Goal: Task Accomplishment & Management: Complete application form

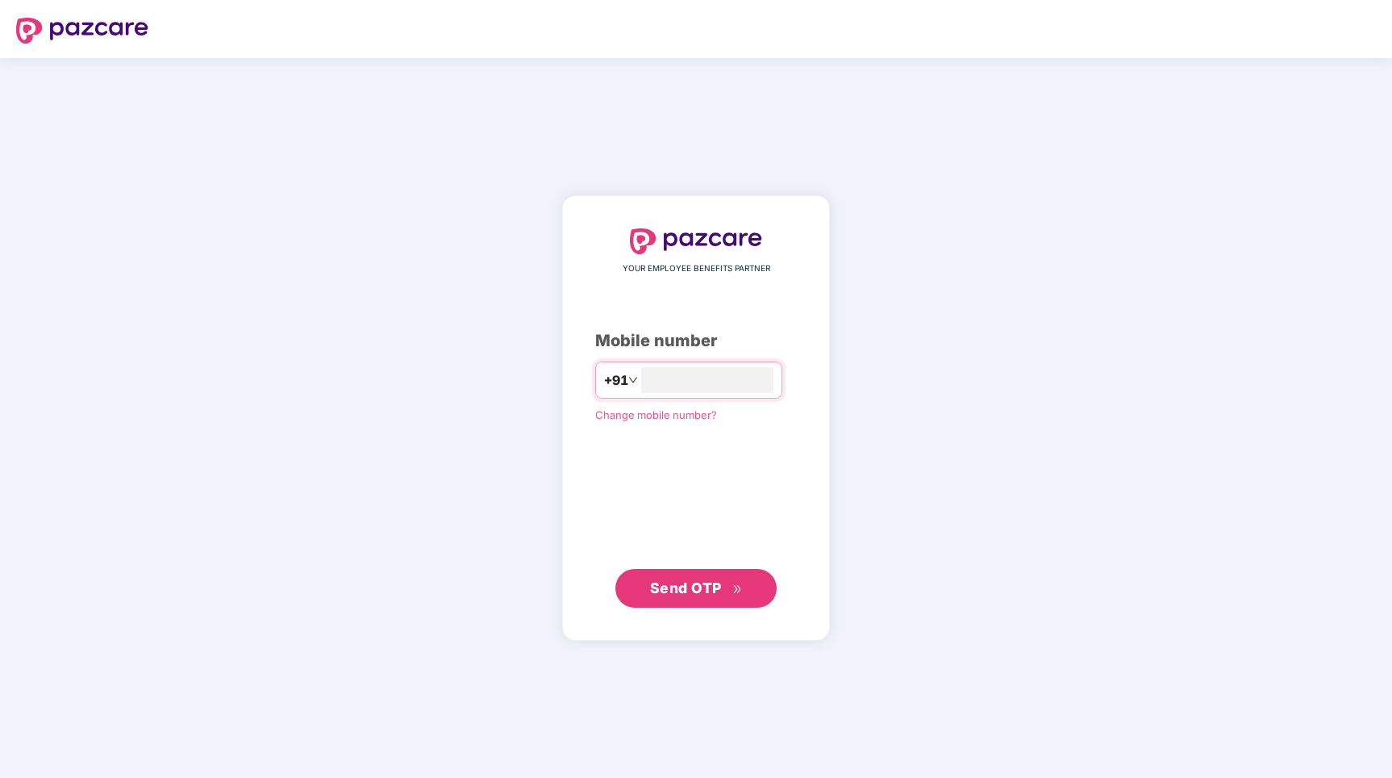
type input "**********"
click at [707, 585] on span "Send OTP" at bounding box center [686, 586] width 72 height 17
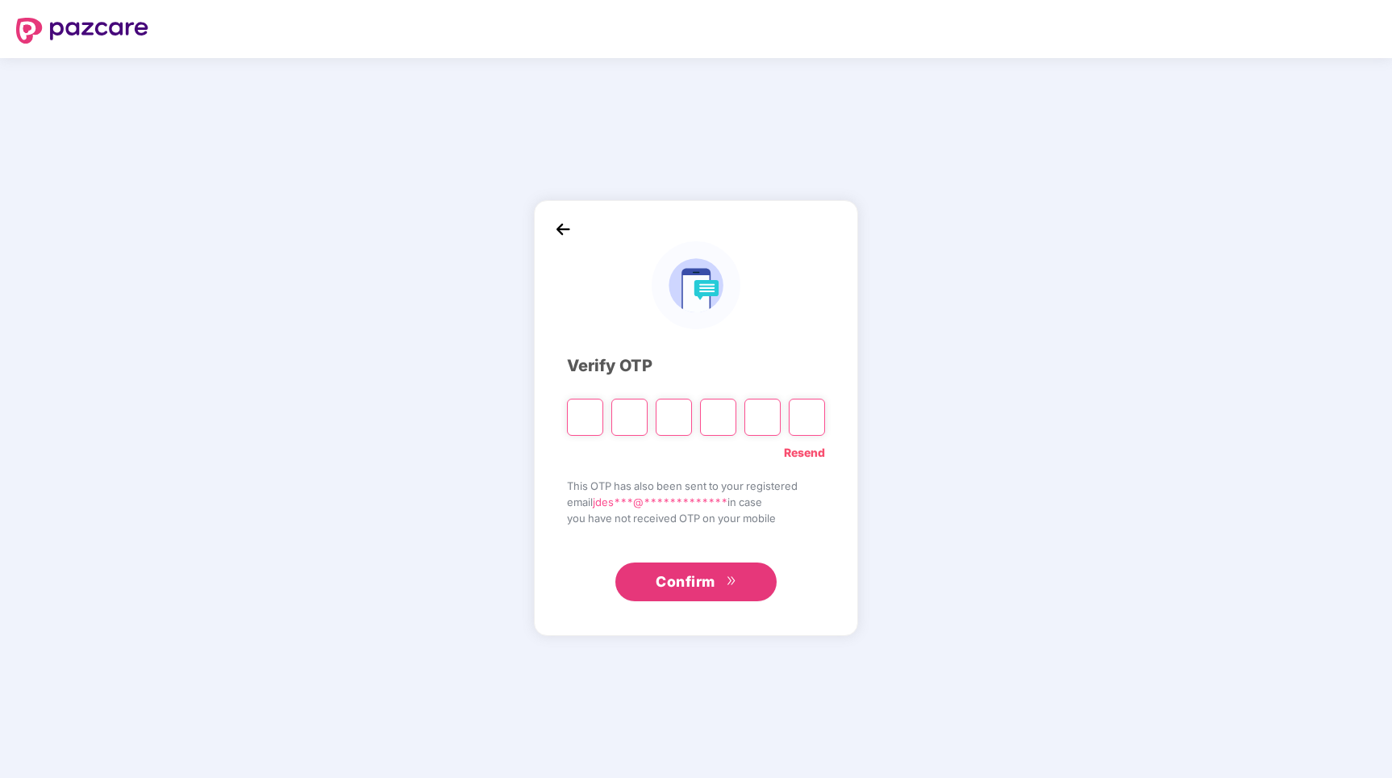
type input "*"
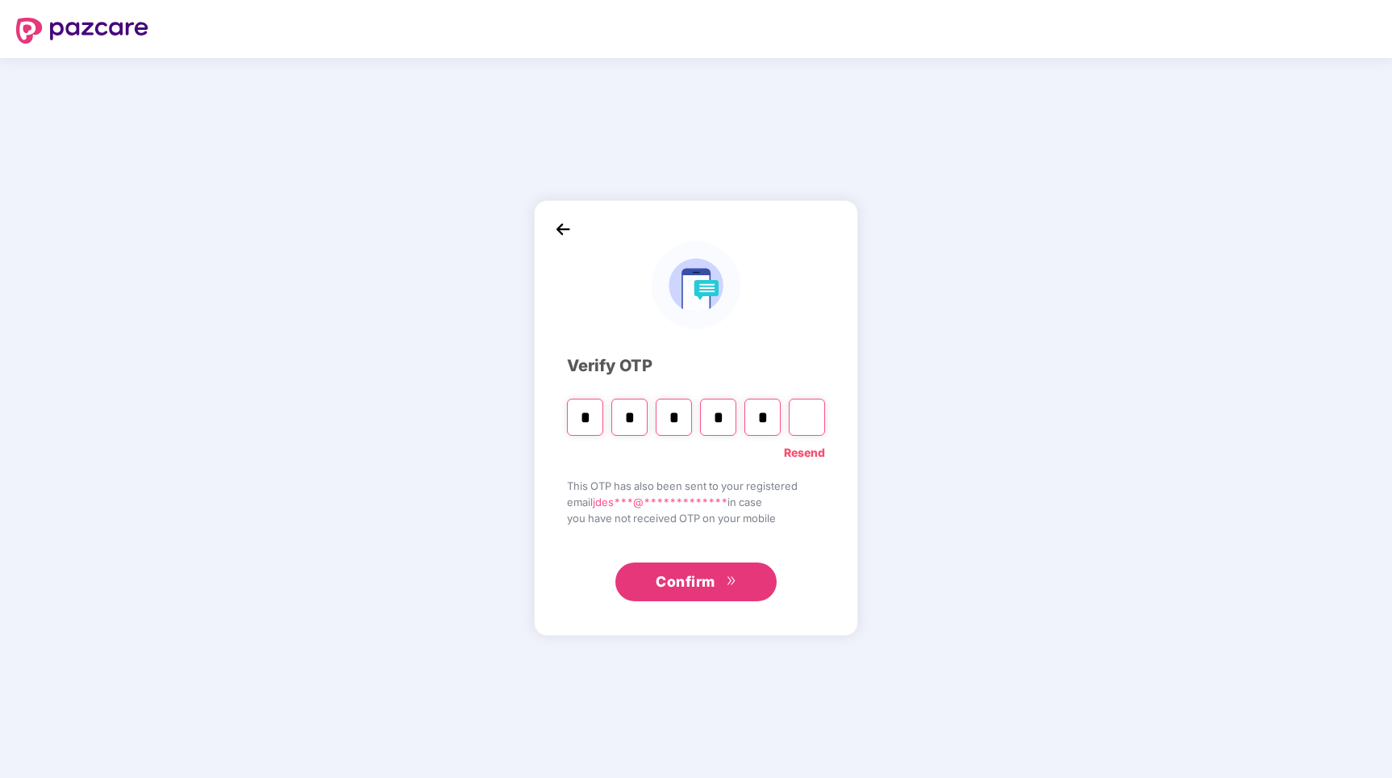
type input "*"
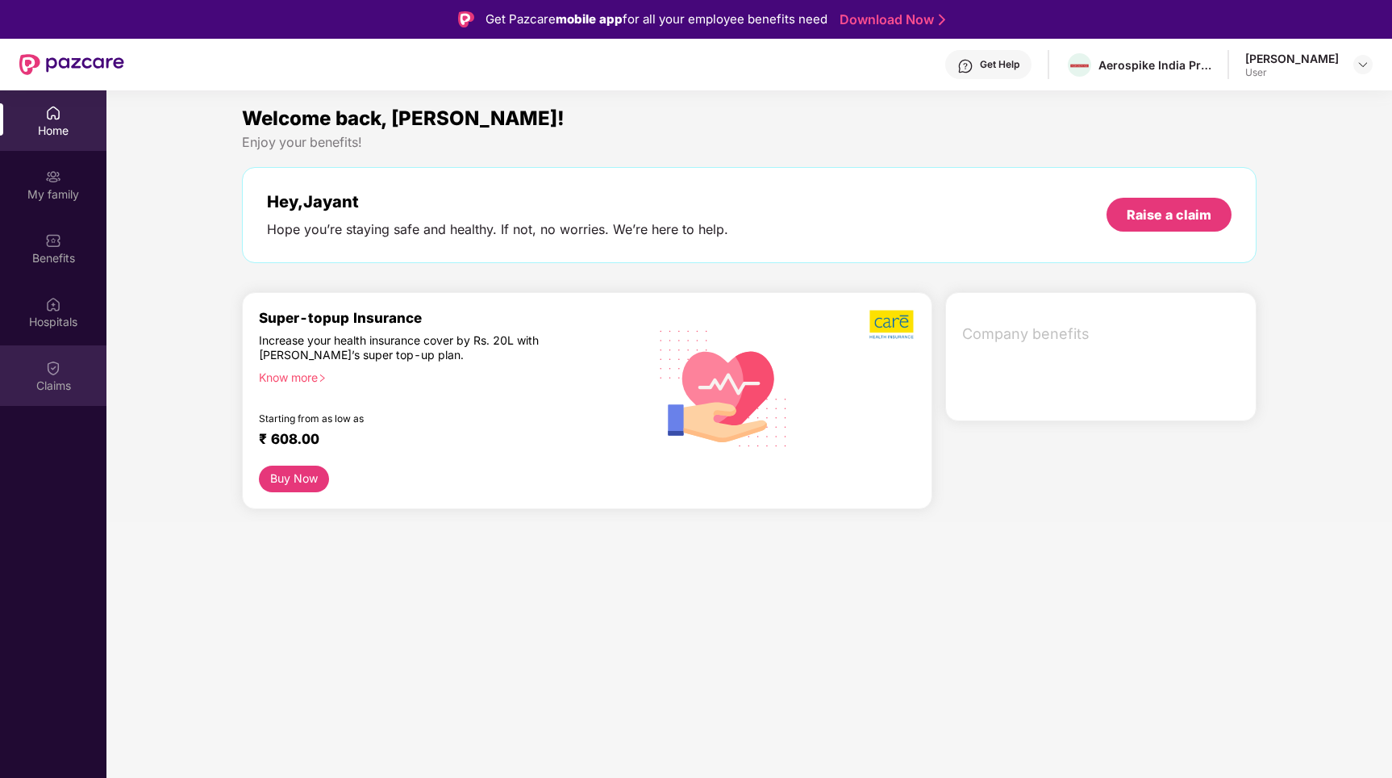
click at [54, 382] on div "Claims" at bounding box center [53, 385] width 106 height 16
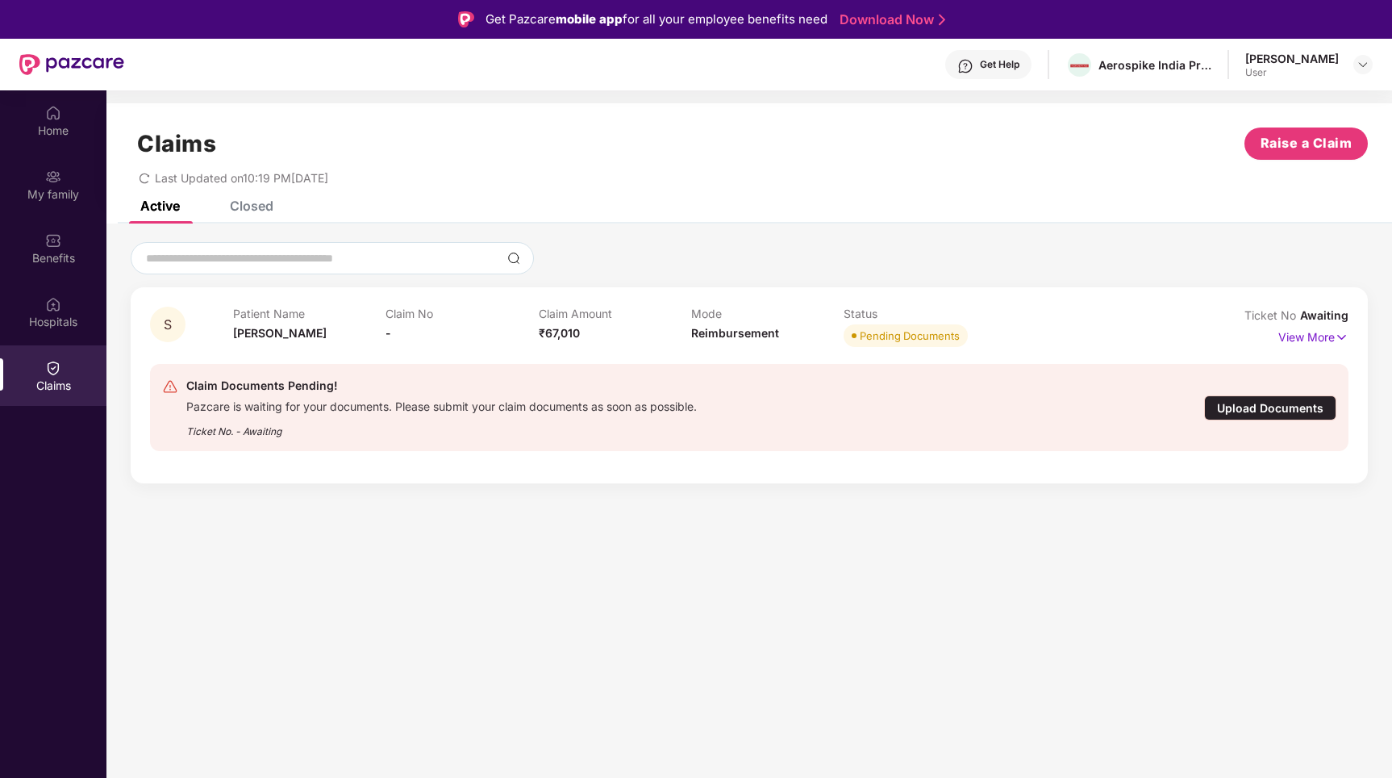
click at [240, 206] on div "Closed" at bounding box center [252, 206] width 44 height 16
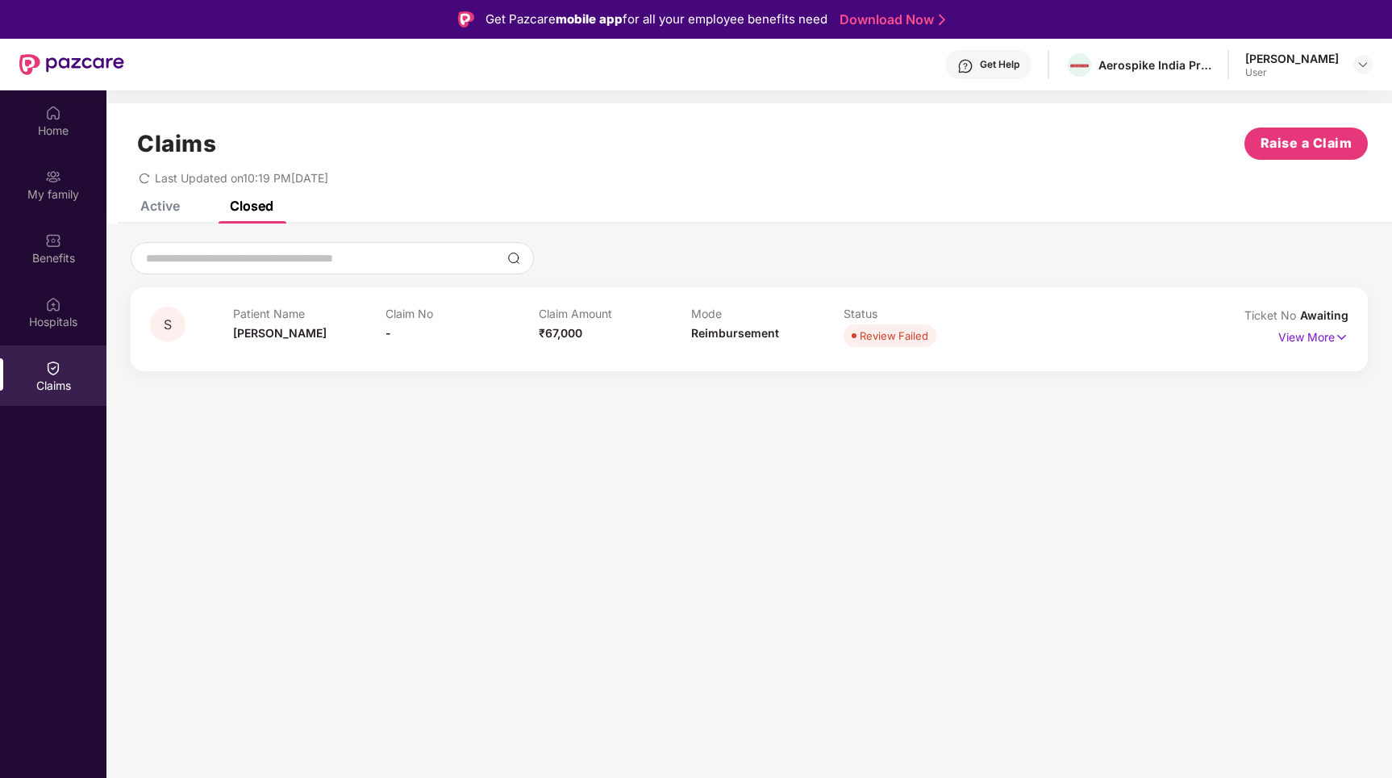
click at [173, 201] on div "Active" at bounding box center [160, 206] width 40 height 16
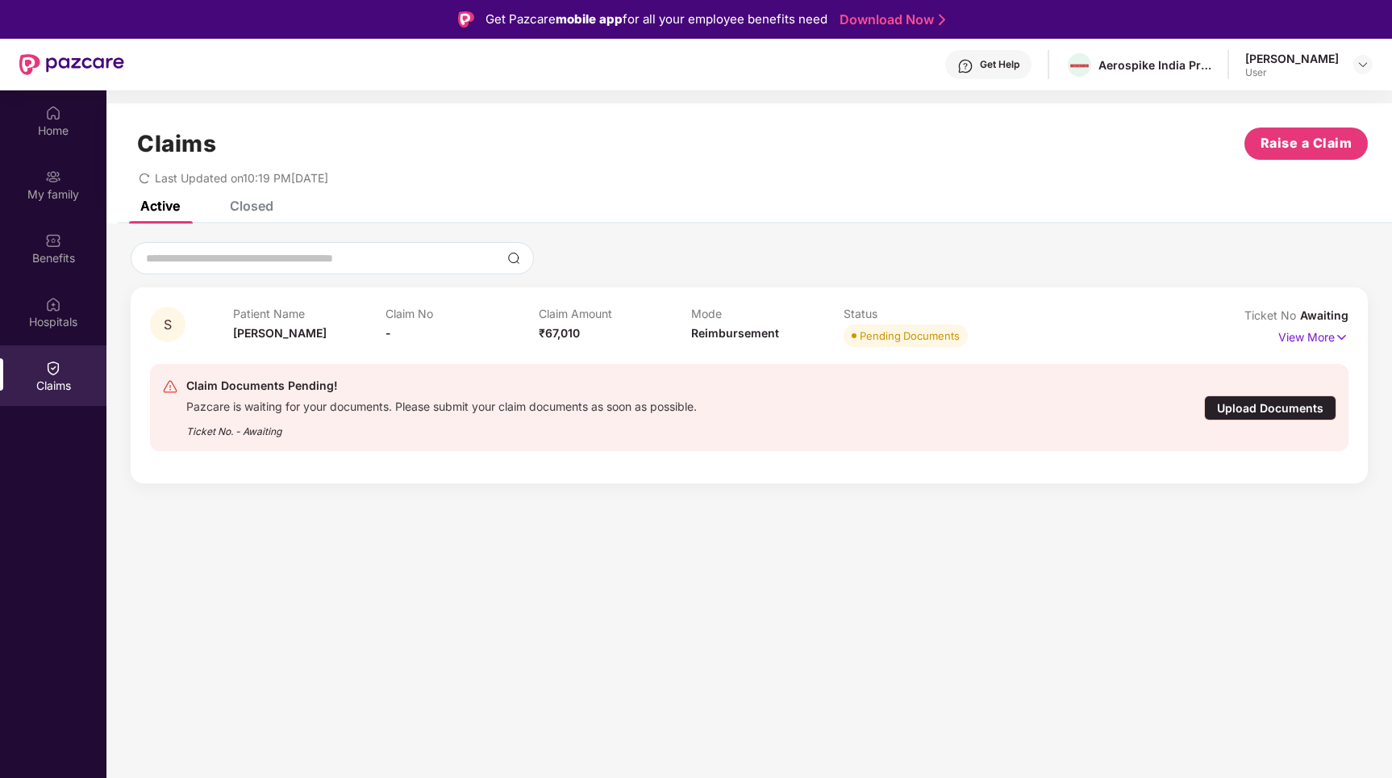
click at [1261, 411] on div "Upload Documents" at bounding box center [1270, 407] width 132 height 25
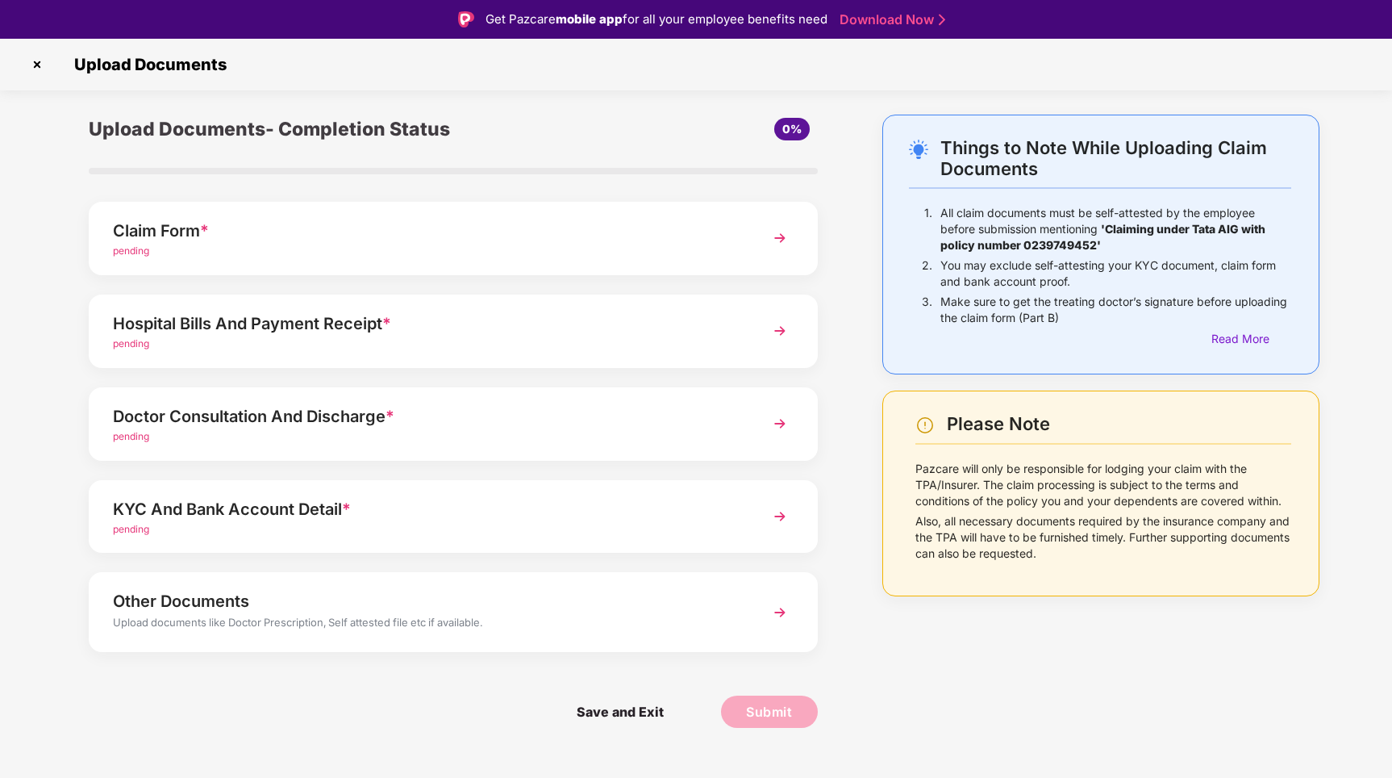
click at [492, 240] on div "Claim Form *" at bounding box center [424, 231] width 623 height 26
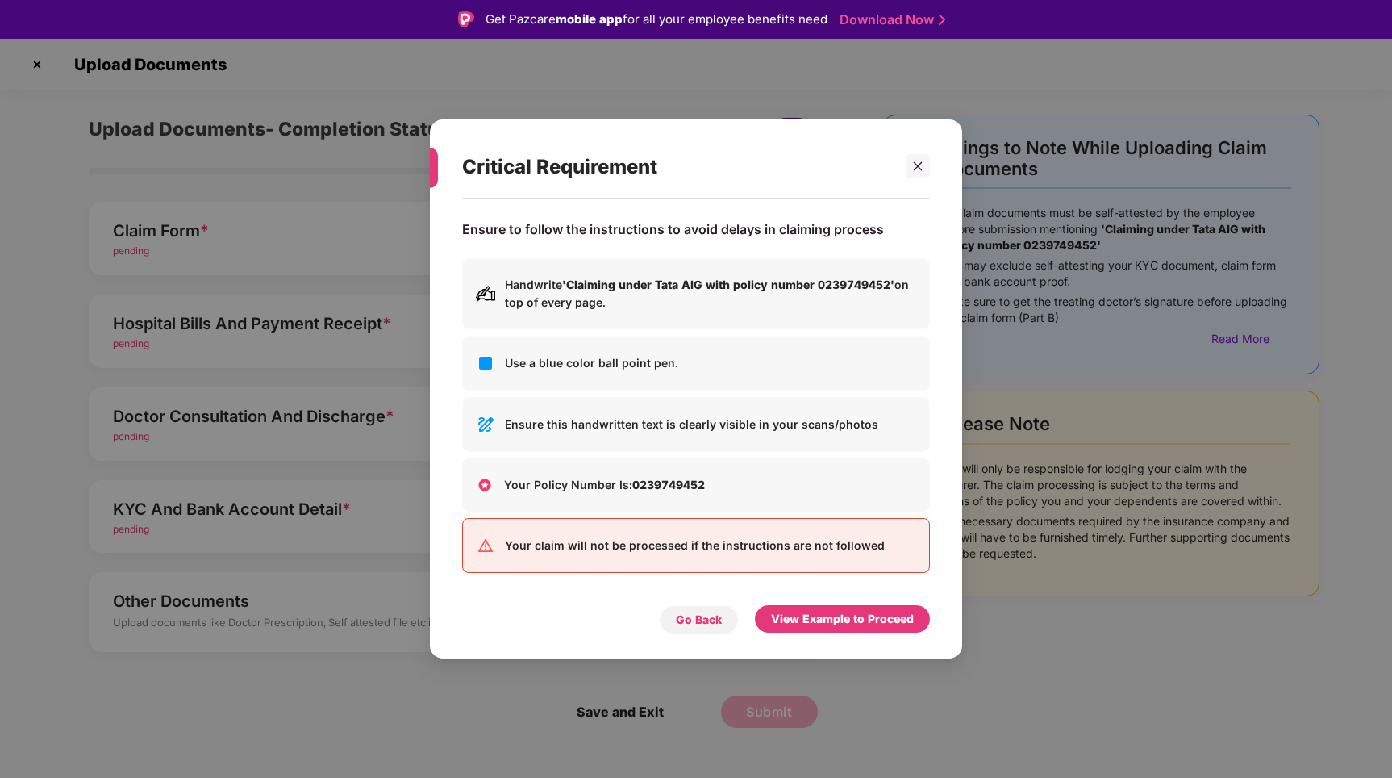
click at [711, 621] on div "Go Back" at bounding box center [699, 620] width 46 height 18
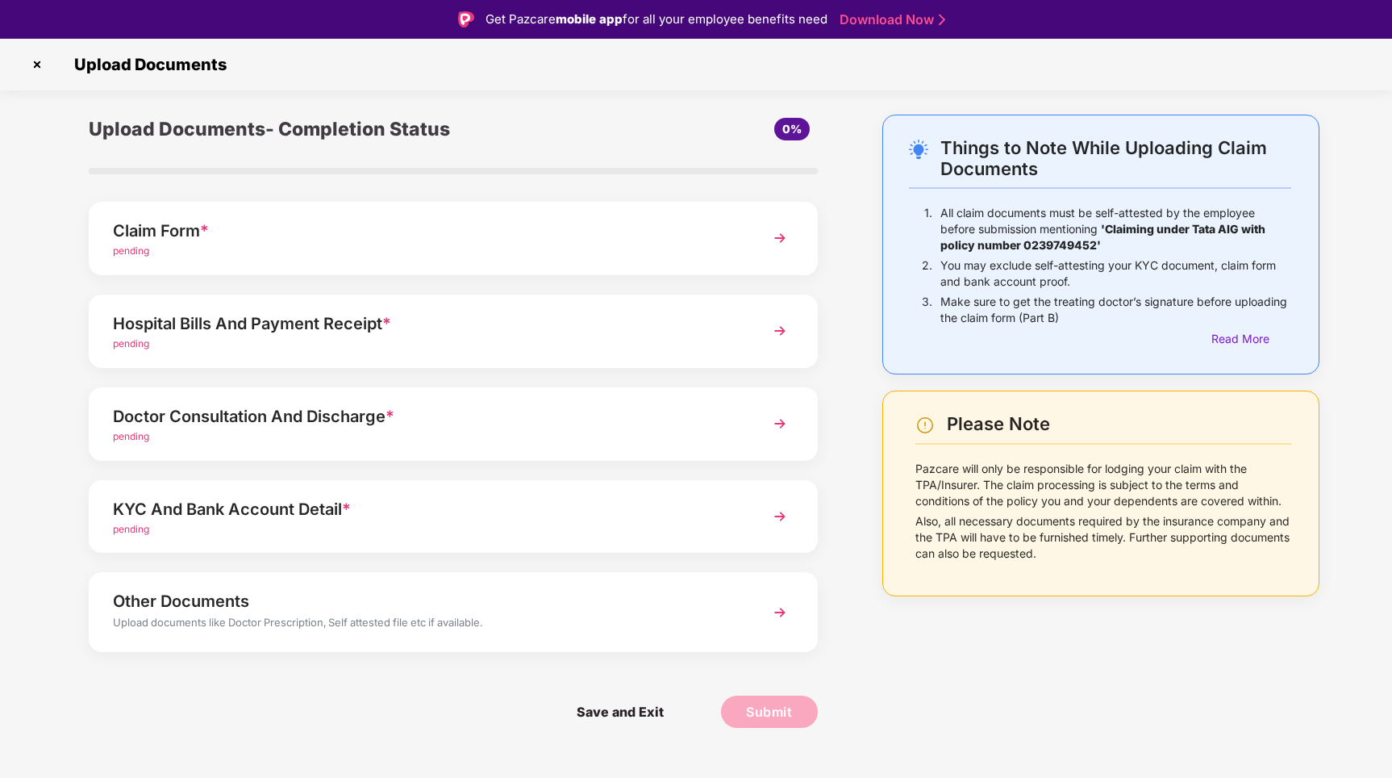
click at [783, 233] on img at bounding box center [779, 237] width 29 height 29
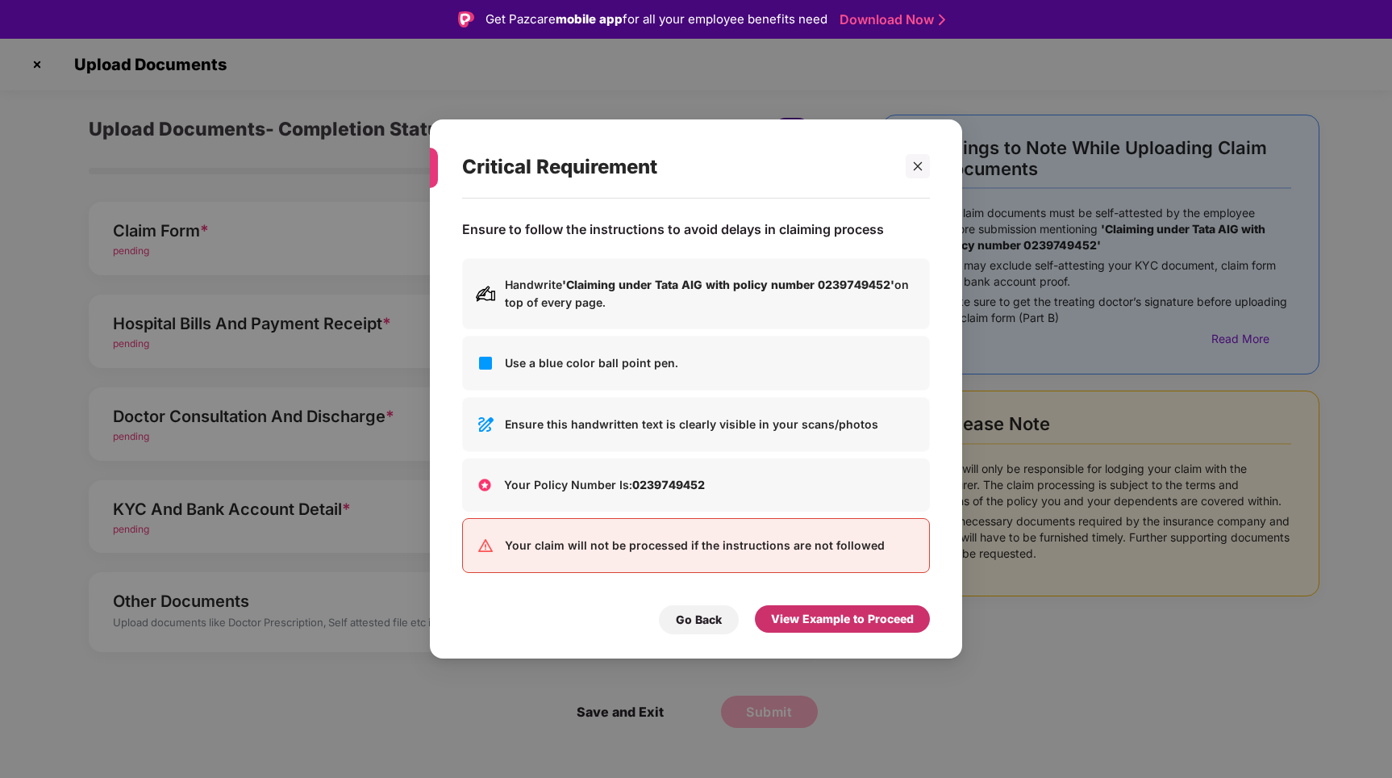
click at [822, 619] on div "View Example to Proceed" at bounding box center [842, 619] width 143 height 18
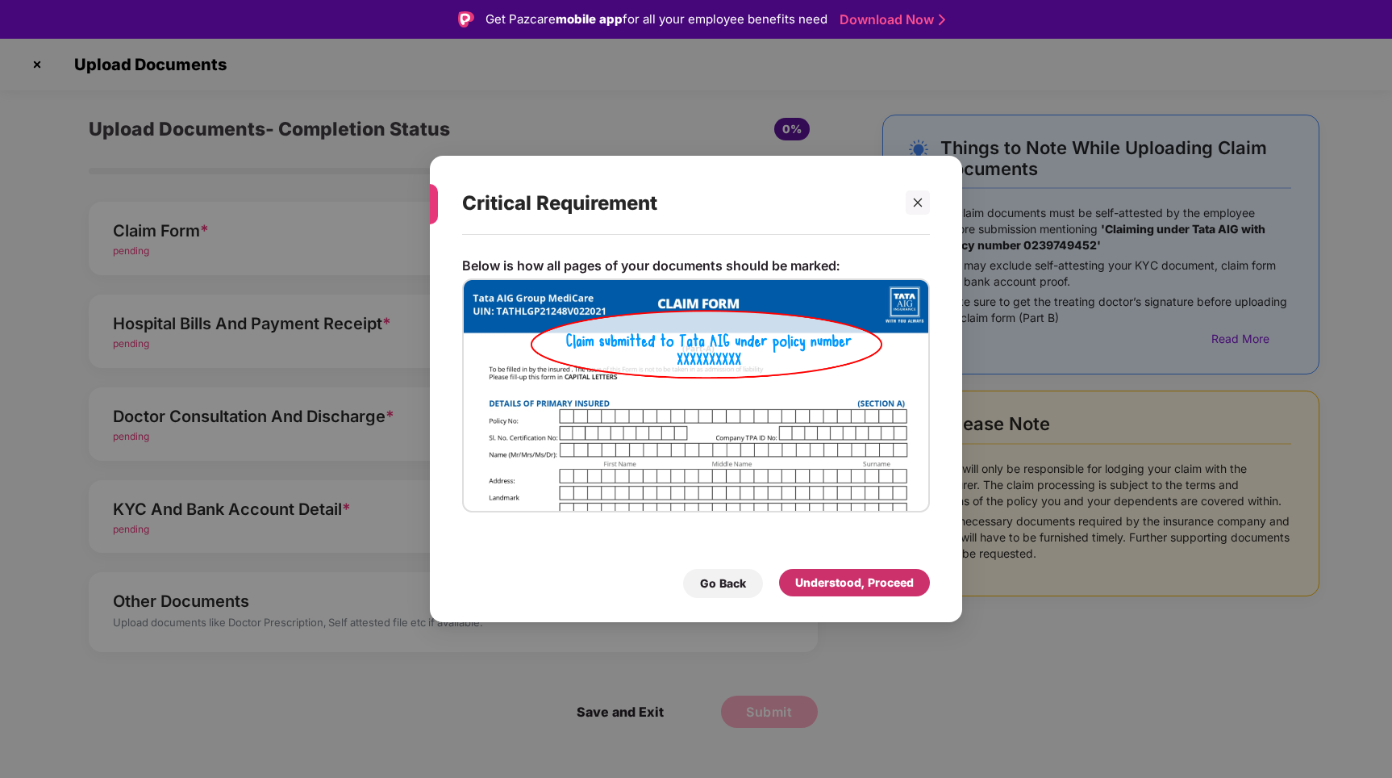
click at [839, 582] on div "Understood, Proceed" at bounding box center [854, 582] width 119 height 18
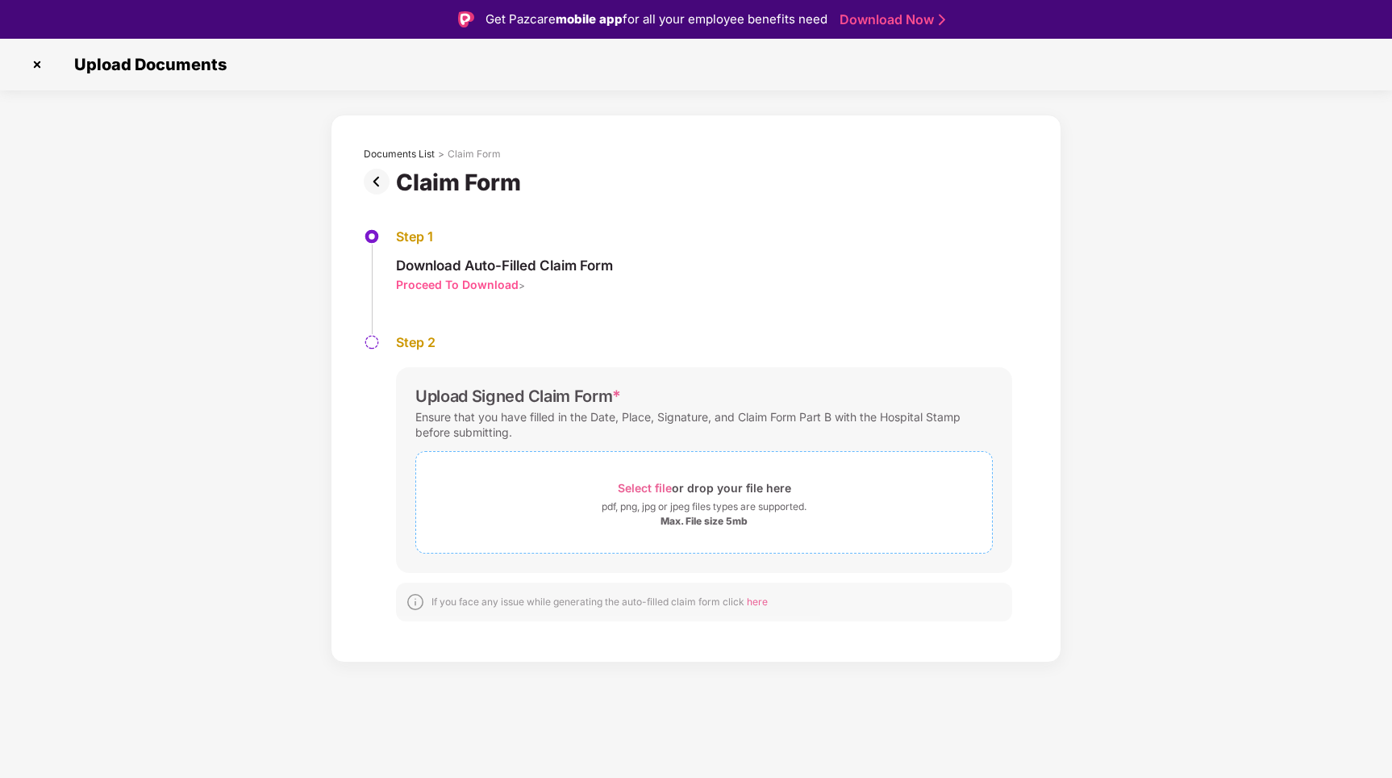
click at [589, 494] on div "Select file or drop your file here" at bounding box center [704, 488] width 576 height 22
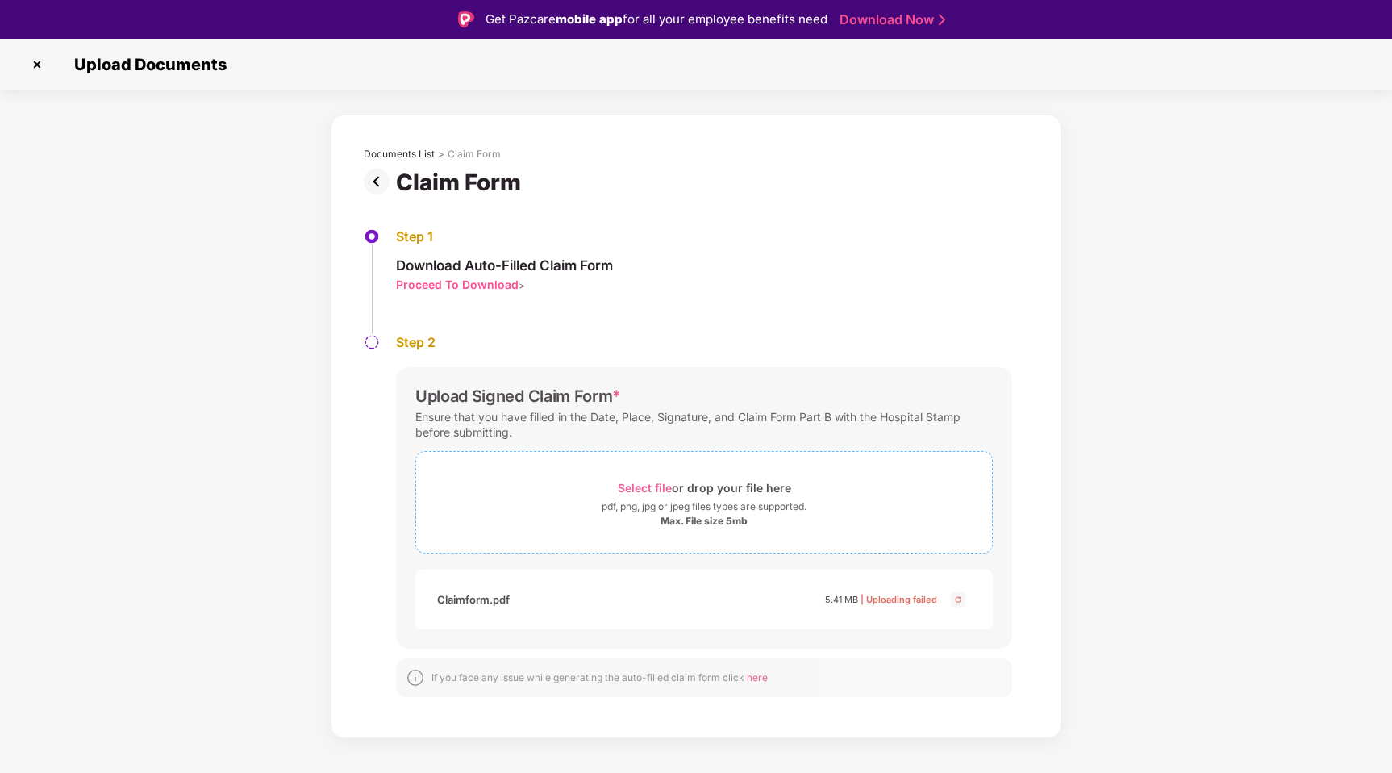
click at [640, 488] on span "Select file" at bounding box center [645, 488] width 54 height 14
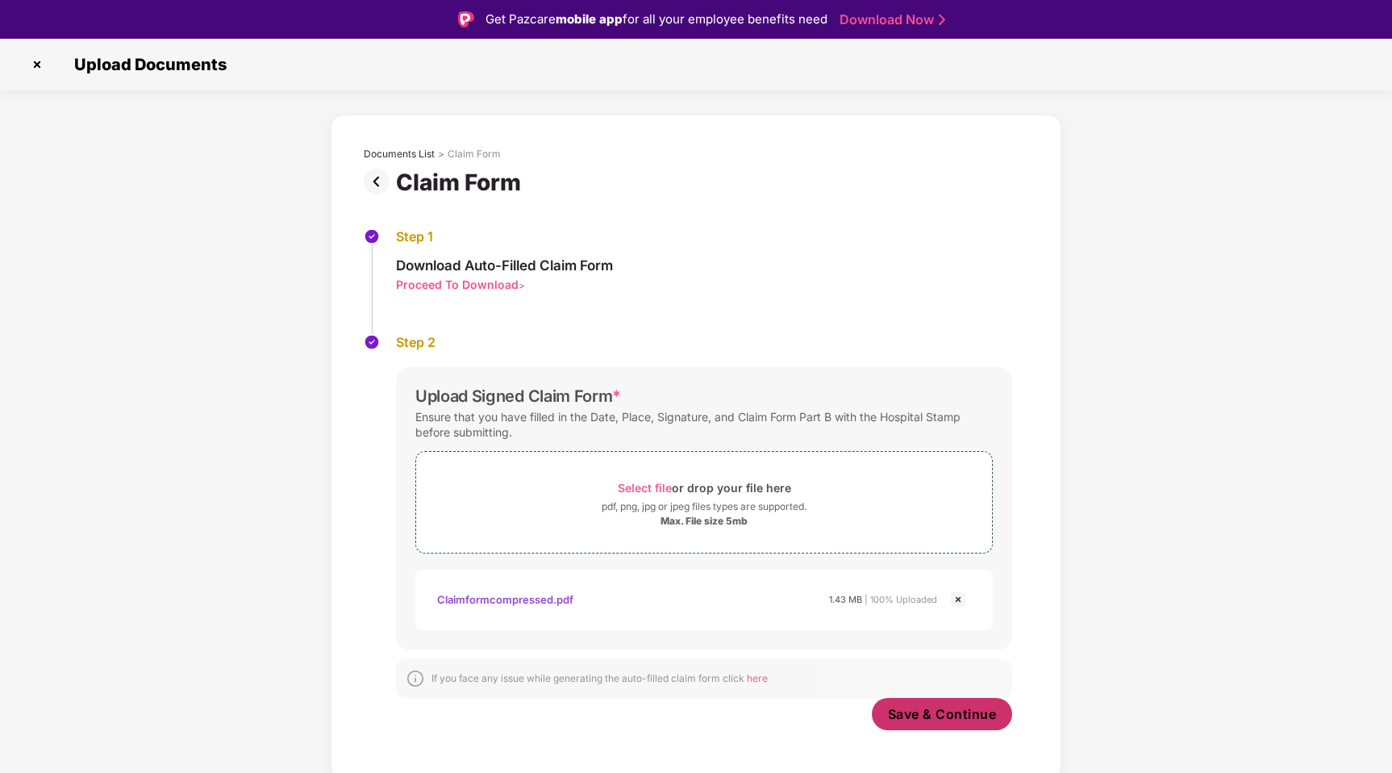
click at [940, 712] on span "Save & Continue" at bounding box center [942, 714] width 109 height 18
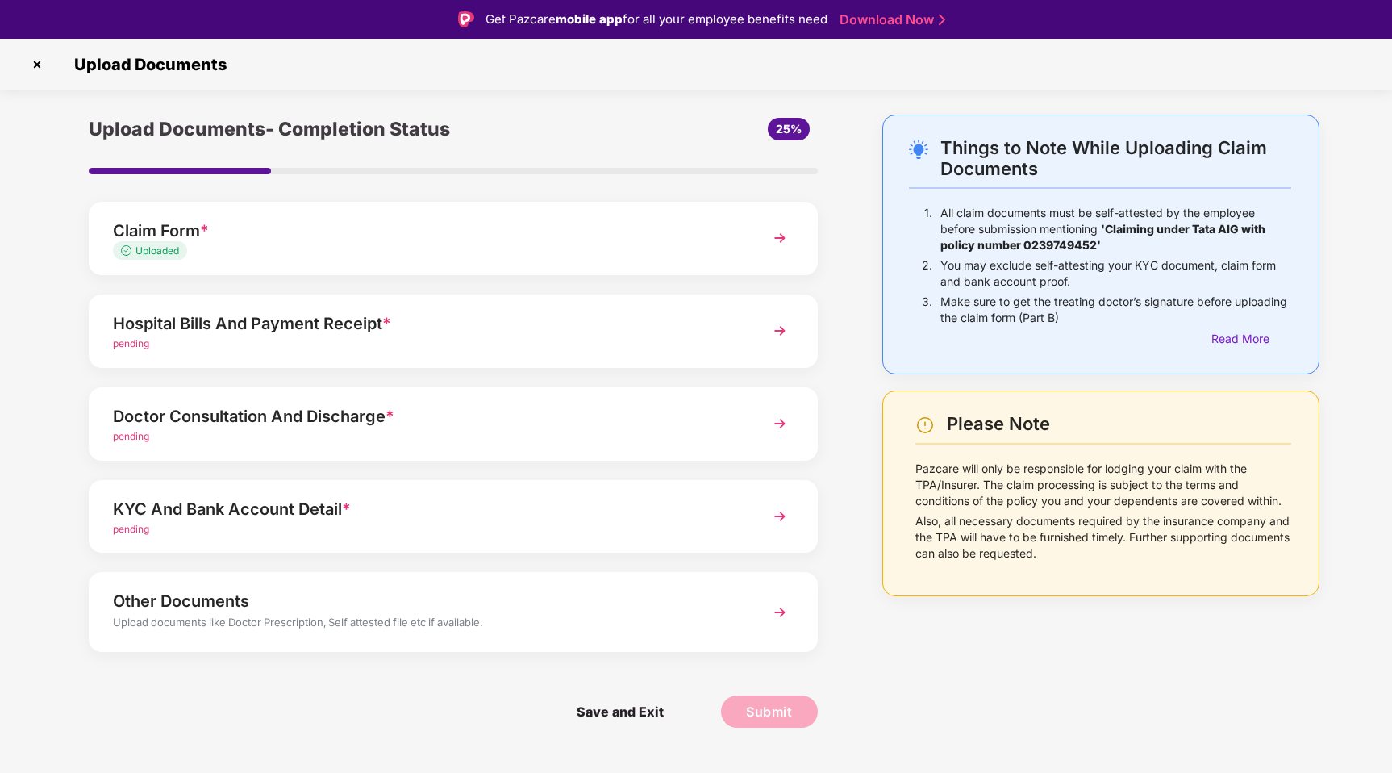
click at [146, 346] on span "pending" at bounding box center [131, 343] width 36 height 12
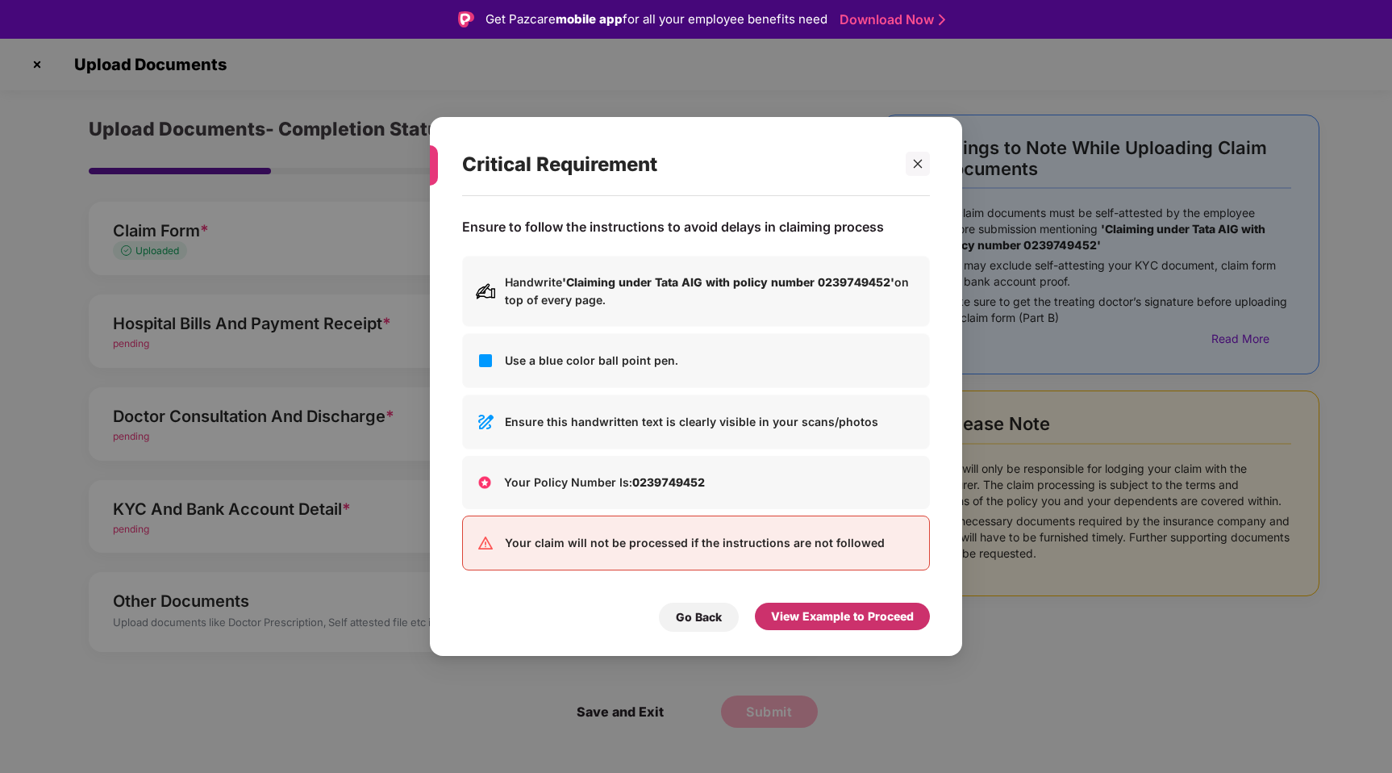
click at [828, 613] on div "View Example to Proceed" at bounding box center [842, 616] width 143 height 18
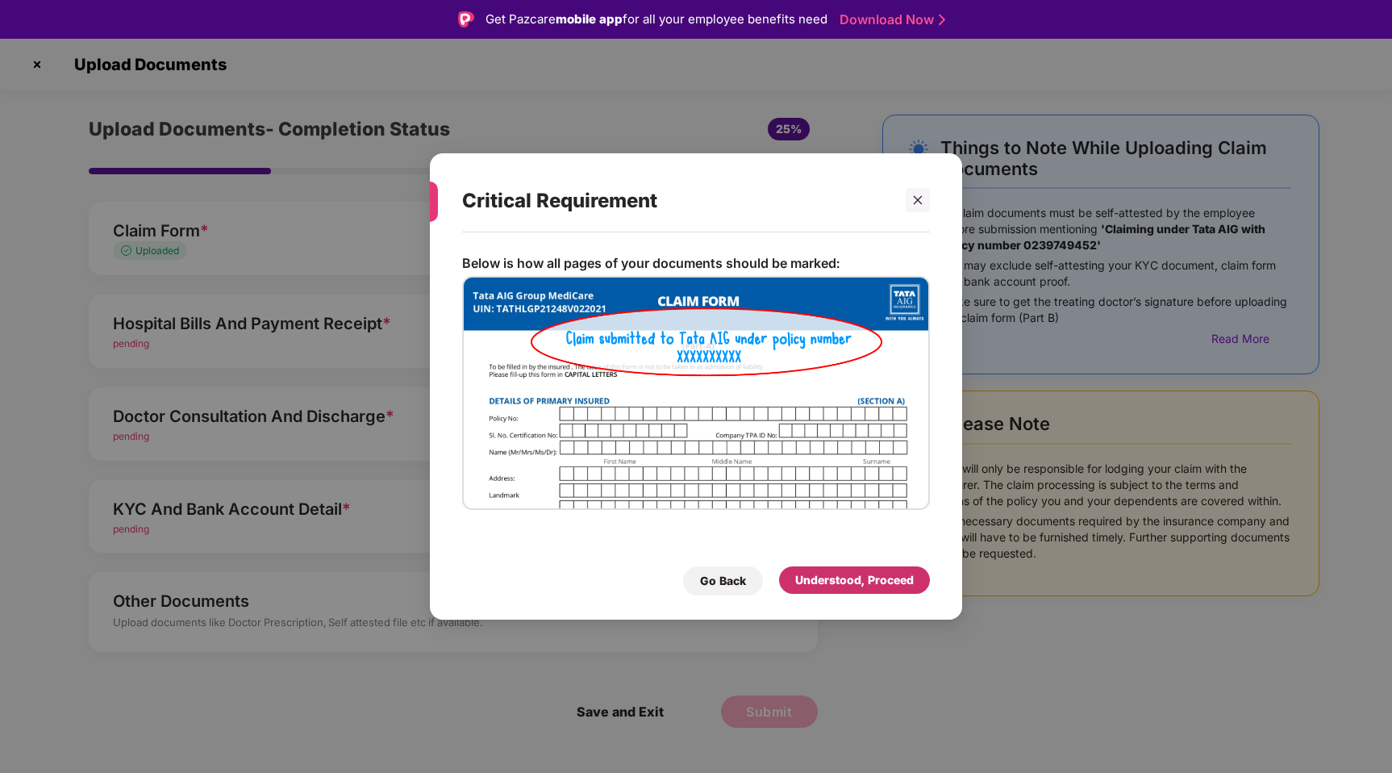
click at [805, 584] on div "Understood, Proceed" at bounding box center [854, 580] width 119 height 18
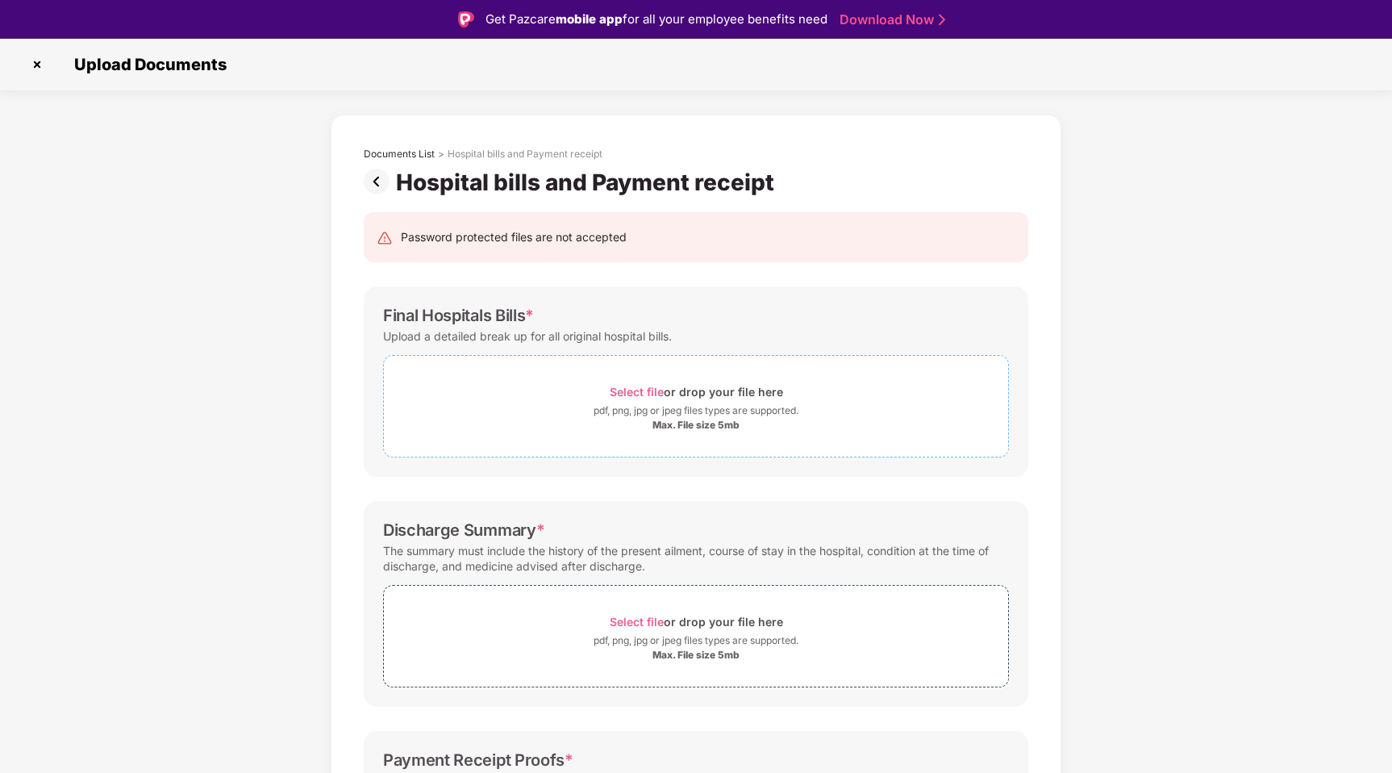
click at [585, 377] on span "Select file or drop your file here pdf, png, jpg or jpeg files types are suppor…" at bounding box center [696, 406] width 624 height 77
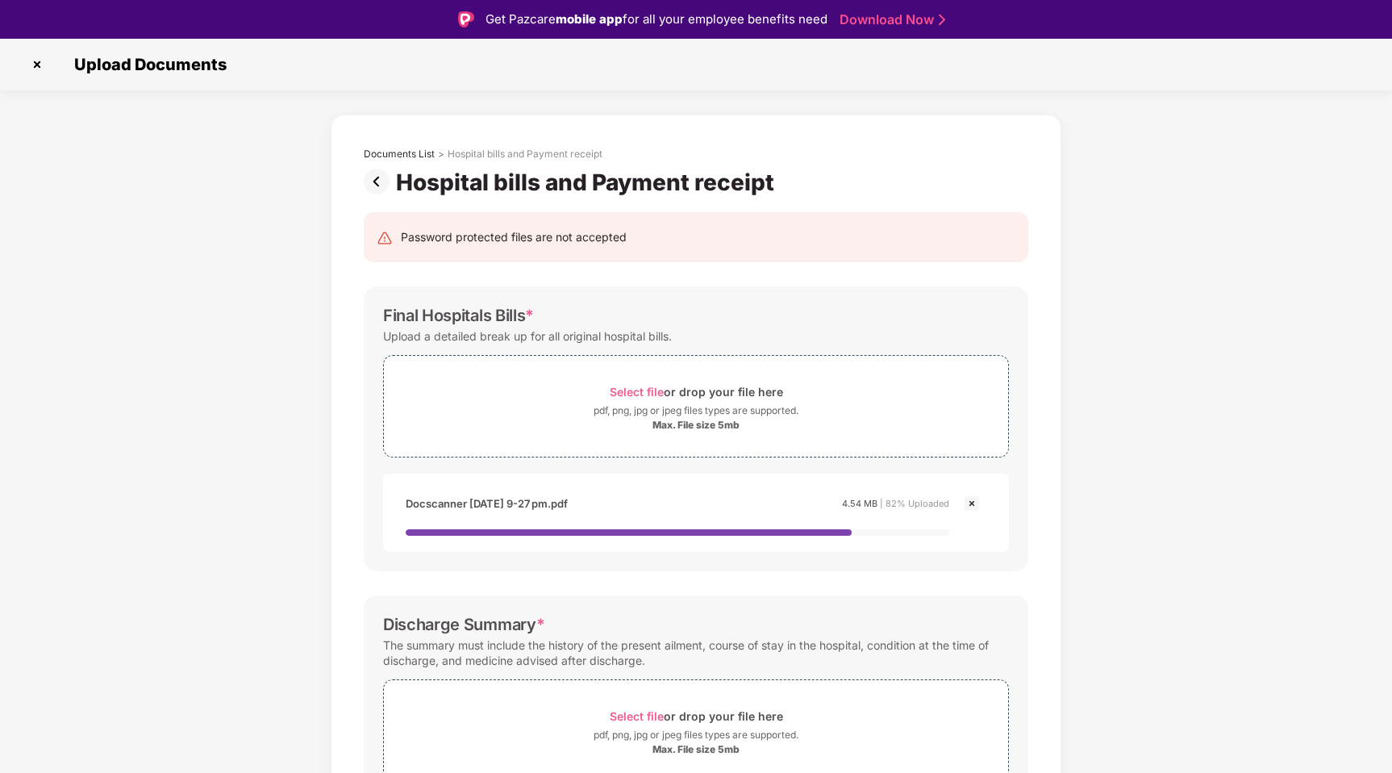
click at [970, 504] on img at bounding box center [971, 503] width 19 height 19
click at [972, 503] on img at bounding box center [971, 503] width 19 height 19
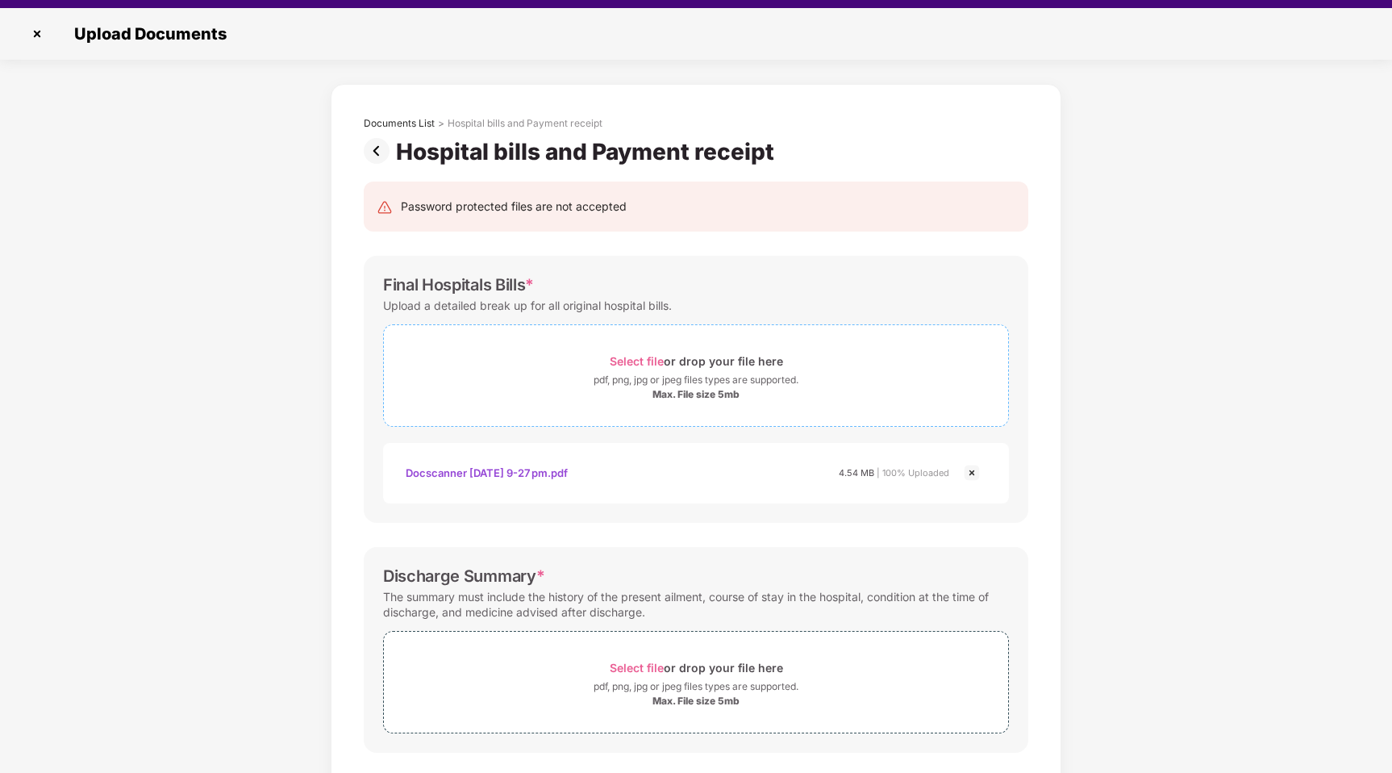
click at [607, 376] on div "pdf, png, jpg or jpeg files types are supported." at bounding box center [696, 380] width 205 height 16
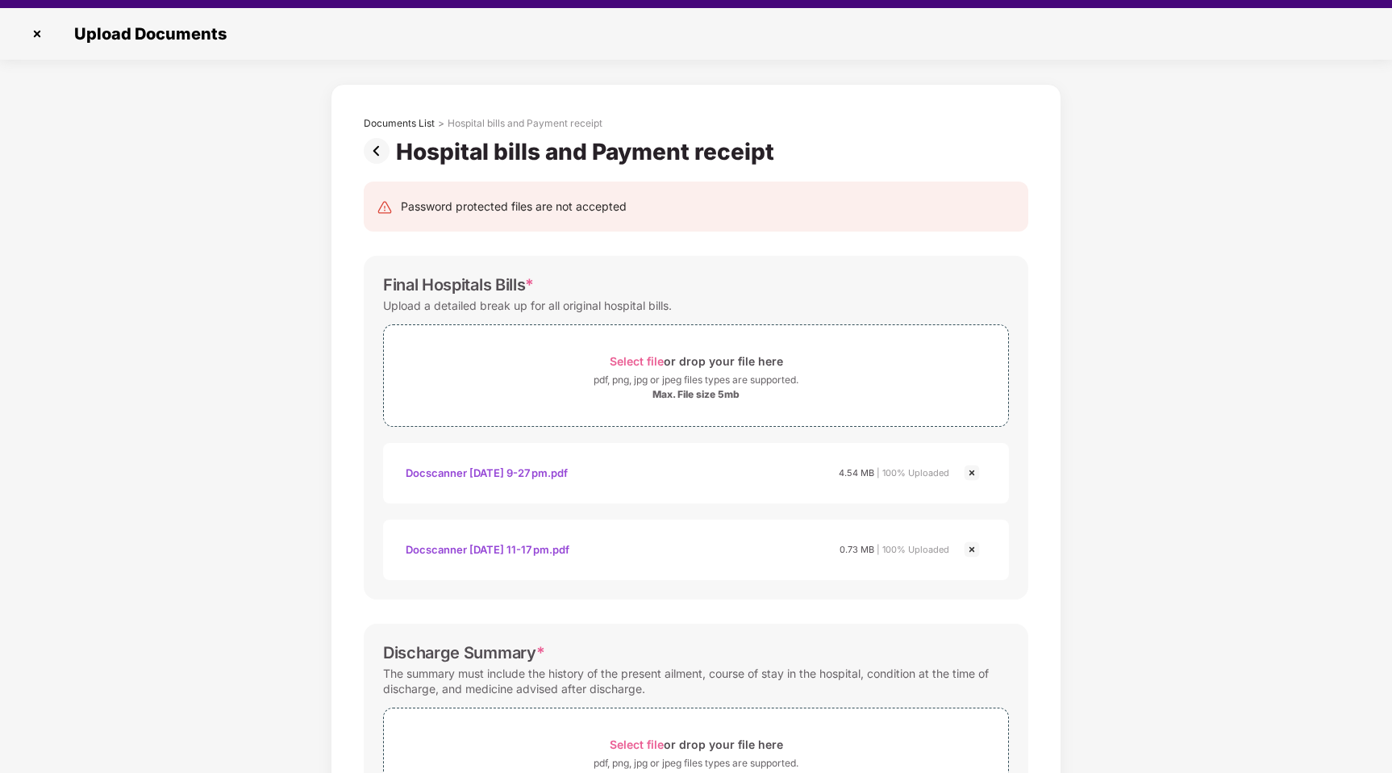
click at [975, 469] on img at bounding box center [971, 472] width 19 height 19
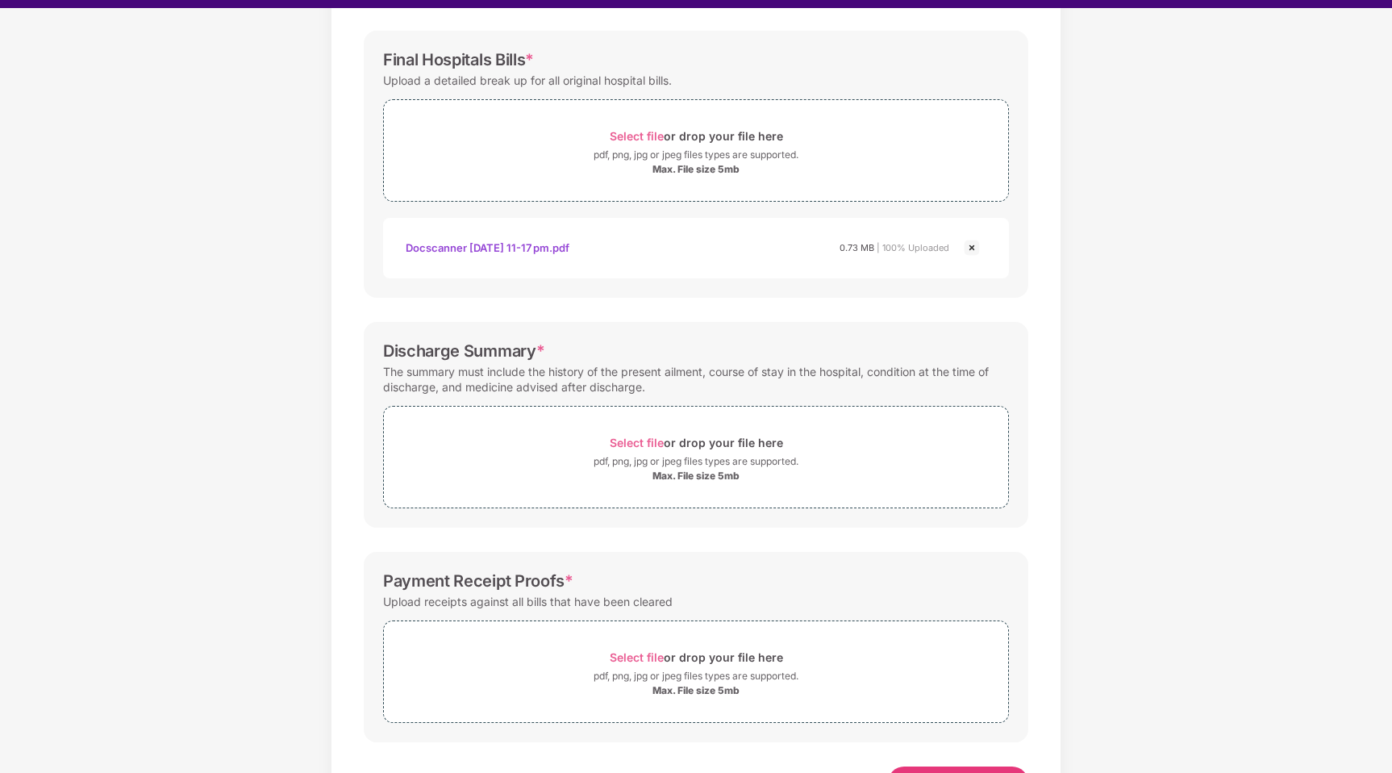
scroll to position [265, 0]
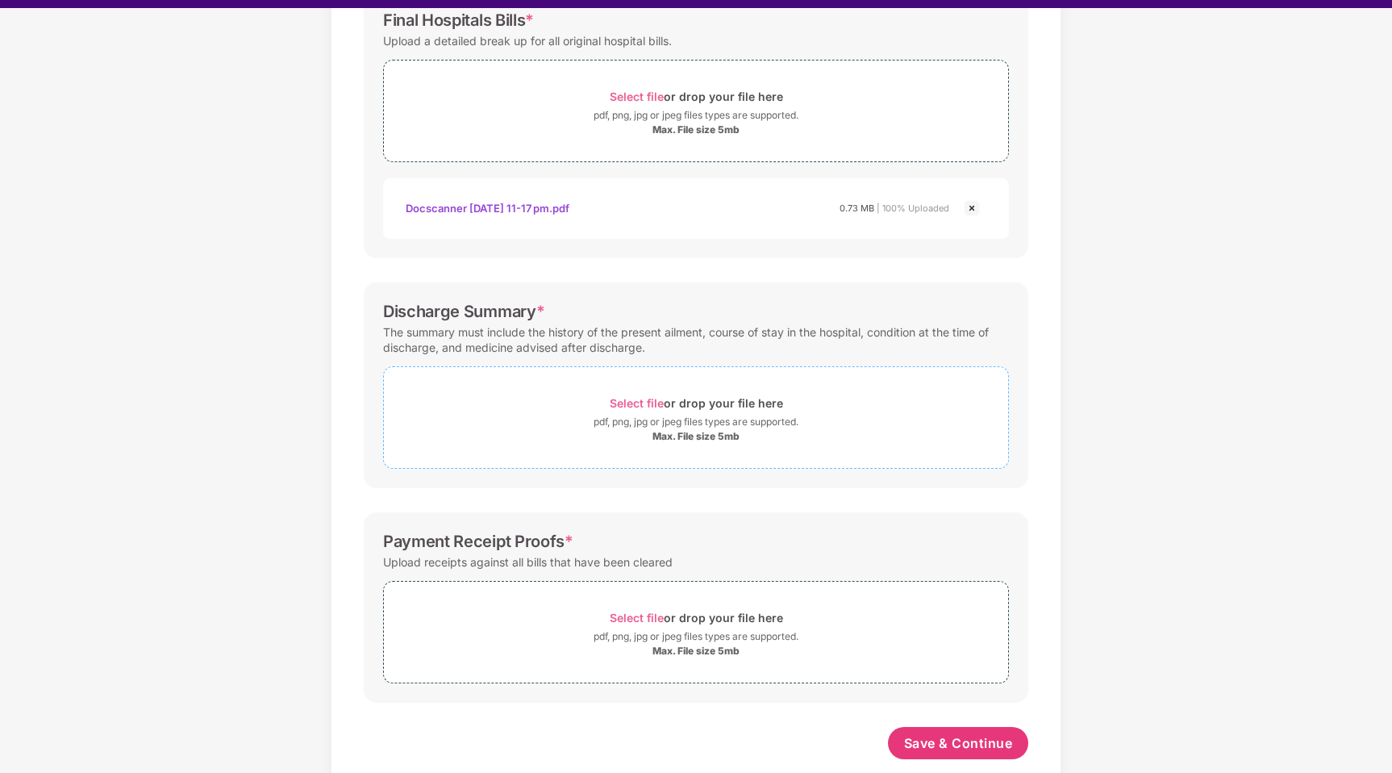
click at [643, 401] on span "Select file" at bounding box center [637, 403] width 54 height 14
click at [561, 392] on div "Select file or drop your file here" at bounding box center [696, 403] width 624 height 22
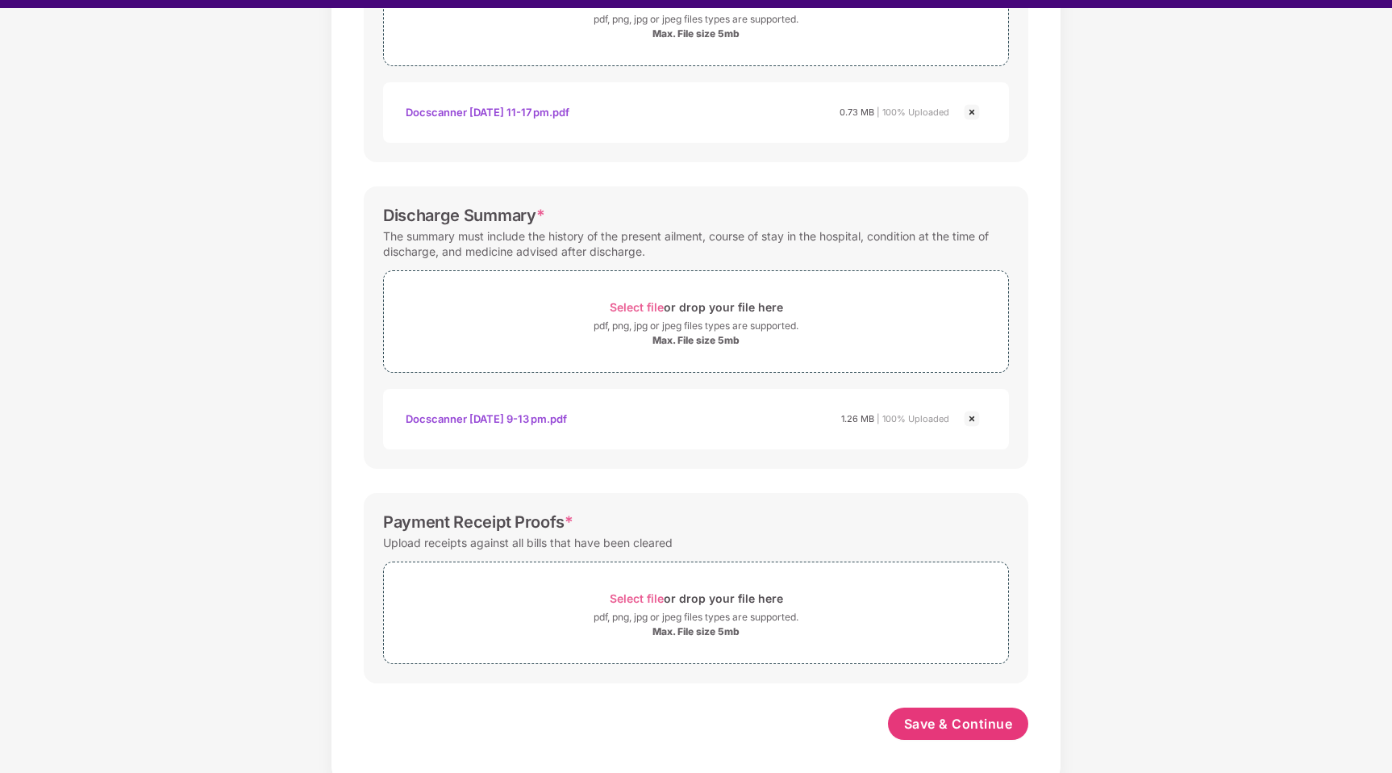
scroll to position [39, 0]
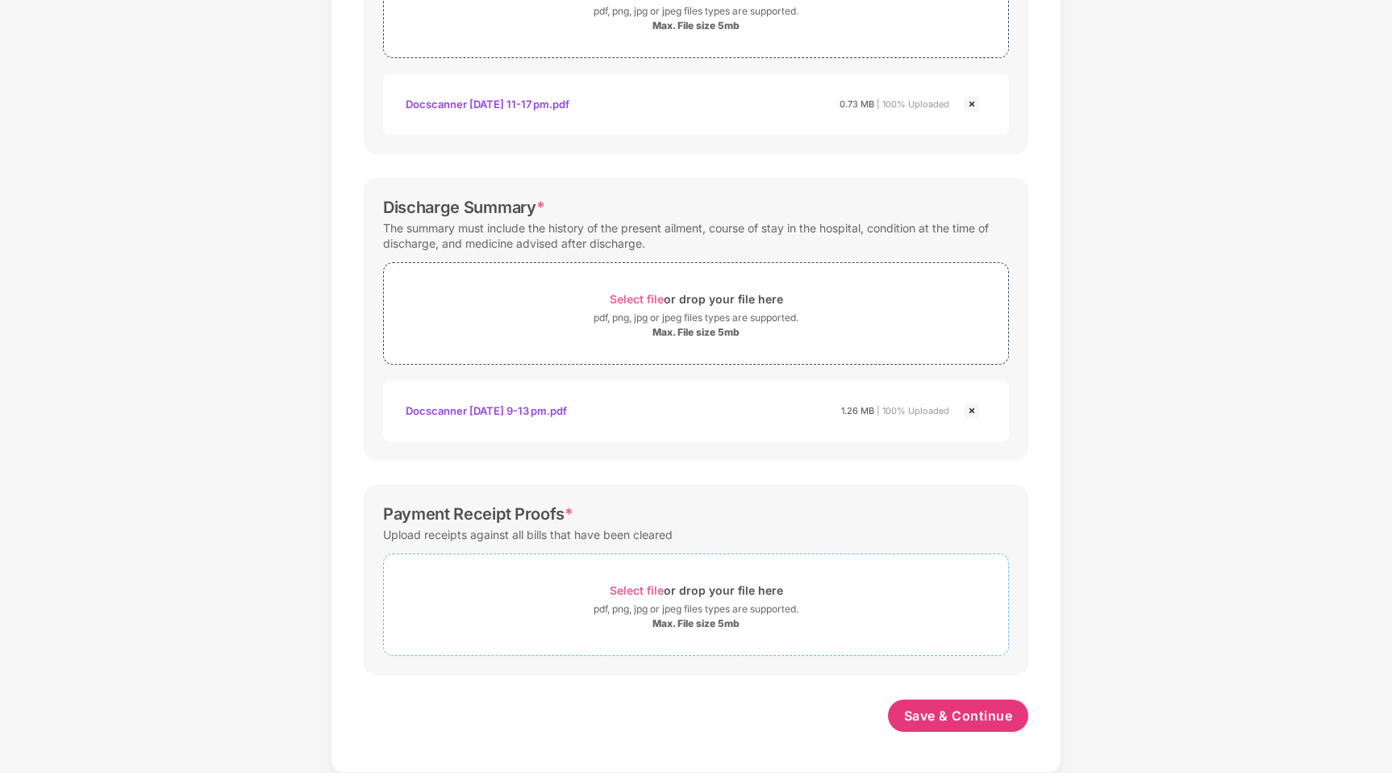
click at [644, 590] on span "Select file" at bounding box center [637, 590] width 54 height 14
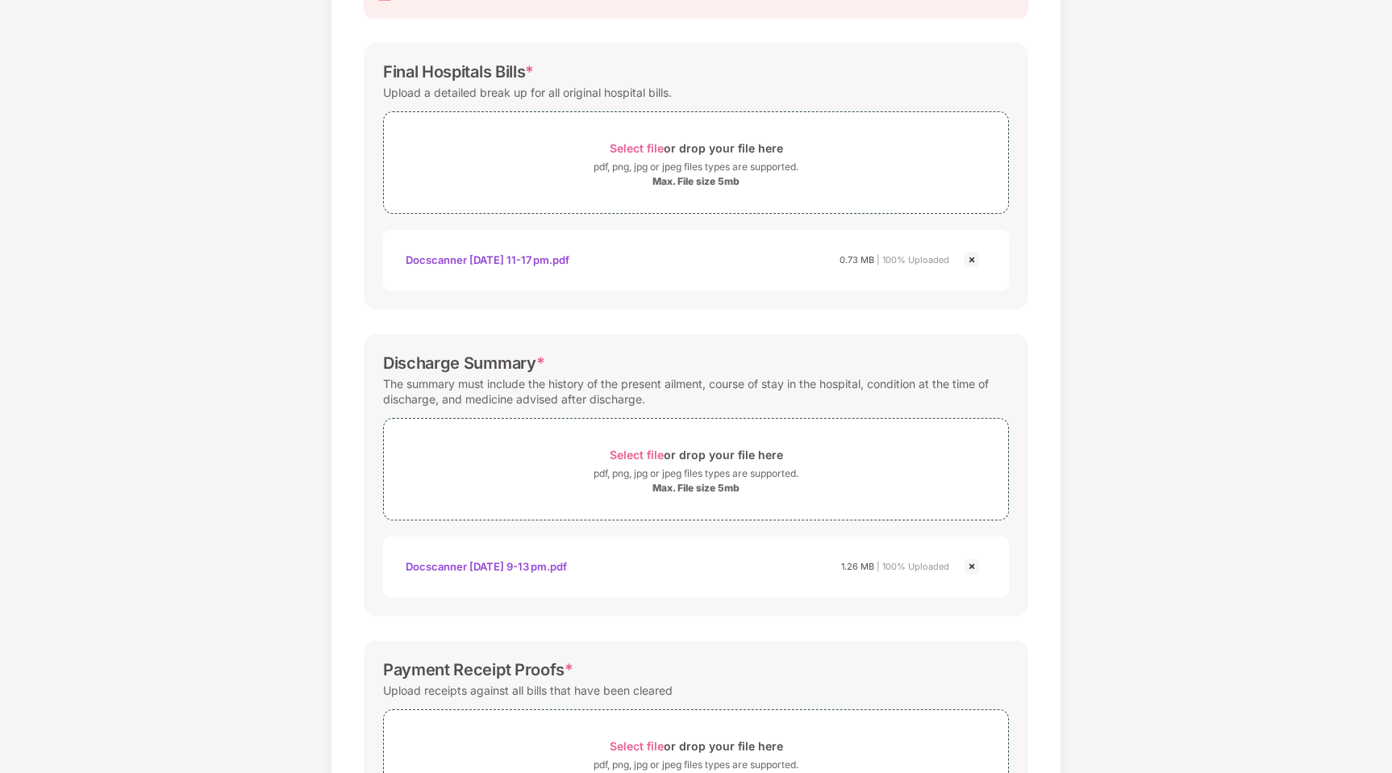
scroll to position [178, 0]
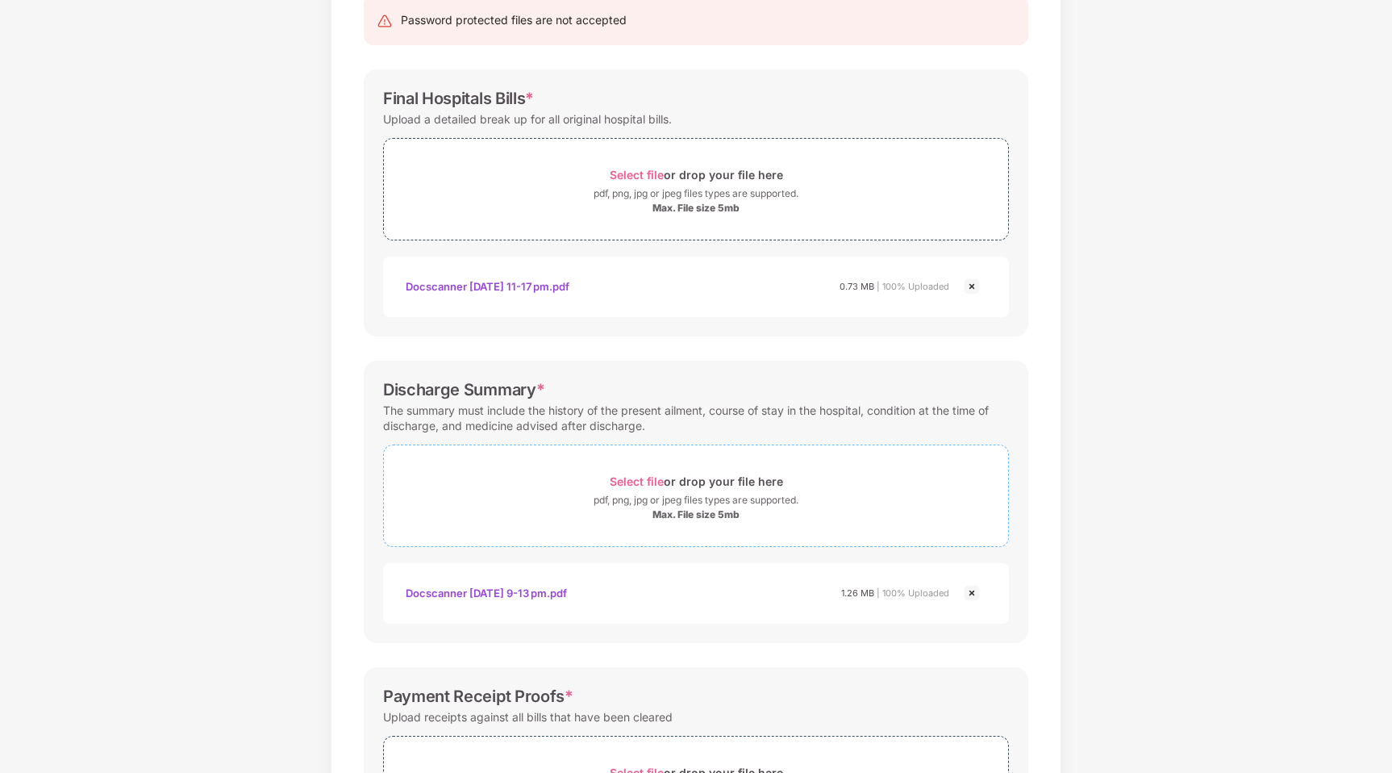
click at [628, 475] on span "Select file" at bounding box center [637, 481] width 54 height 14
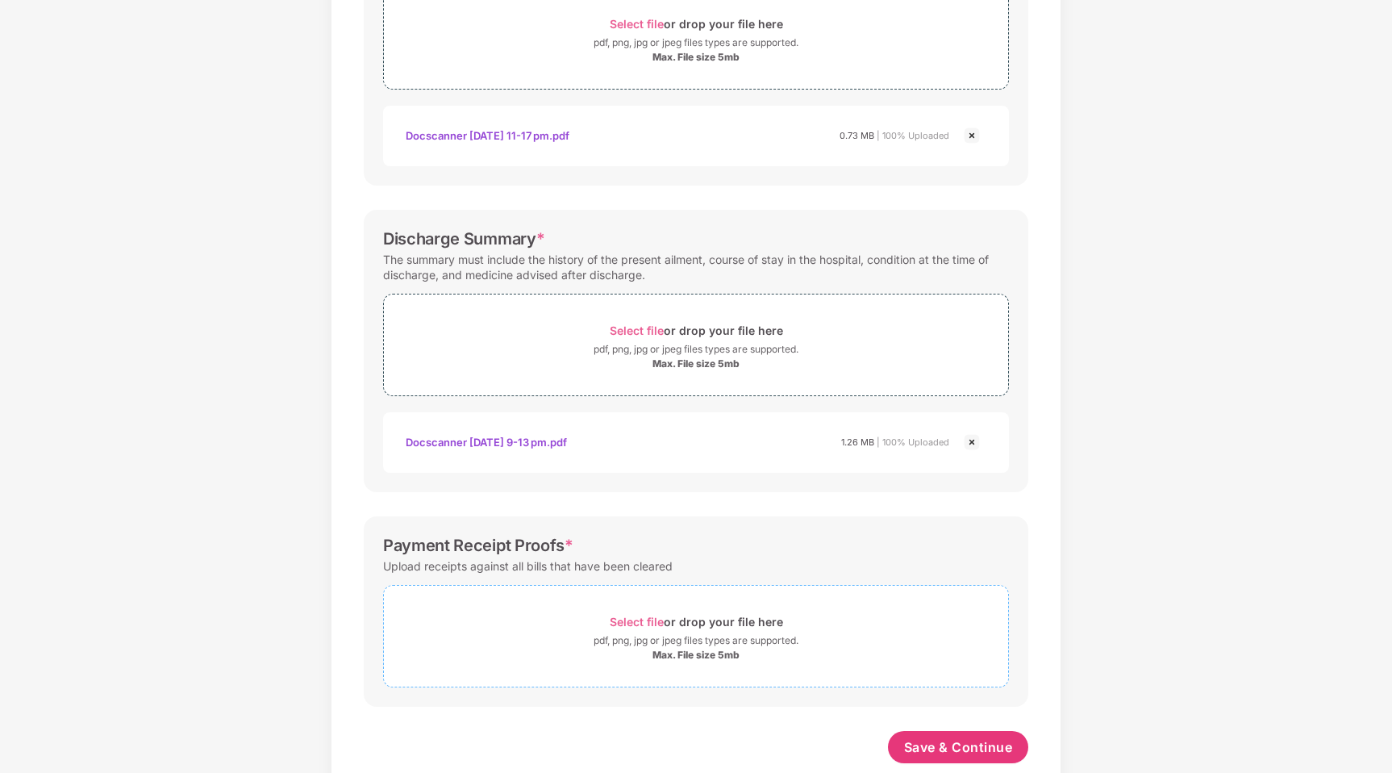
scroll to position [361, 0]
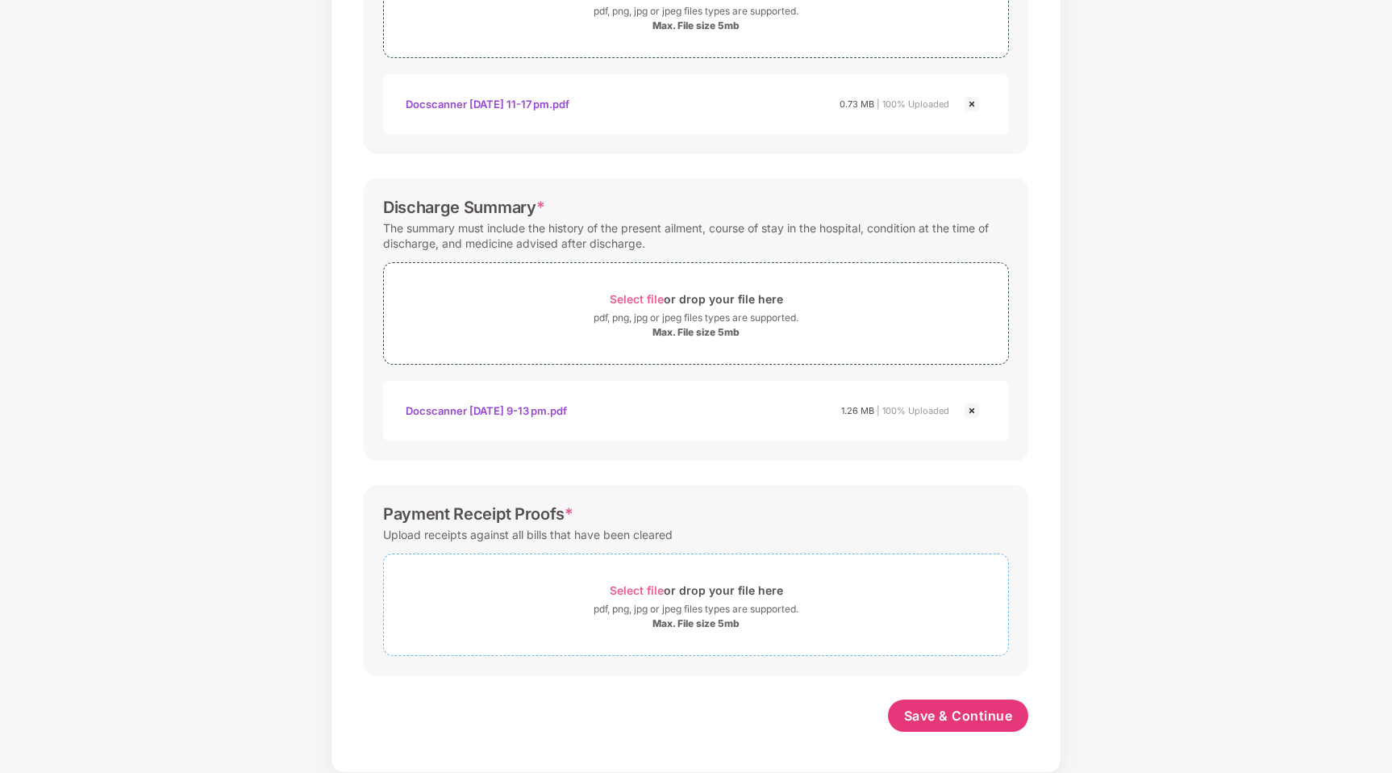
click at [636, 588] on span "Select file" at bounding box center [637, 590] width 54 height 14
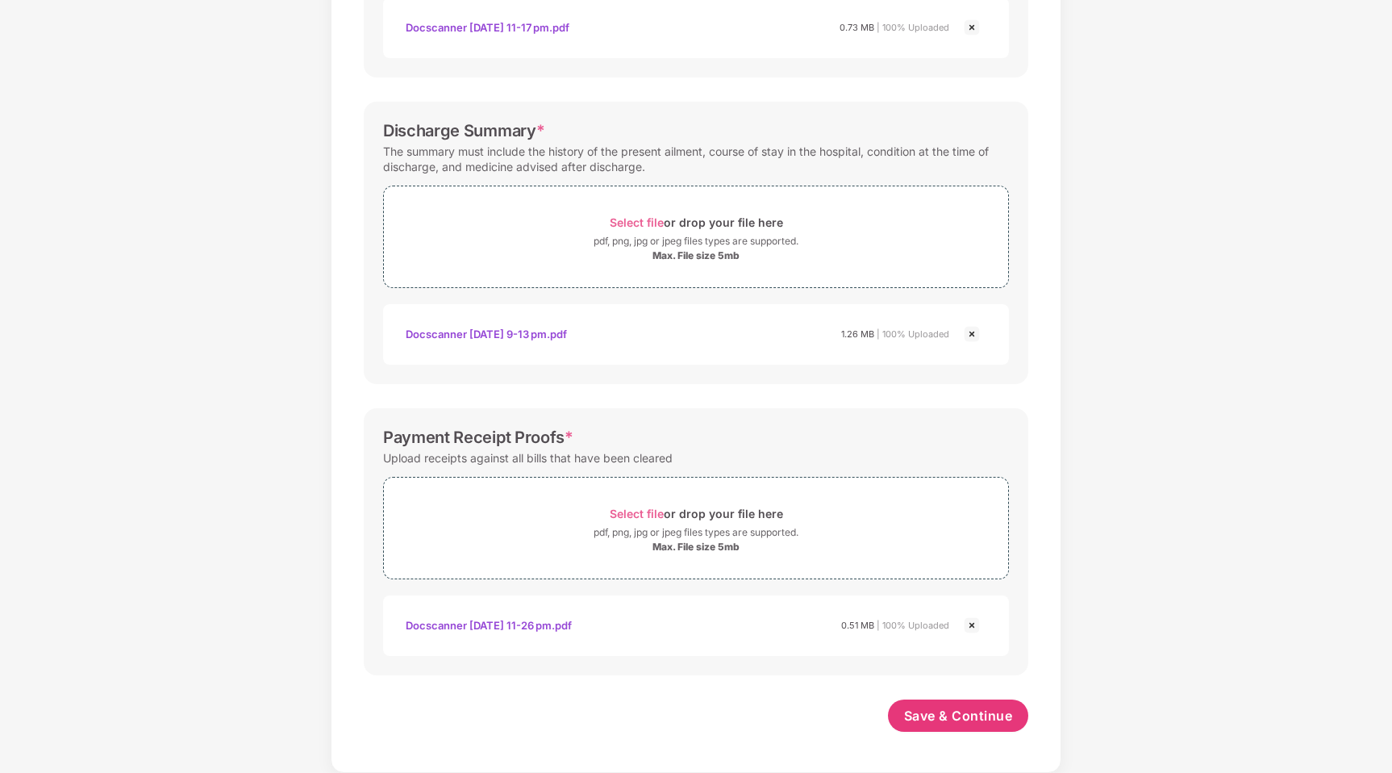
scroll to position [437, 0]
click at [978, 715] on span "Save & Continue" at bounding box center [958, 716] width 109 height 18
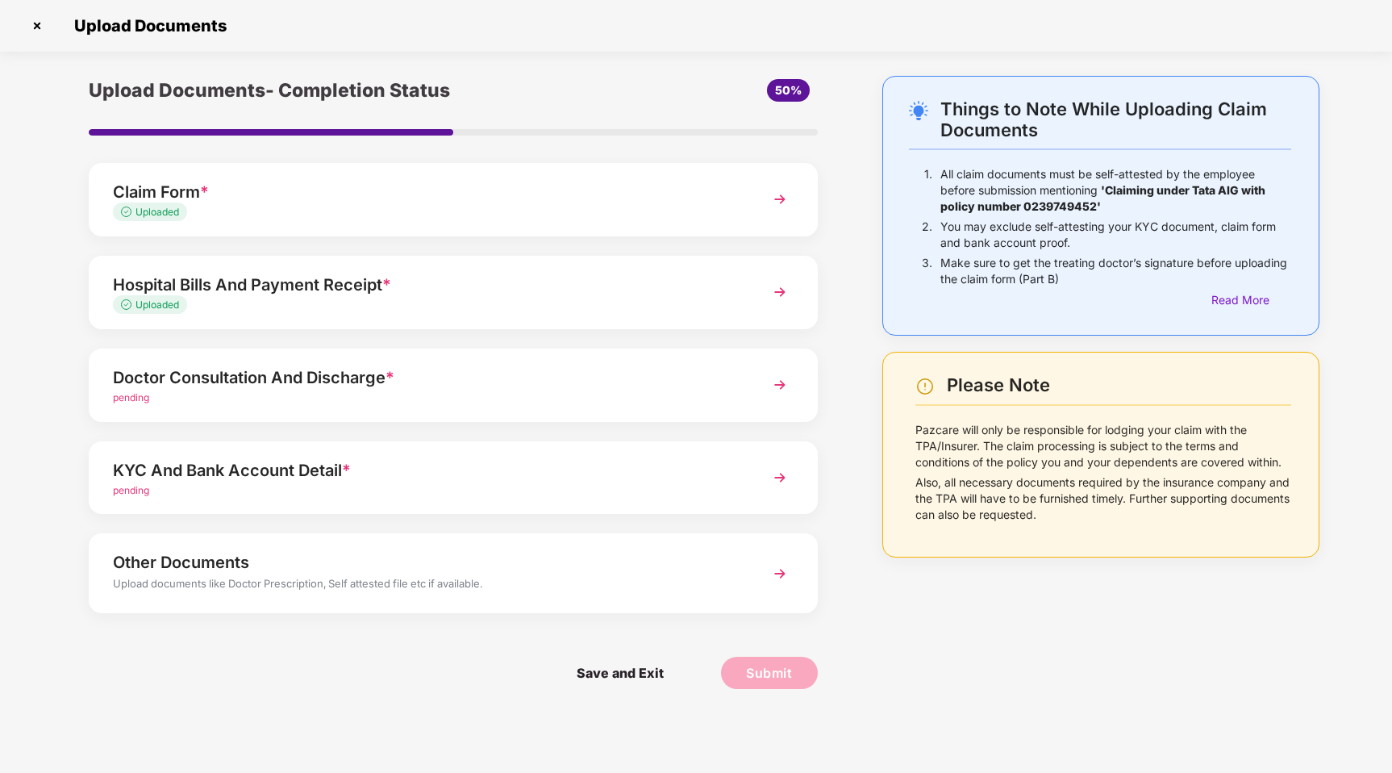
click at [723, 403] on div "pending" at bounding box center [424, 397] width 623 height 15
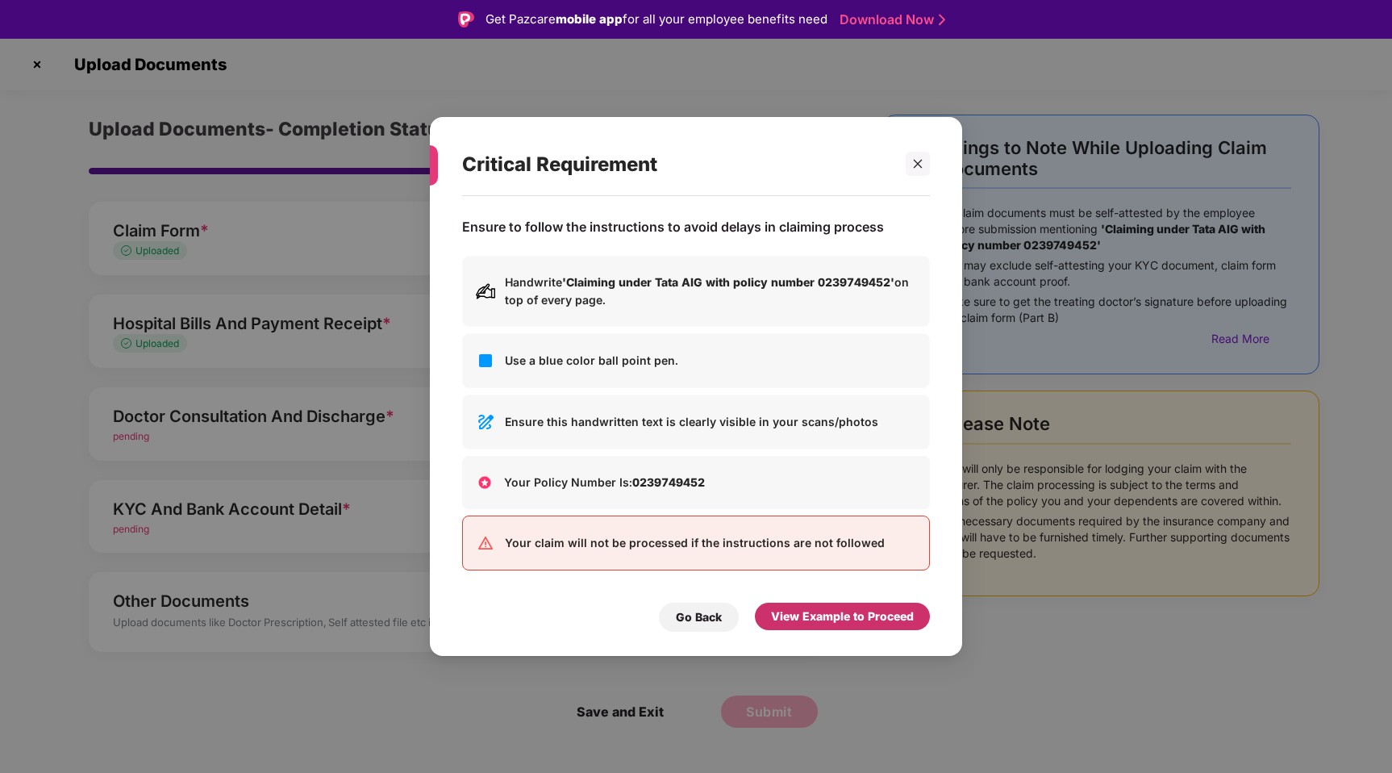
click at [811, 608] on div "View Example to Proceed" at bounding box center [842, 616] width 143 height 18
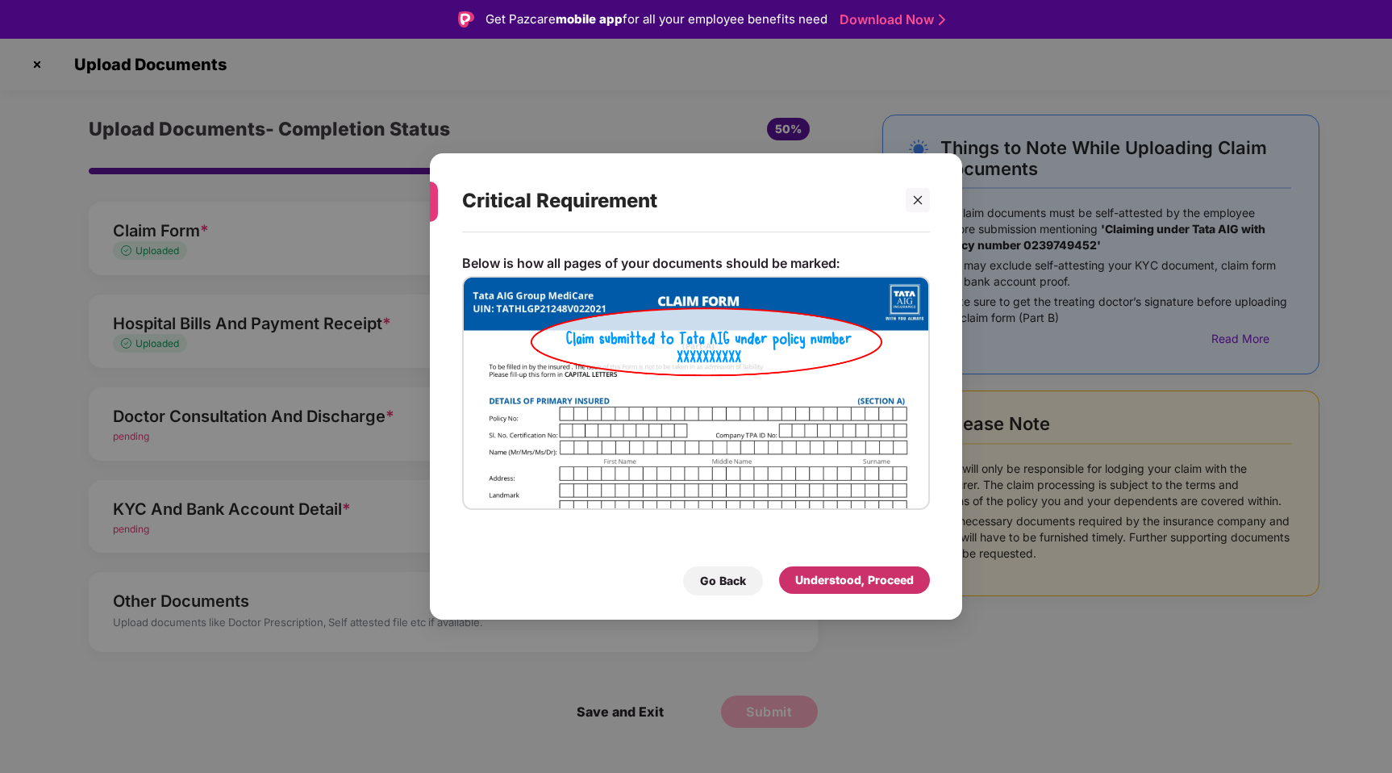
click at [834, 581] on div "Understood, Proceed" at bounding box center [854, 580] width 119 height 18
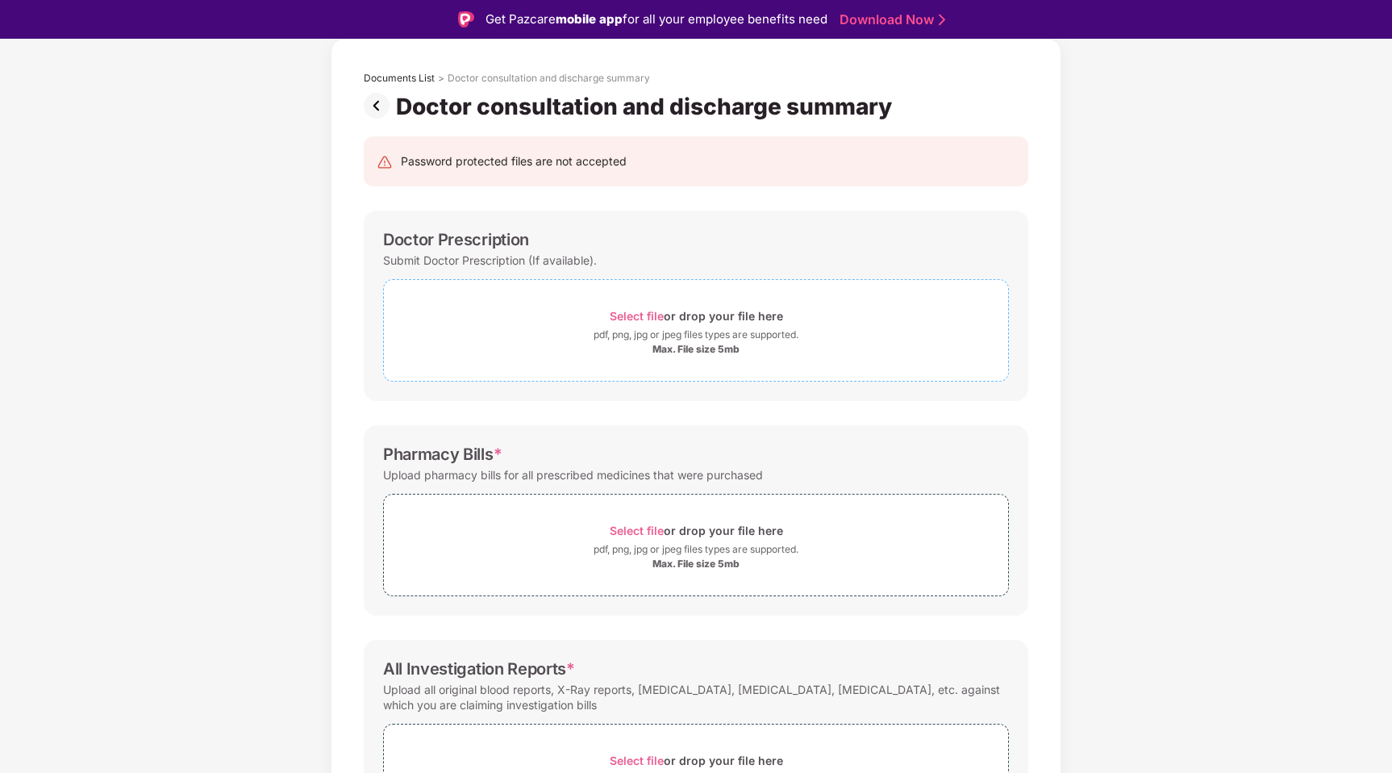
scroll to position [207, 0]
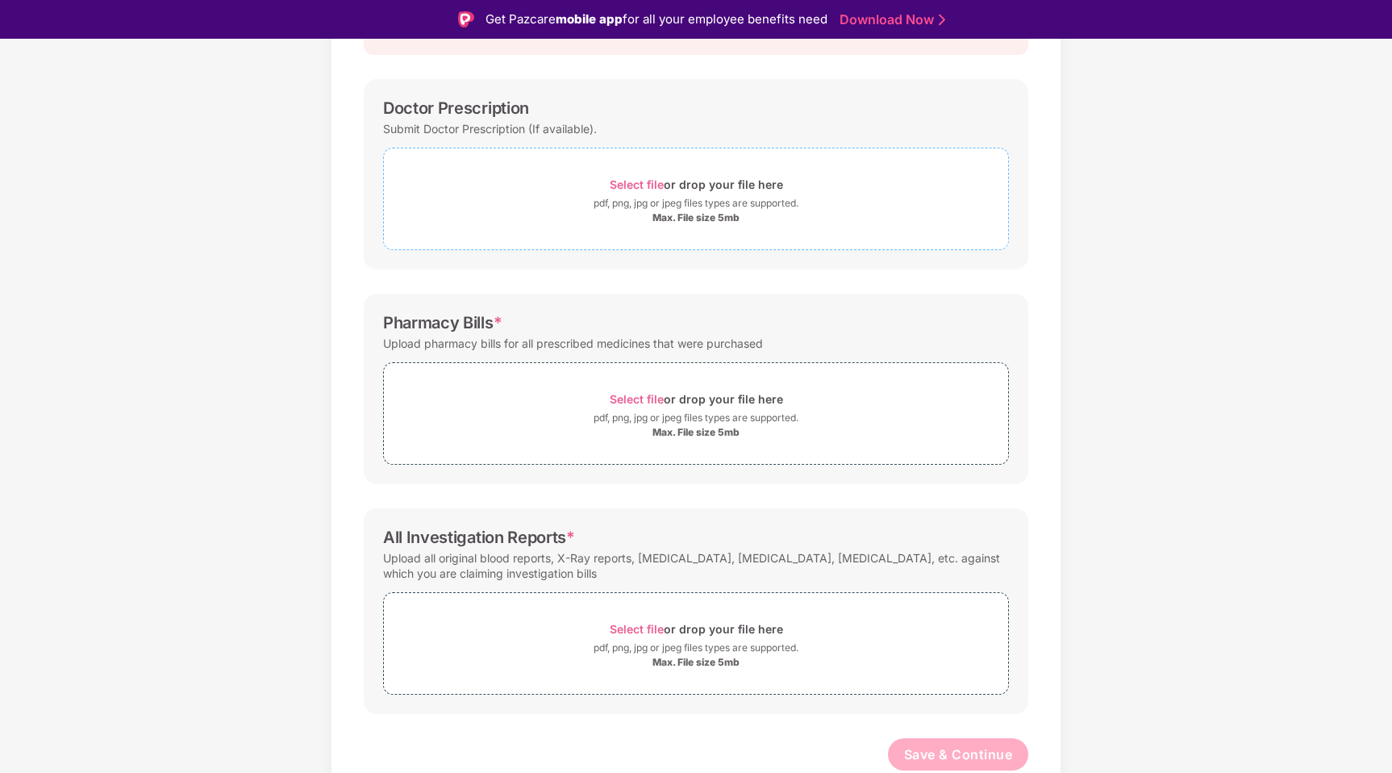
click at [644, 186] on span "Select file" at bounding box center [637, 184] width 54 height 14
click at [638, 187] on span "Select file" at bounding box center [637, 184] width 54 height 14
click at [632, 181] on span "Select file" at bounding box center [637, 184] width 54 height 14
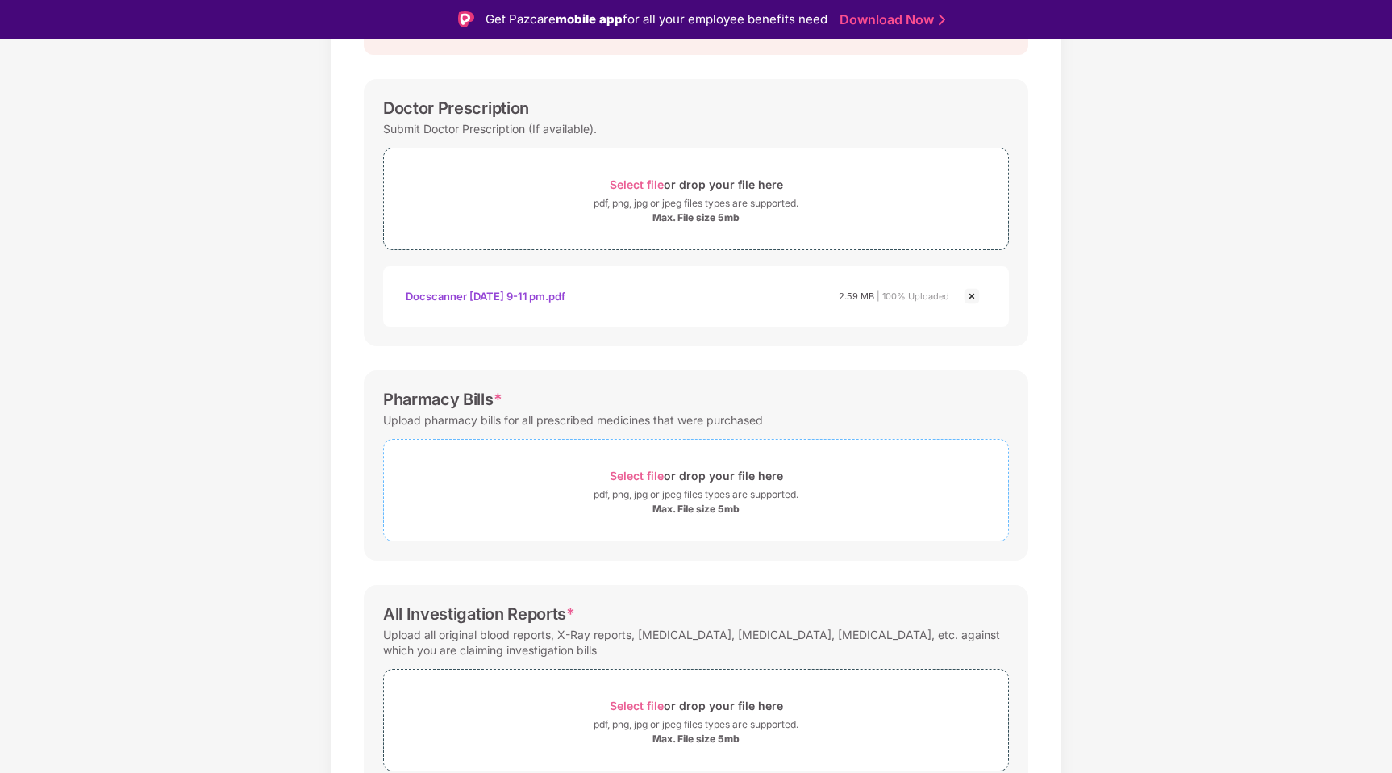
click at [636, 474] on span "Select file" at bounding box center [637, 476] width 54 height 14
click at [633, 477] on span "Select file" at bounding box center [637, 476] width 54 height 14
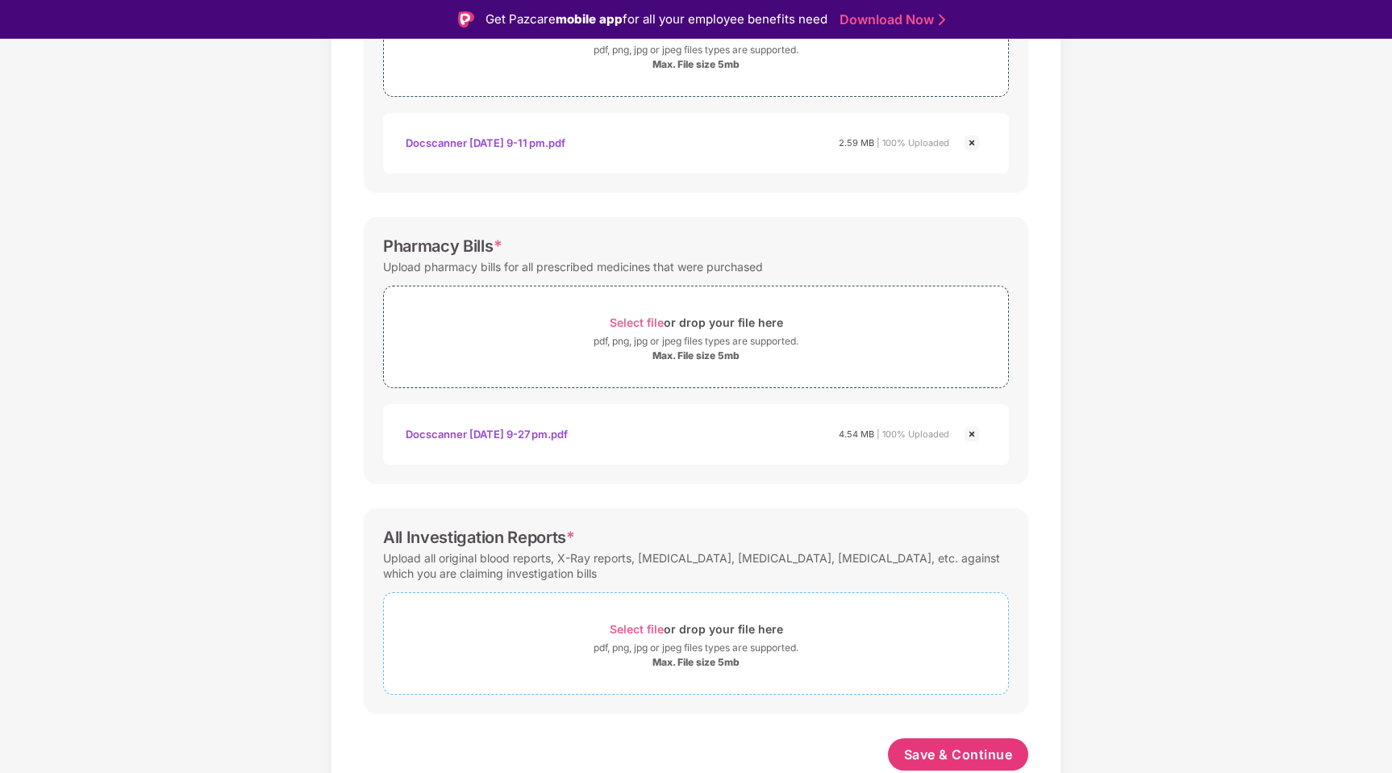
scroll to position [361, 0]
click at [640, 626] on span "Select file" at bounding box center [637, 629] width 54 height 14
click at [648, 630] on span "Select file" at bounding box center [637, 629] width 54 height 14
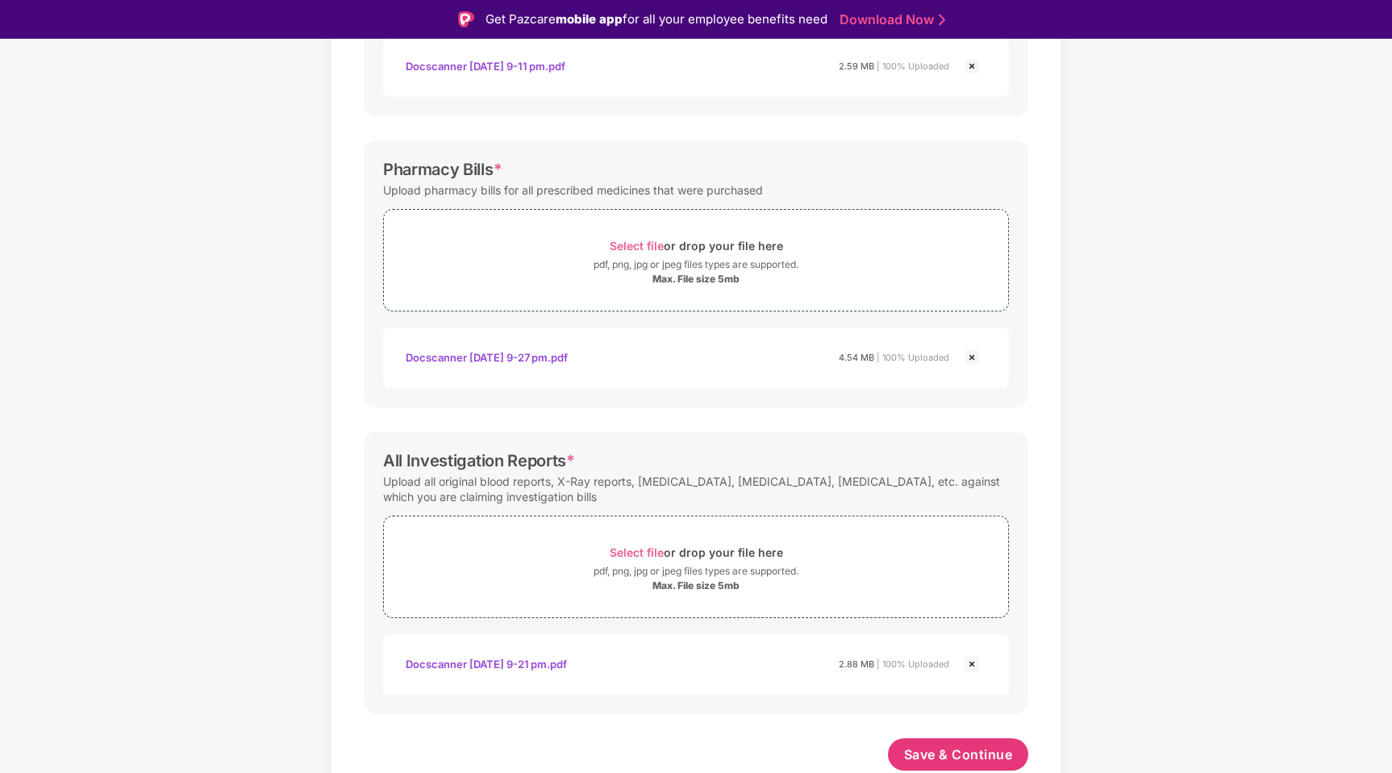
scroll to position [39, 0]
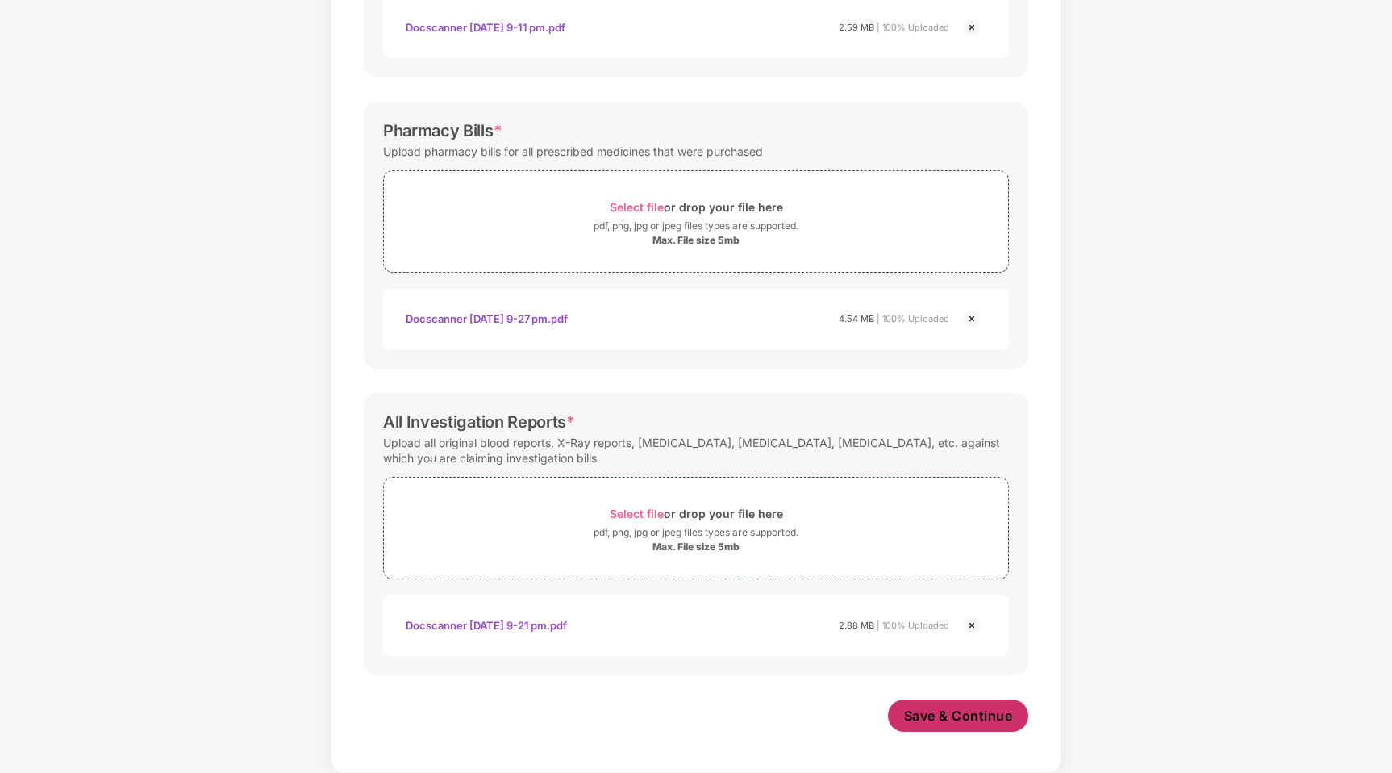
click at [935, 716] on span "Save & Continue" at bounding box center [958, 716] width 109 height 18
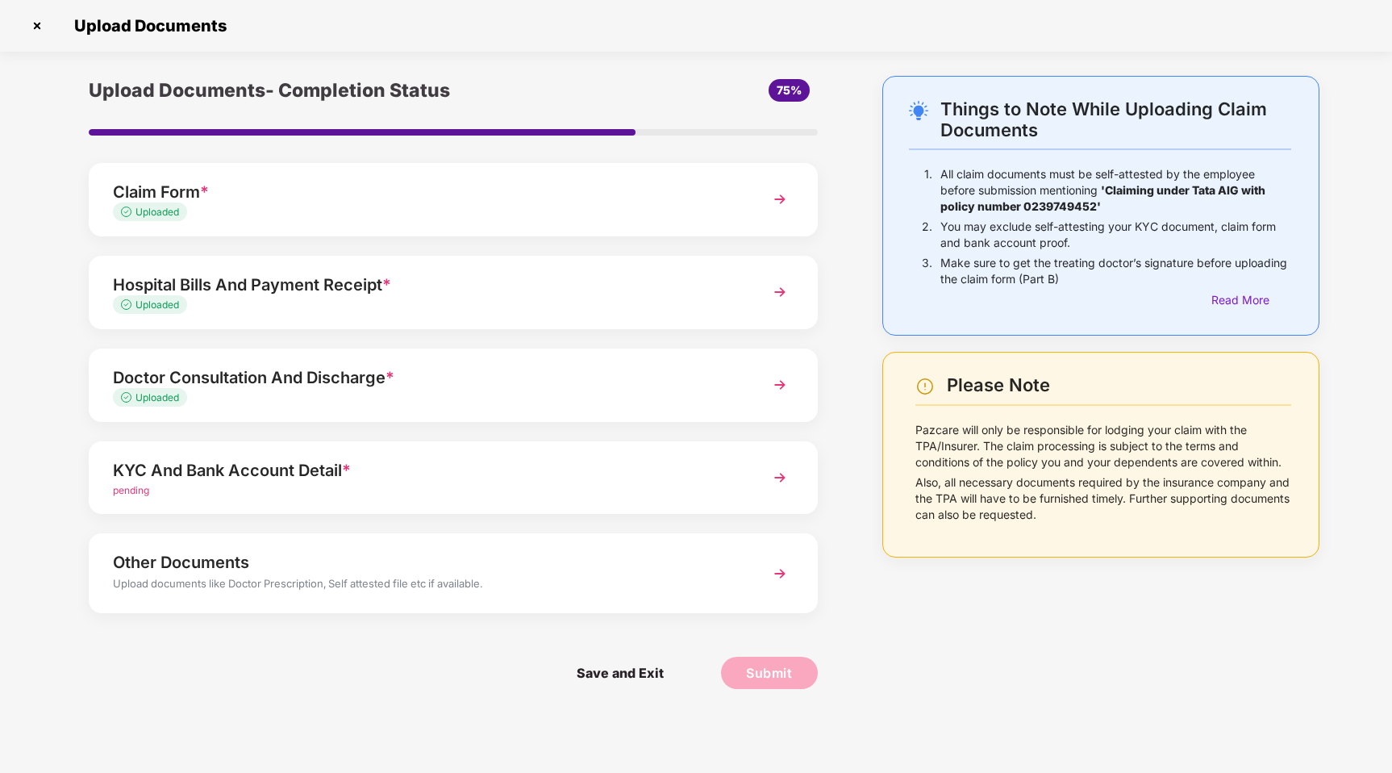
click at [461, 482] on div "KYC And Bank Account Detail *" at bounding box center [424, 470] width 623 height 26
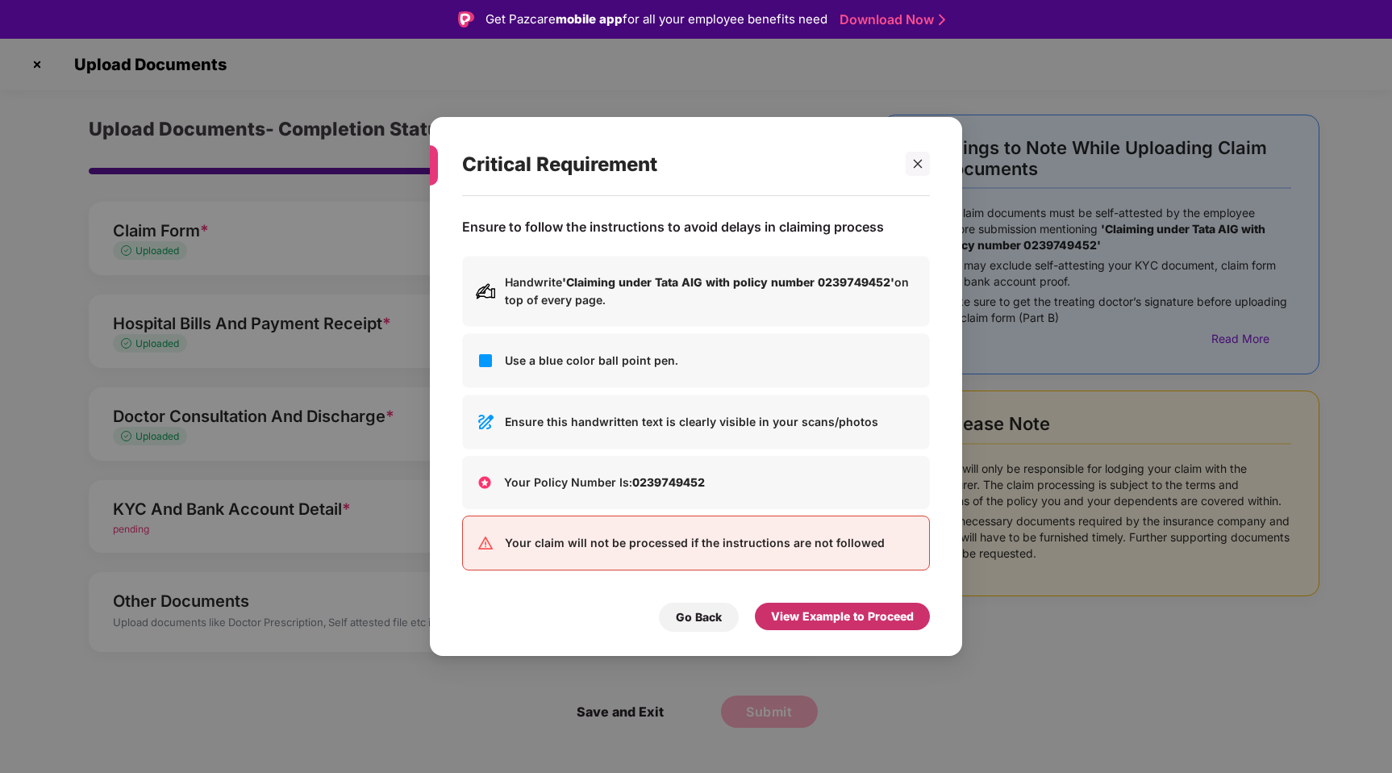
click at [819, 616] on div "View Example to Proceed" at bounding box center [842, 616] width 143 height 18
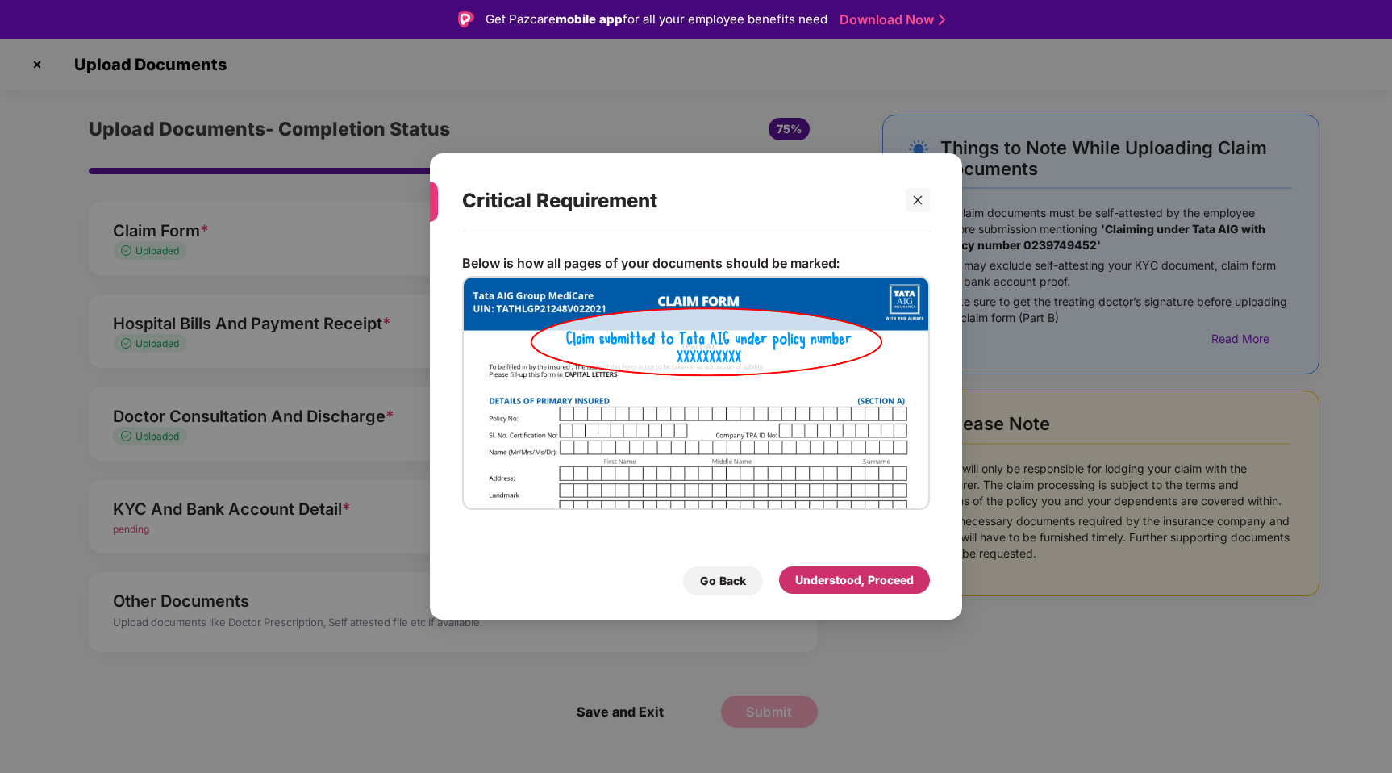
click at [805, 583] on div "Understood, Proceed" at bounding box center [854, 580] width 119 height 18
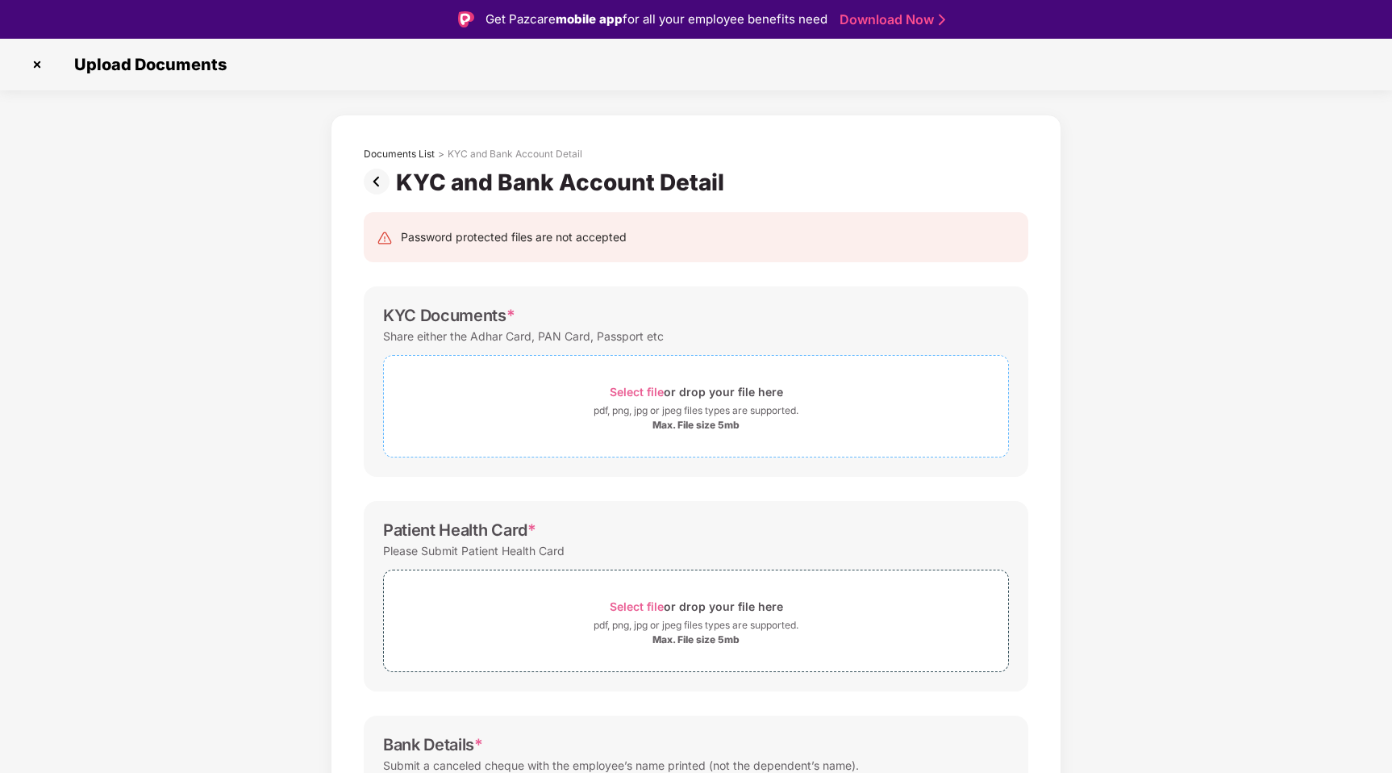
click at [548, 408] on div "pdf, png, jpg or jpeg files types are supported." at bounding box center [696, 410] width 624 height 16
click at [638, 387] on span "Select file" at bounding box center [637, 392] width 54 height 14
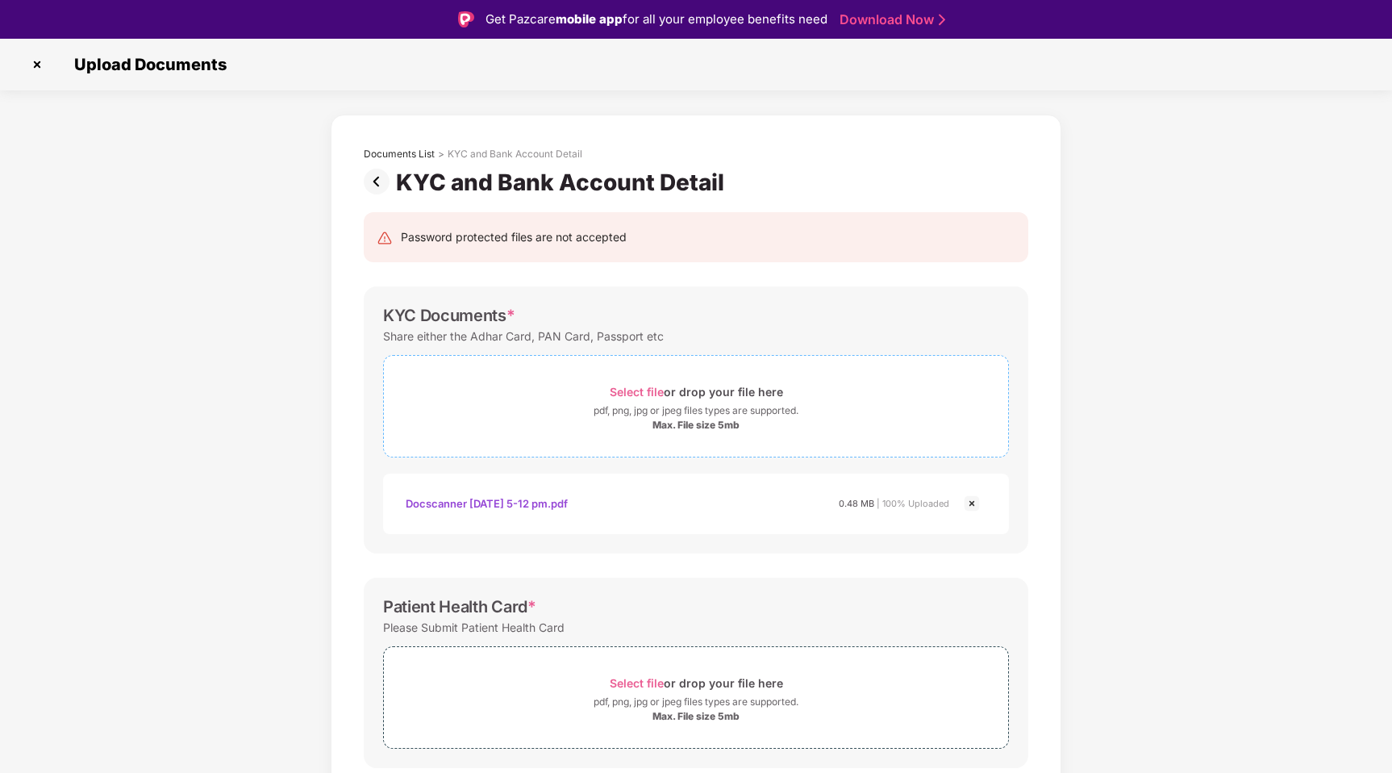
click at [637, 390] on span "Select file" at bounding box center [637, 392] width 54 height 14
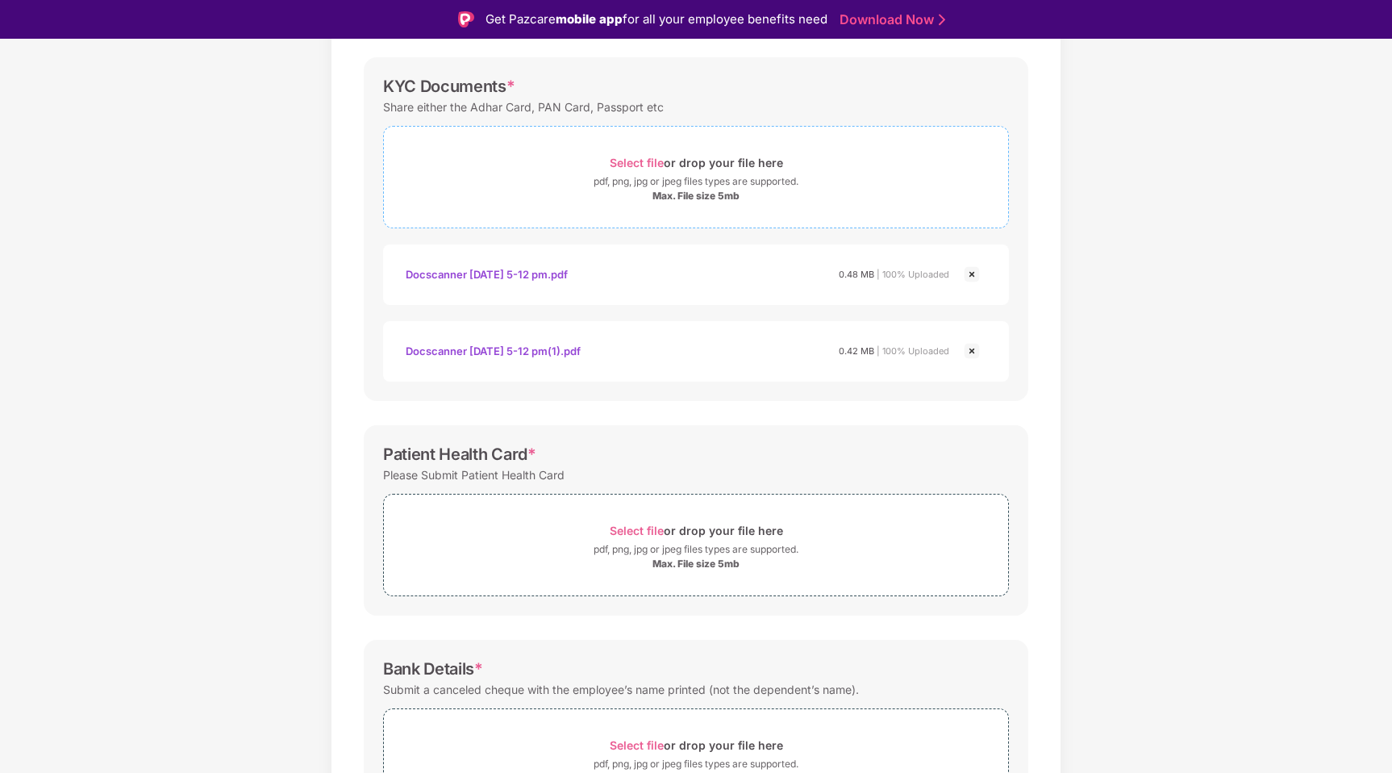
scroll to position [345, 0]
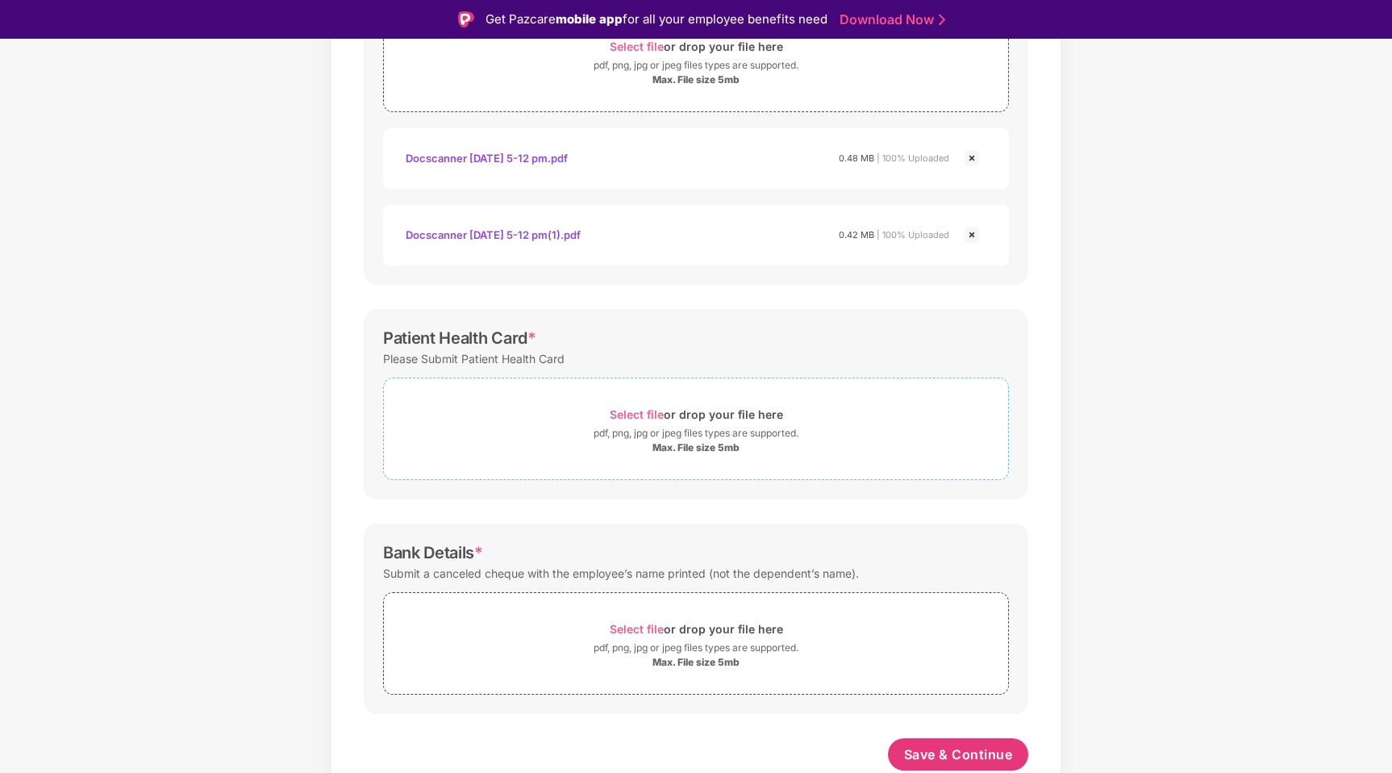
click at [642, 411] on span "Select file" at bounding box center [637, 414] width 54 height 14
click at [648, 430] on div "pdf, png, jpg or jpeg files types are supported." at bounding box center [696, 433] width 205 height 16
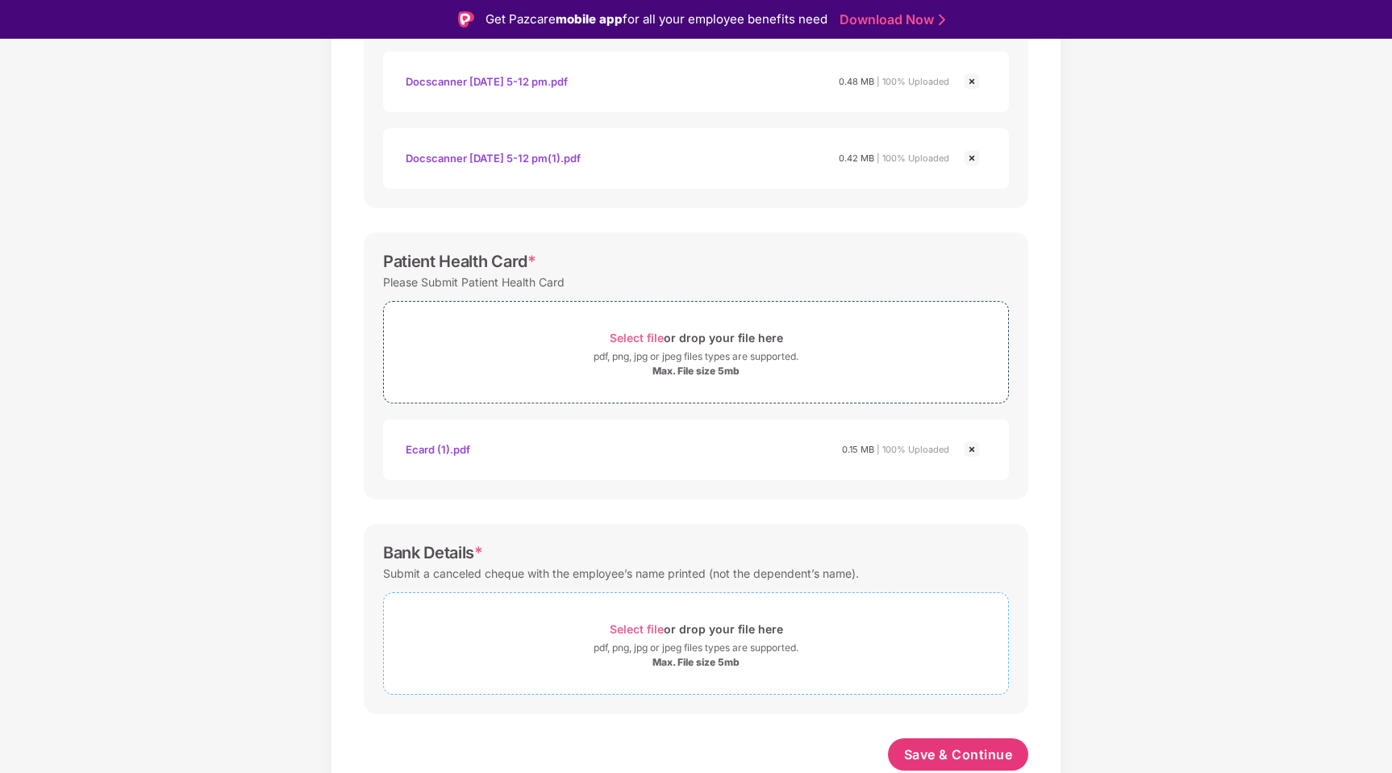
scroll to position [422, 0]
click at [622, 619] on div "Select file or drop your file here" at bounding box center [696, 629] width 173 height 22
click at [603, 625] on div "Select file or drop your file here" at bounding box center [696, 629] width 624 height 22
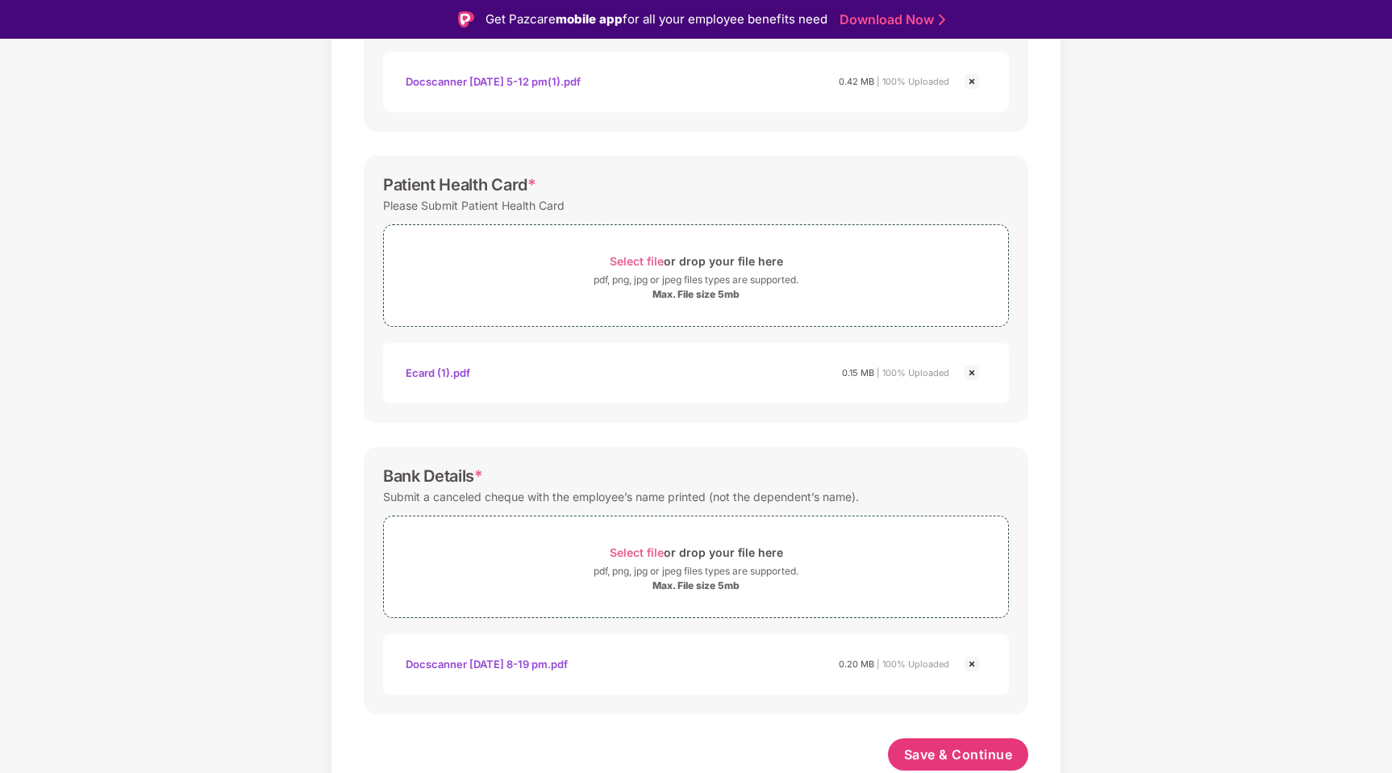
scroll to position [39, 0]
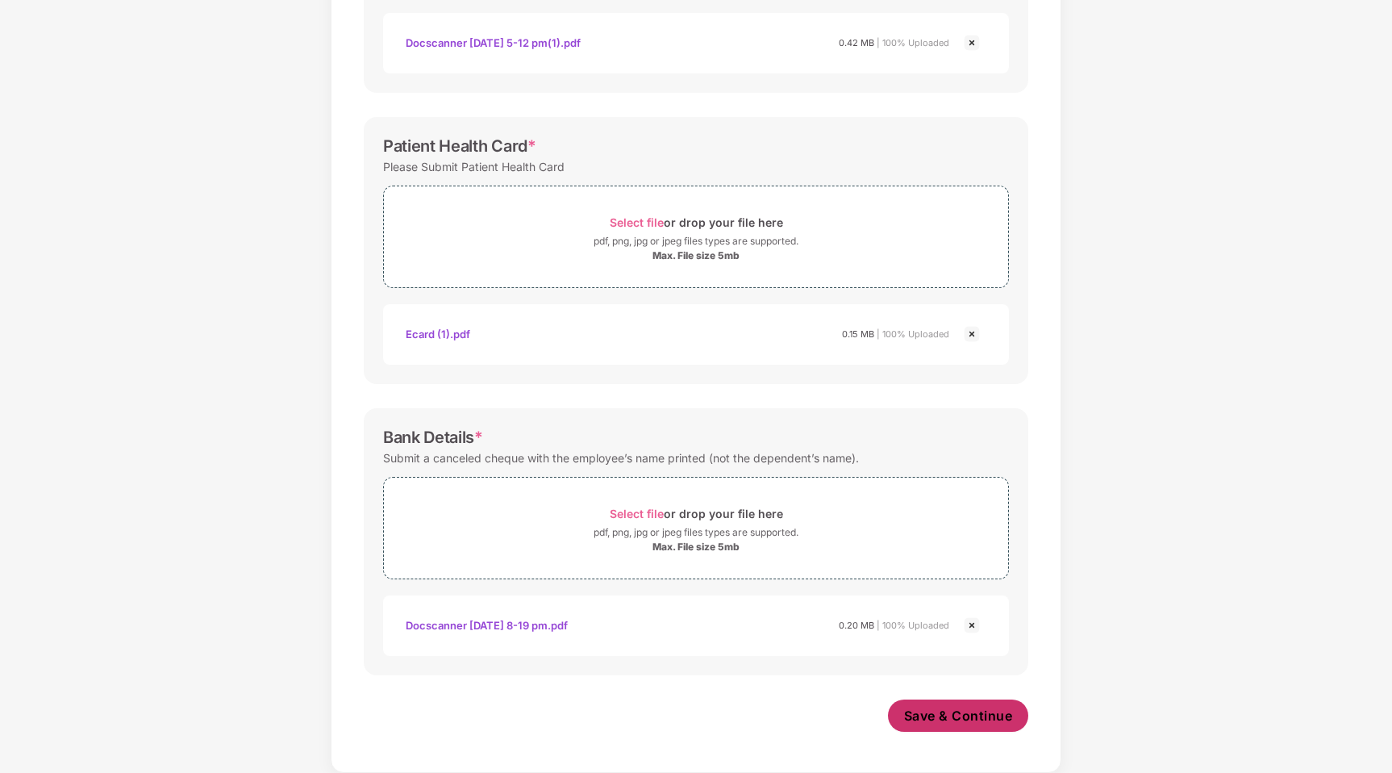
click at [940, 723] on span "Save & Continue" at bounding box center [958, 716] width 109 height 18
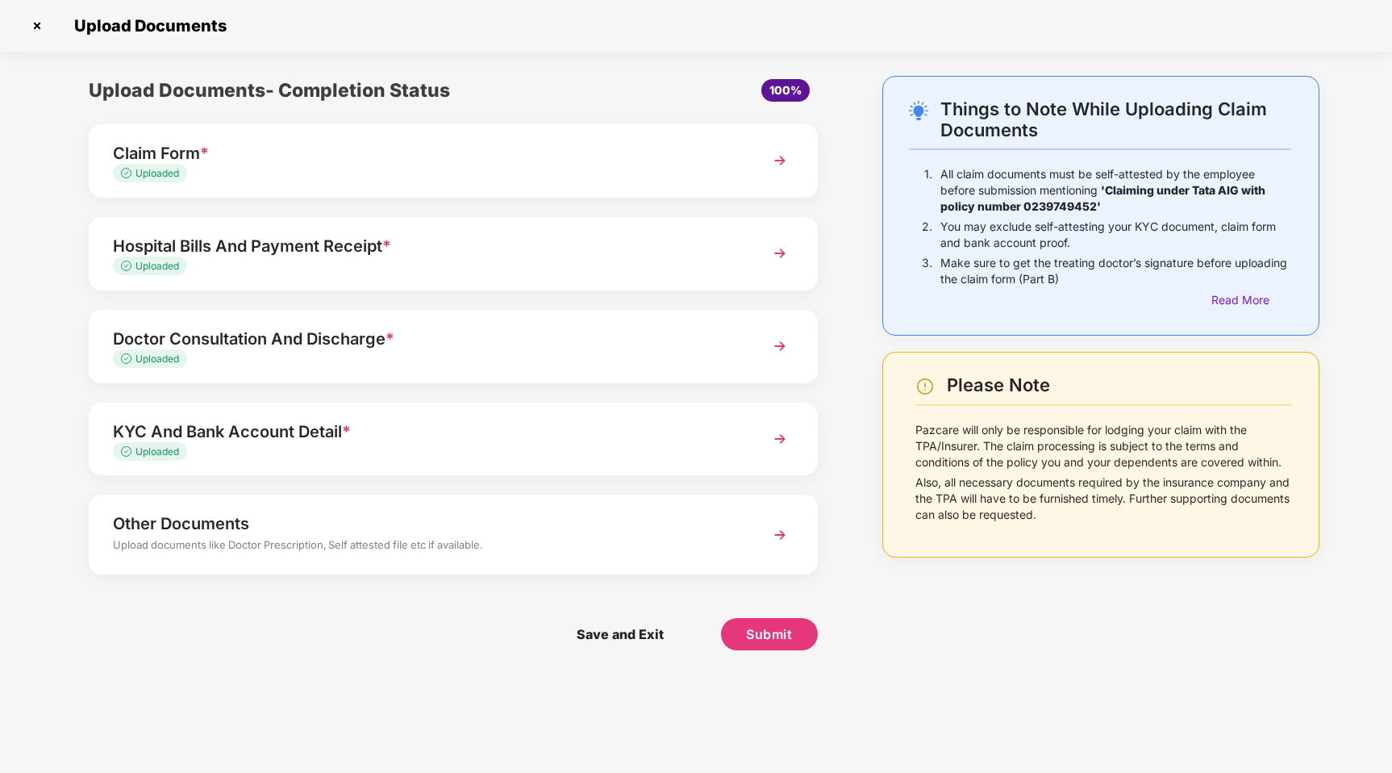
click at [502, 540] on div "Upload documents like Doctor Prescription, Self attested file etc if available." at bounding box center [424, 546] width 623 height 21
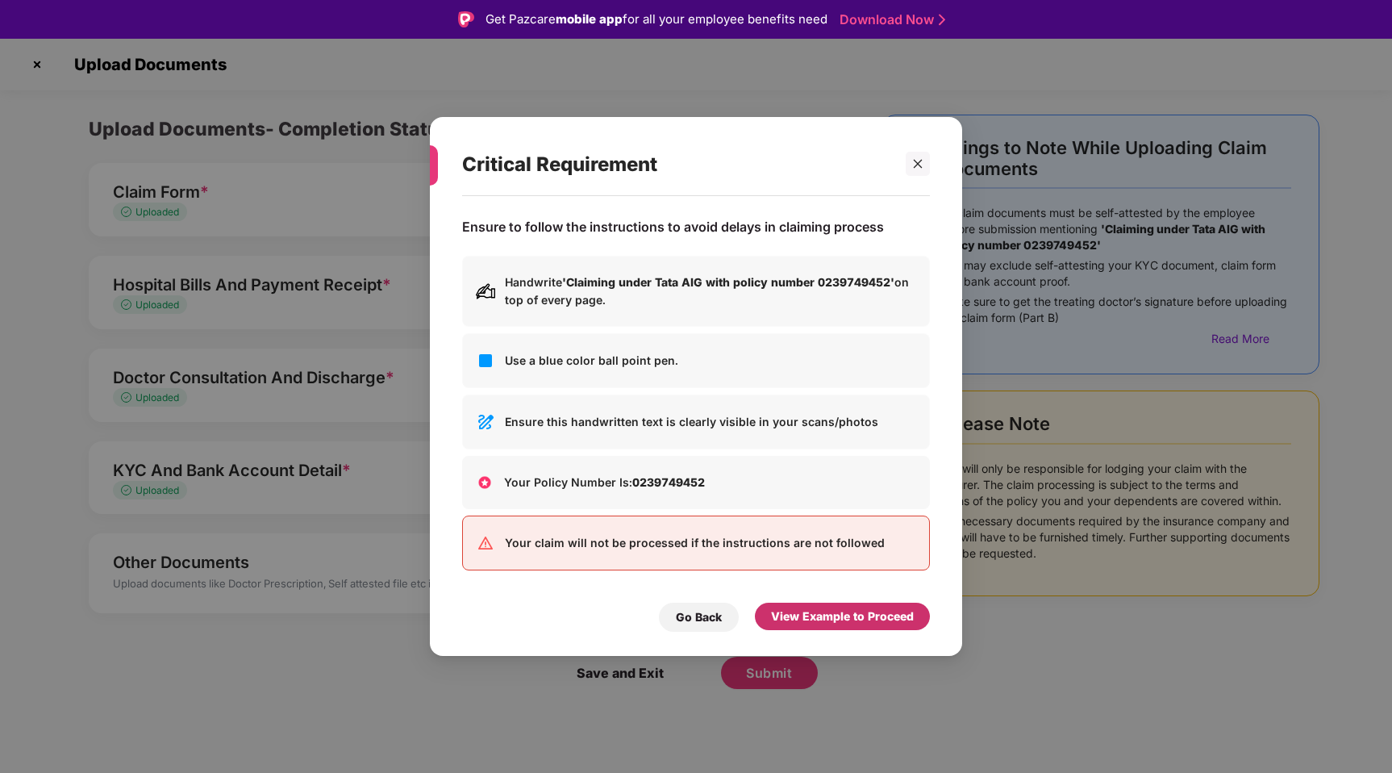
click at [811, 621] on div "View Example to Proceed" at bounding box center [842, 616] width 143 height 18
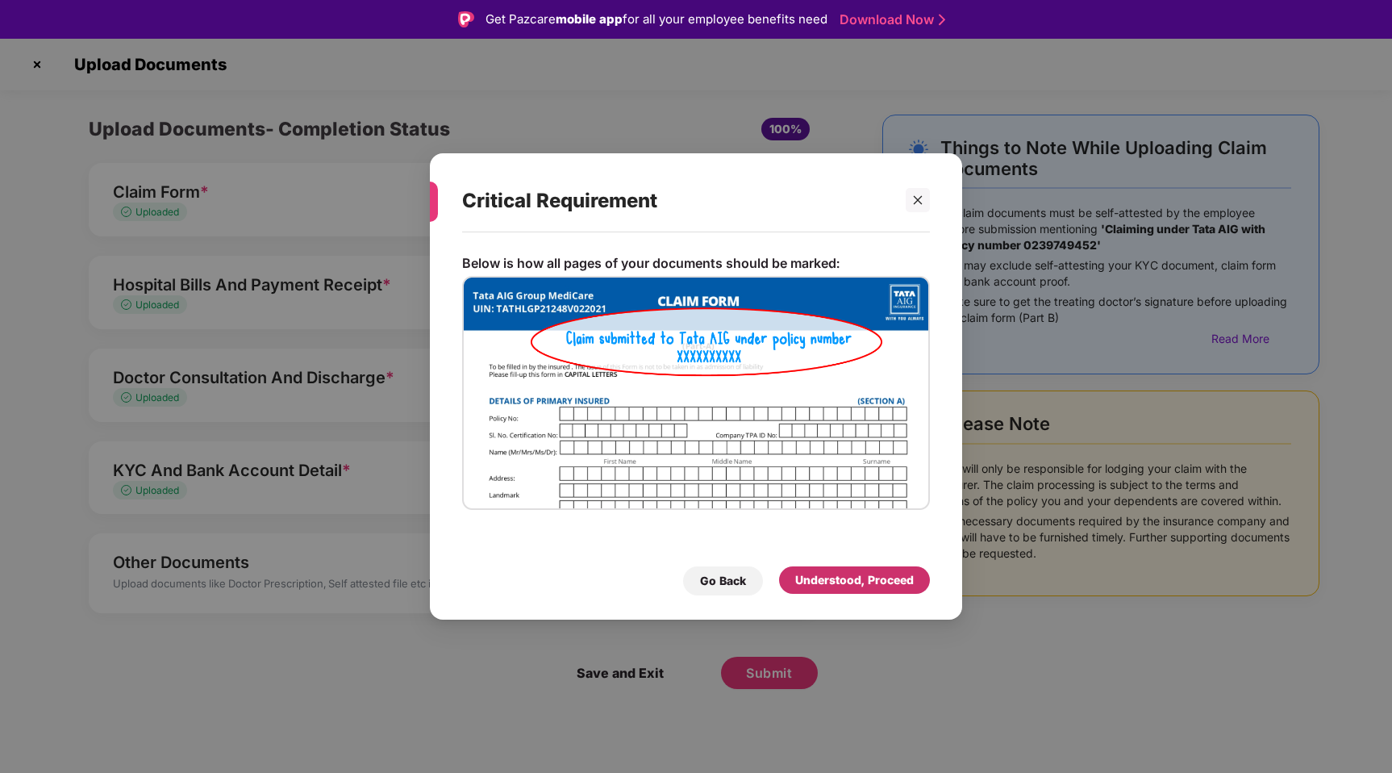
click at [818, 580] on div "Understood, Proceed" at bounding box center [854, 580] width 119 height 18
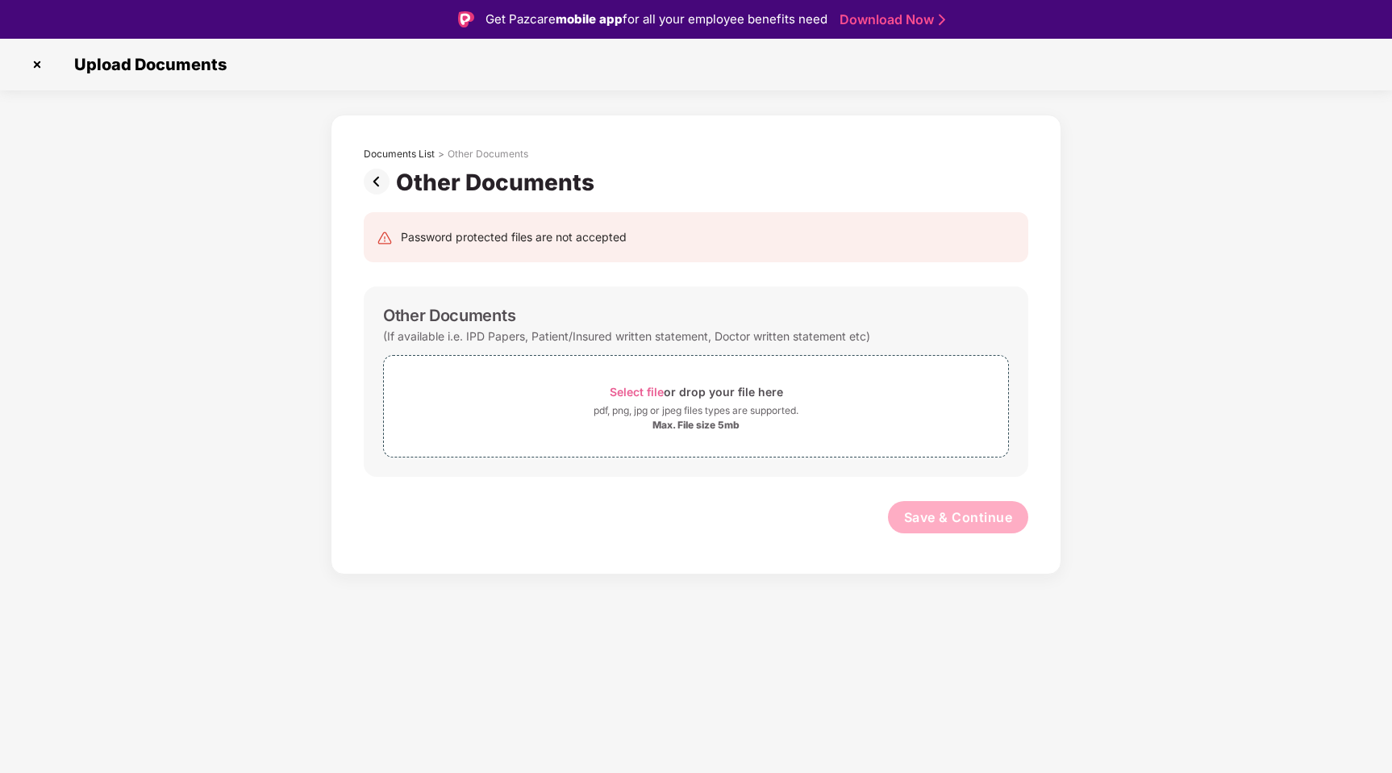
click at [382, 189] on img at bounding box center [380, 182] width 32 height 26
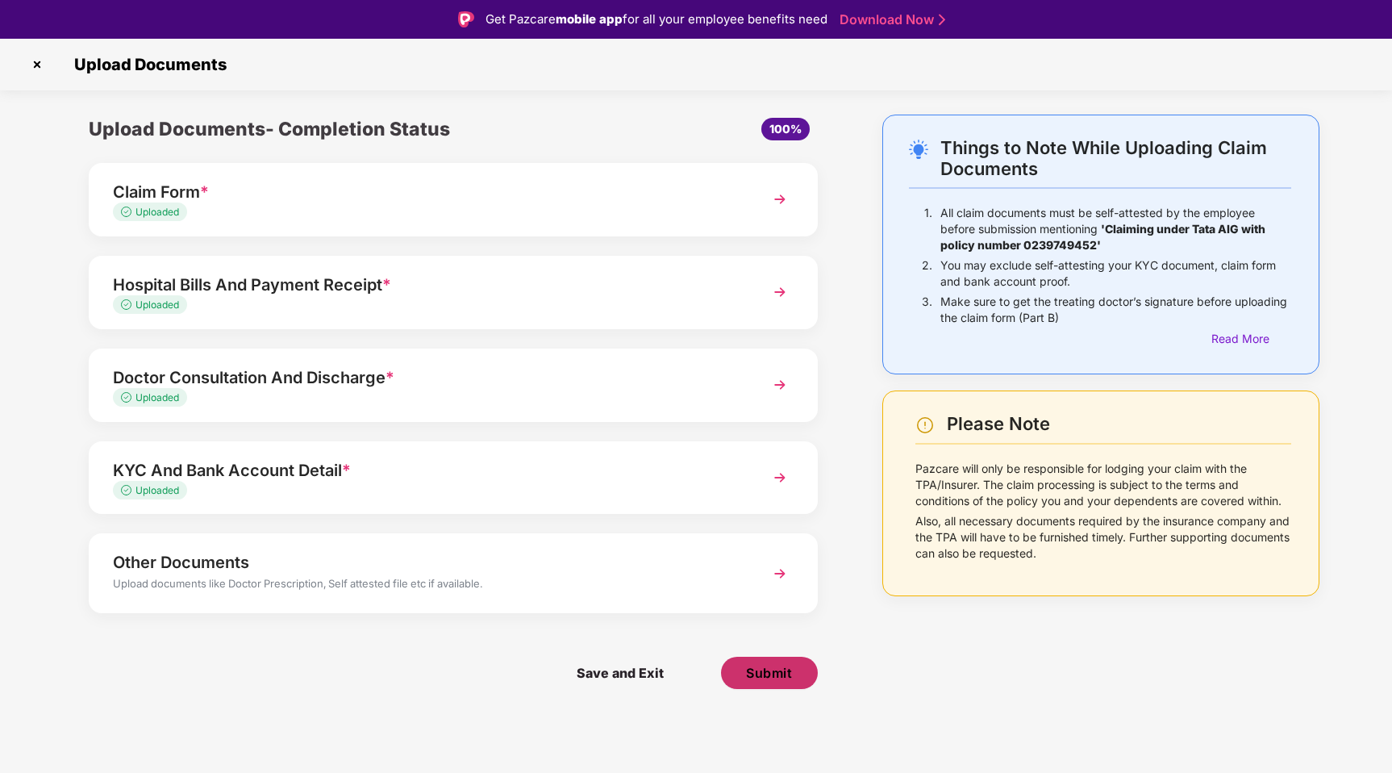
click at [795, 673] on button "Submit" at bounding box center [769, 673] width 97 height 32
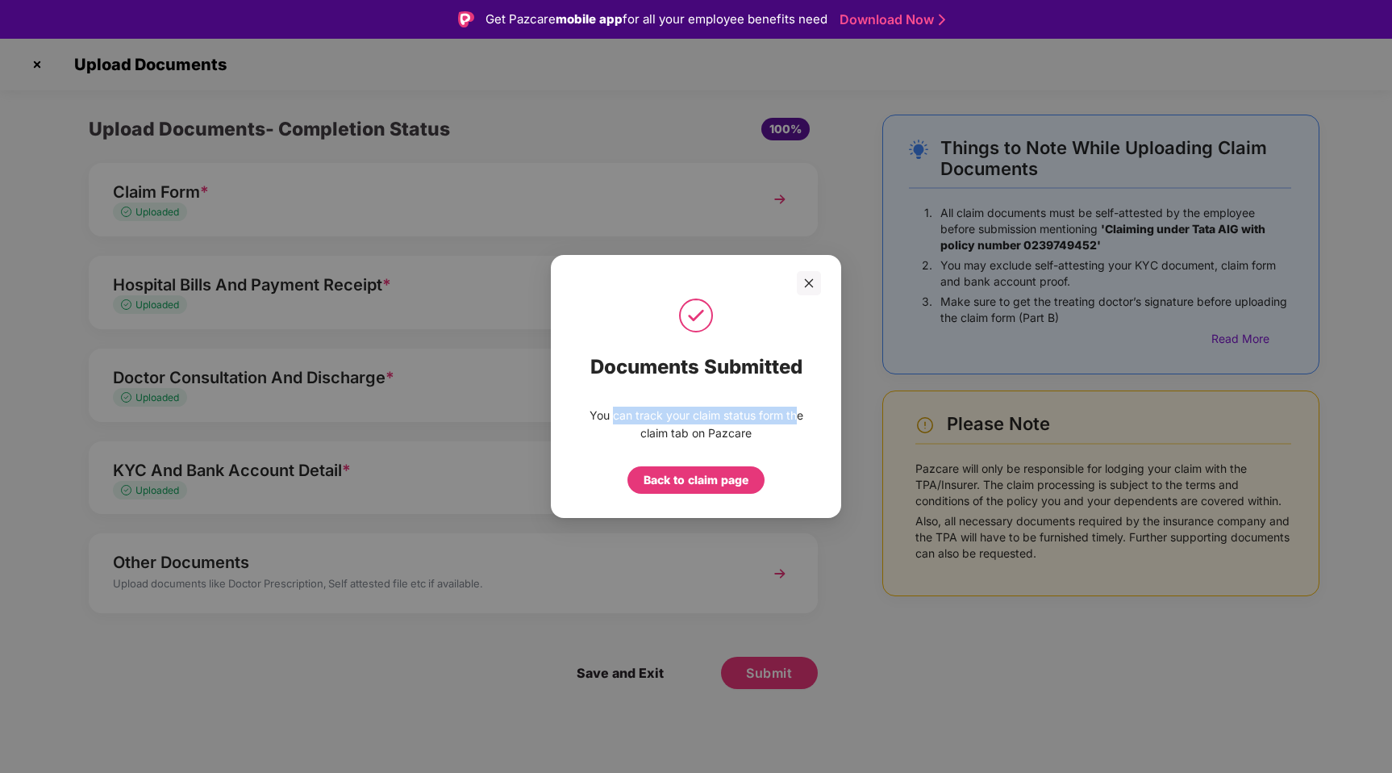
drag, startPoint x: 611, startPoint y: 417, endPoint x: 790, endPoint y: 424, distance: 180.0
click at [790, 424] on p "You can track your claim status form the claim tab on Pazcare" at bounding box center [696, 424] width 226 height 35
click at [760, 436] on p "You can track your claim status form the claim tab on Pazcare" at bounding box center [696, 424] width 226 height 35
click at [815, 287] on div at bounding box center [809, 283] width 24 height 24
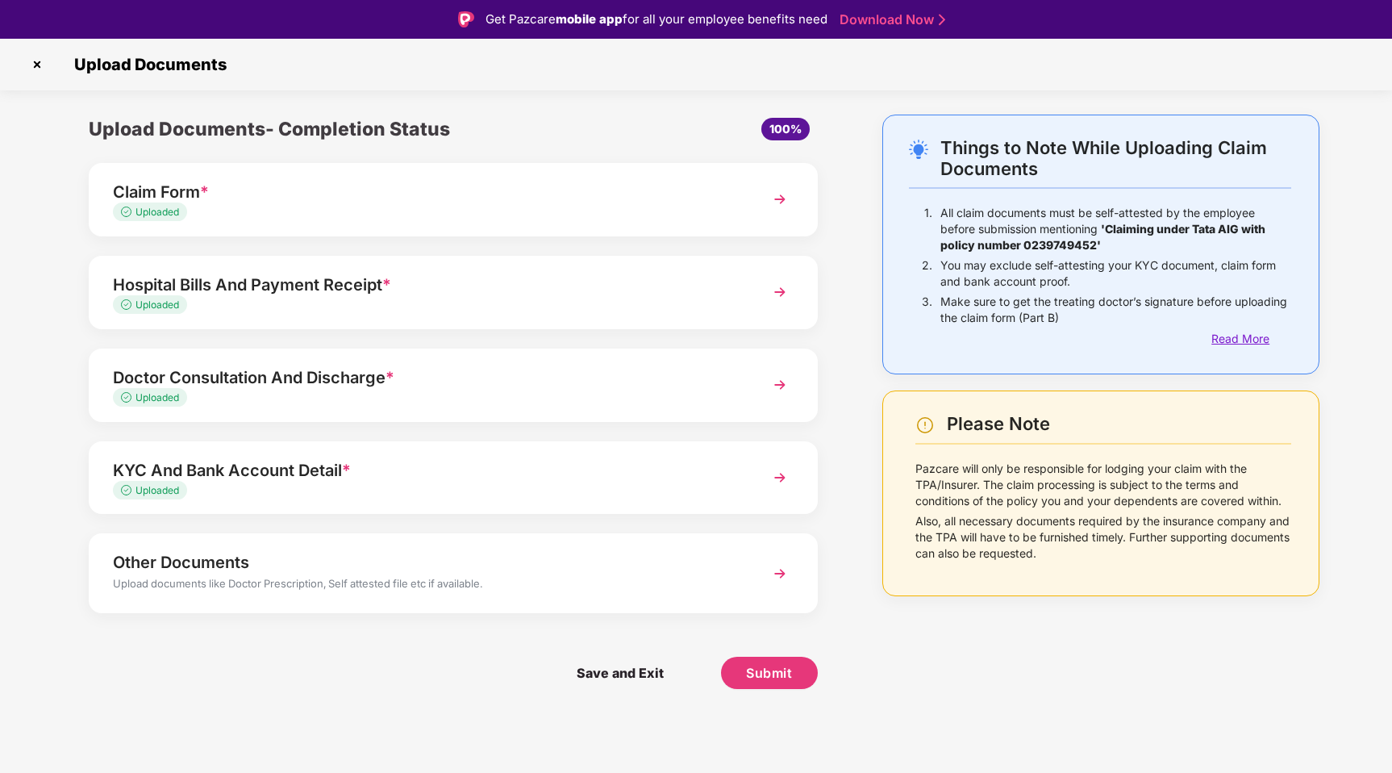
click at [1253, 340] on div "Read More" at bounding box center [1251, 339] width 80 height 18
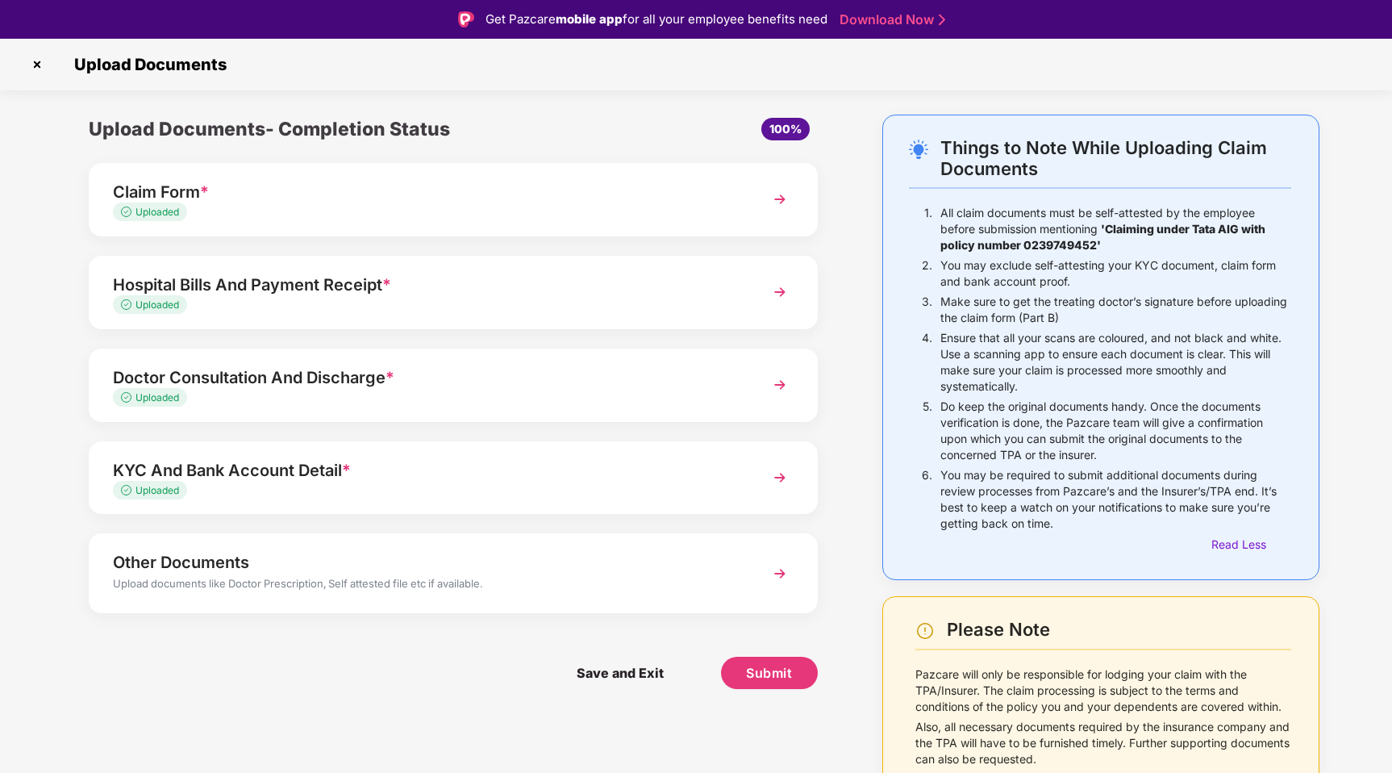
drag, startPoint x: 1001, startPoint y: 340, endPoint x: 1207, endPoint y: 330, distance: 205.9
click at [1207, 330] on p "Ensure that all your scans are coloured, and not black and white. Use a scannin…" at bounding box center [1115, 362] width 351 height 65
drag, startPoint x: 961, startPoint y: 353, endPoint x: 1094, endPoint y: 354, distance: 132.3
click at [1094, 356] on p "Ensure that all your scans are coloured, and not black and white. Use a scannin…" at bounding box center [1115, 362] width 351 height 65
drag, startPoint x: 1027, startPoint y: 354, endPoint x: 1219, endPoint y: 357, distance: 192.0
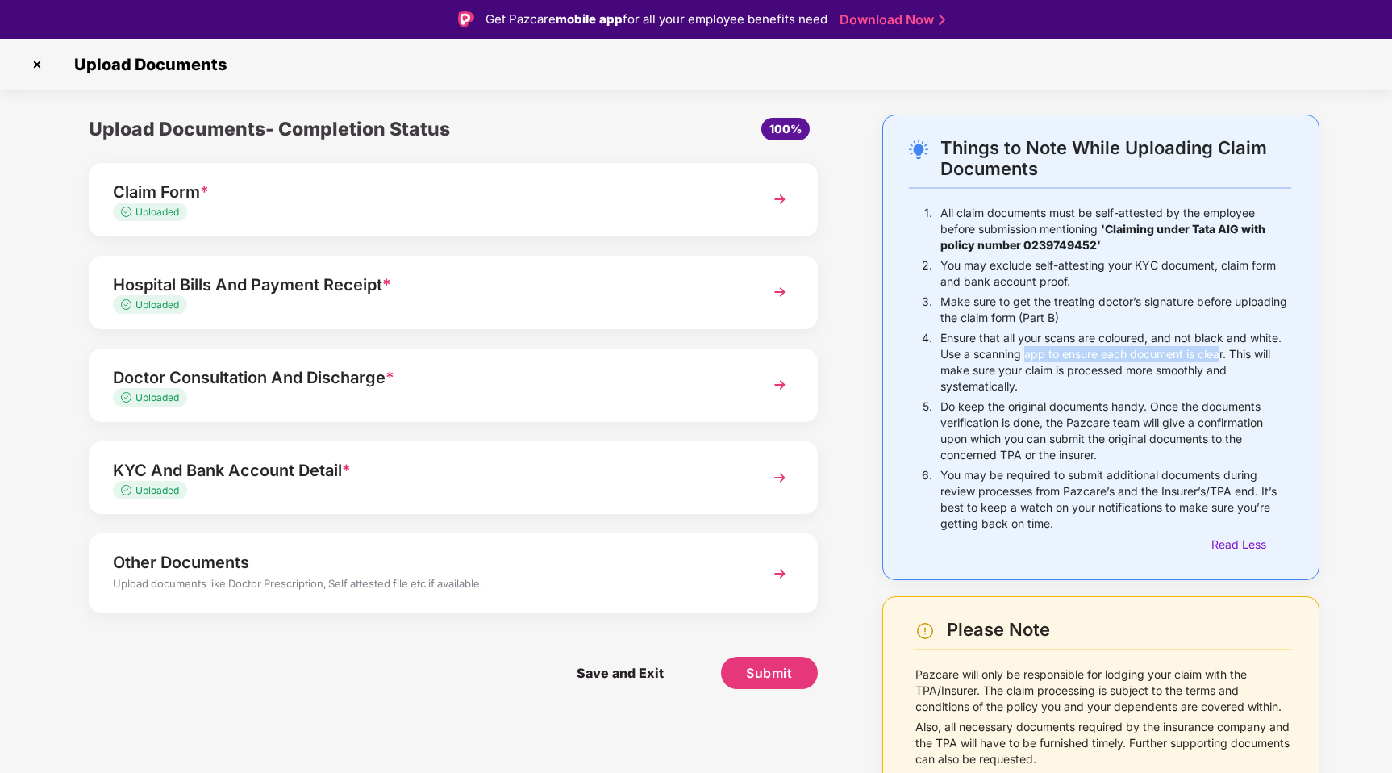
click at [1219, 357] on p "Ensure that all your scans are coloured, and not black and white. Use a scannin…" at bounding box center [1115, 362] width 351 height 65
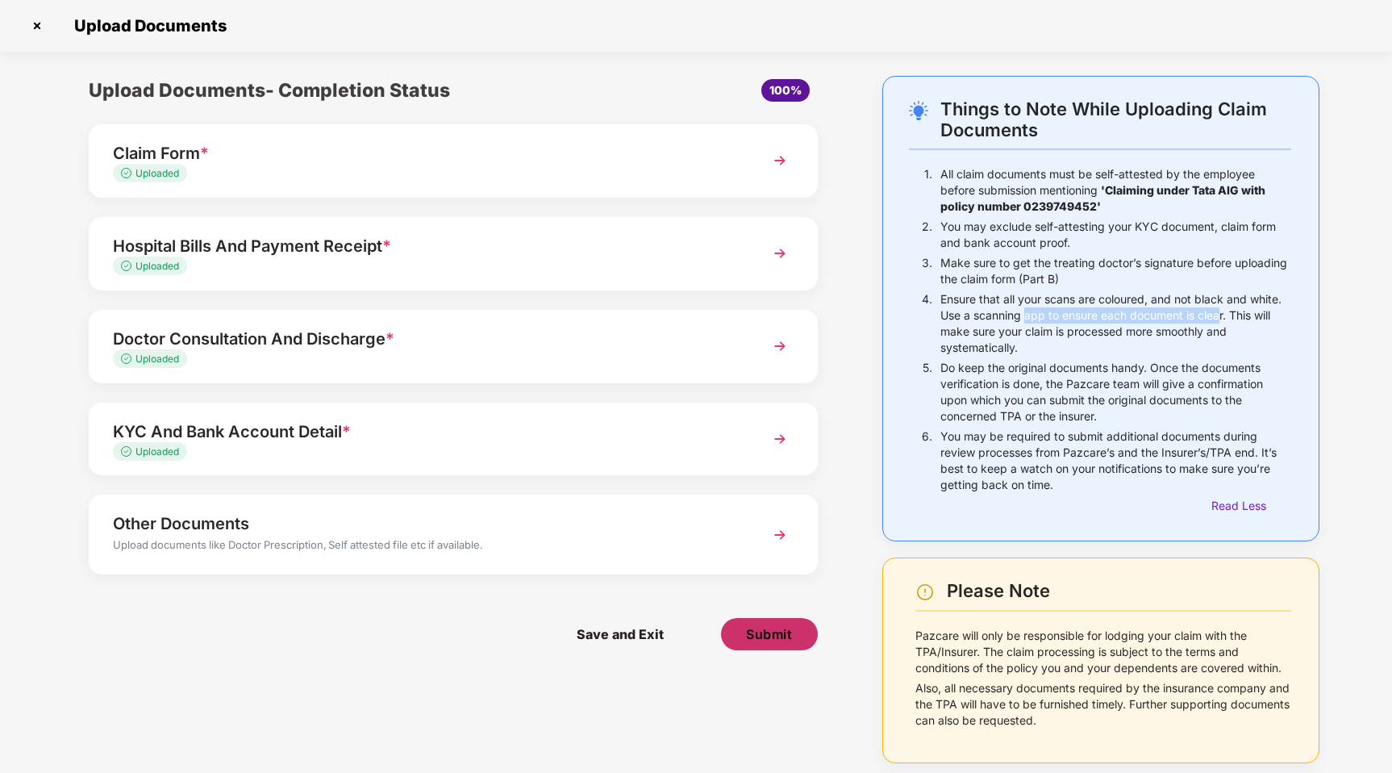
click at [761, 631] on span "Submit" at bounding box center [769, 634] width 46 height 18
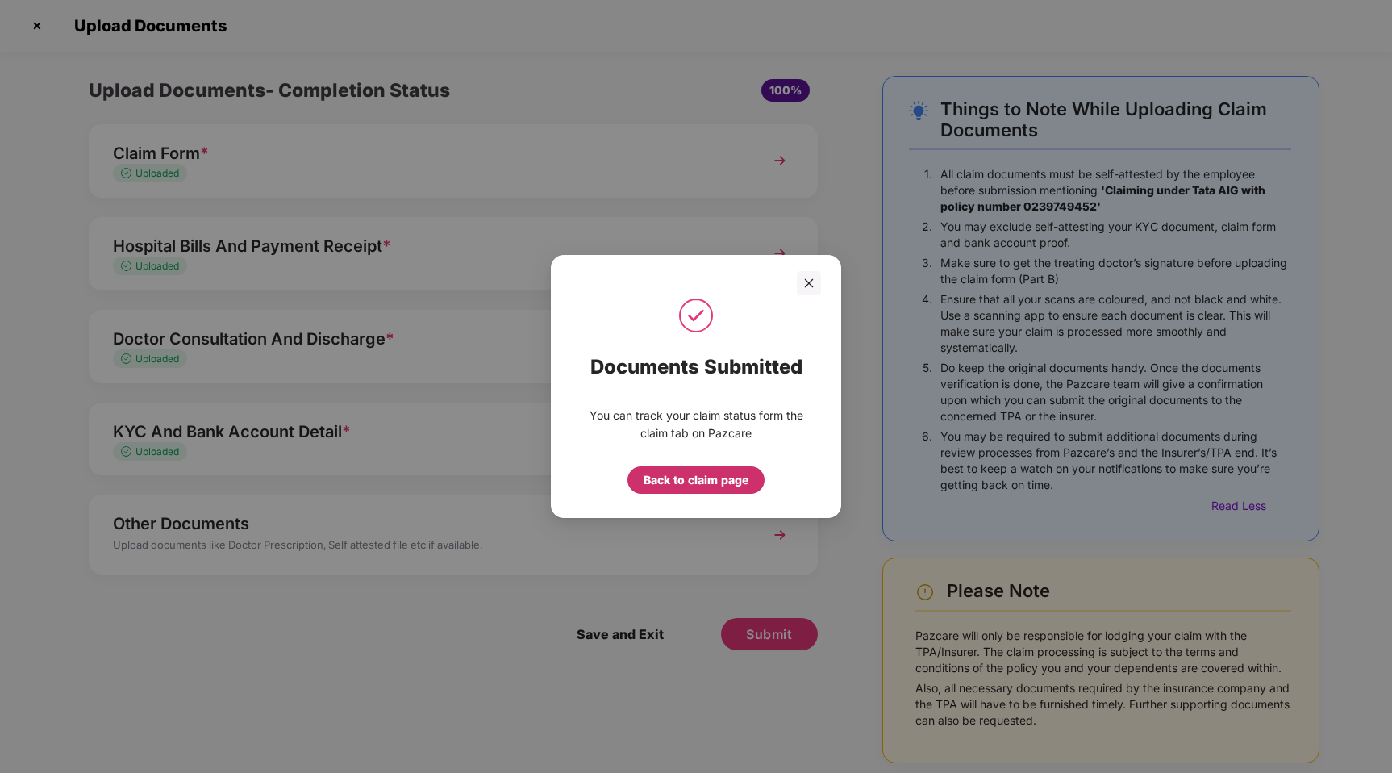
click at [727, 486] on div "Back to claim page" at bounding box center [696, 480] width 105 height 18
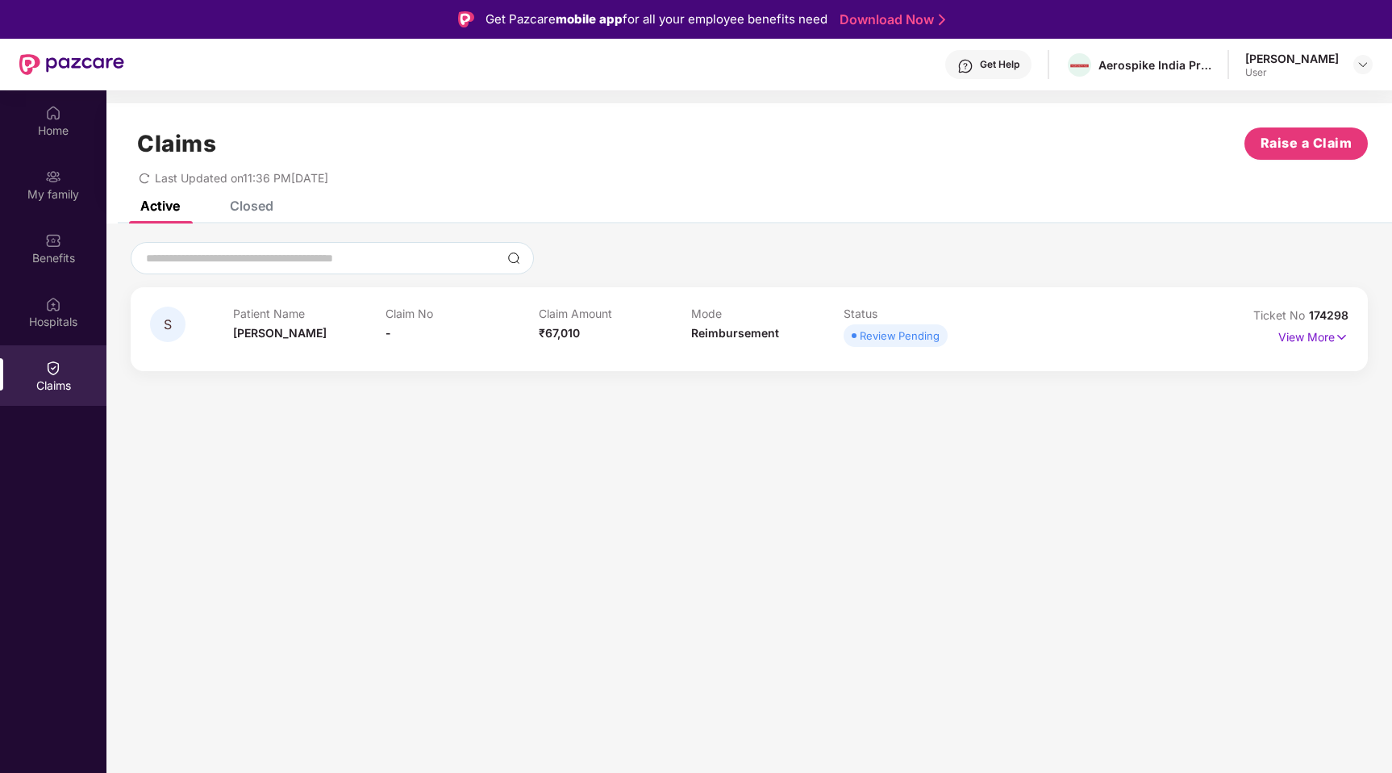
click at [856, 343] on span "Review Pending" at bounding box center [896, 335] width 104 height 23
click at [263, 211] on div "Closed" at bounding box center [252, 206] width 44 height 16
click at [154, 212] on div "Active" at bounding box center [160, 206] width 40 height 16
click at [1316, 334] on p "View More" at bounding box center [1313, 335] width 70 height 22
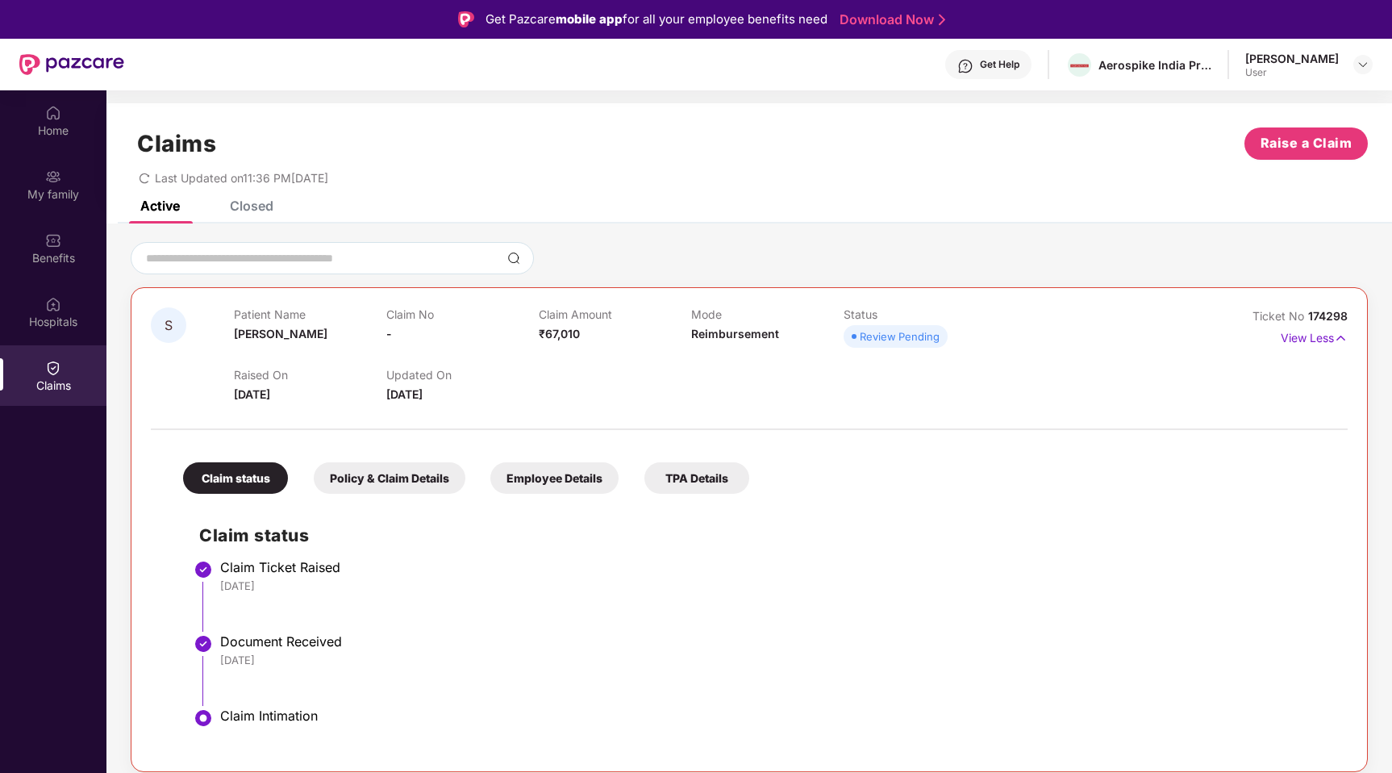
click at [391, 481] on div "Policy & Claim Details" at bounding box center [390, 477] width 152 height 31
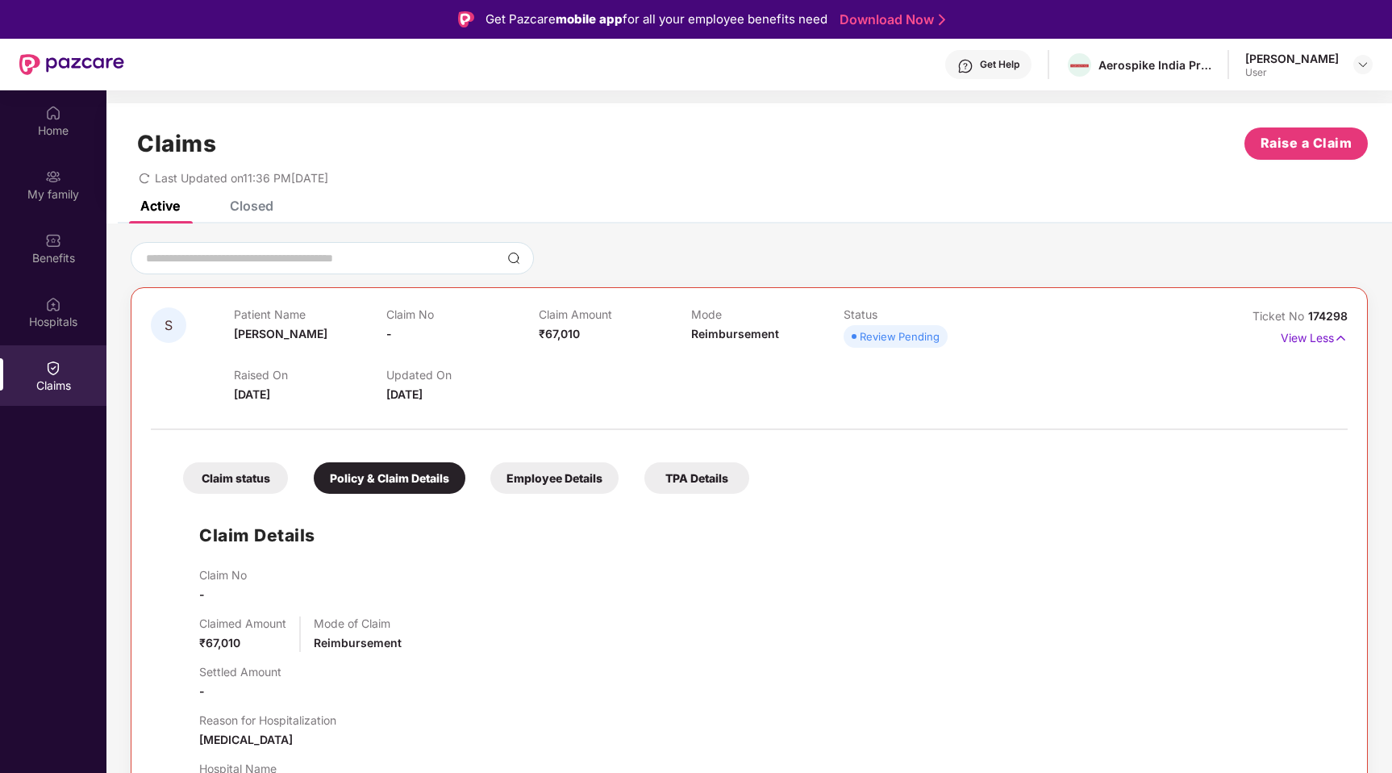
click at [553, 490] on div "Employee Details" at bounding box center [554, 477] width 128 height 31
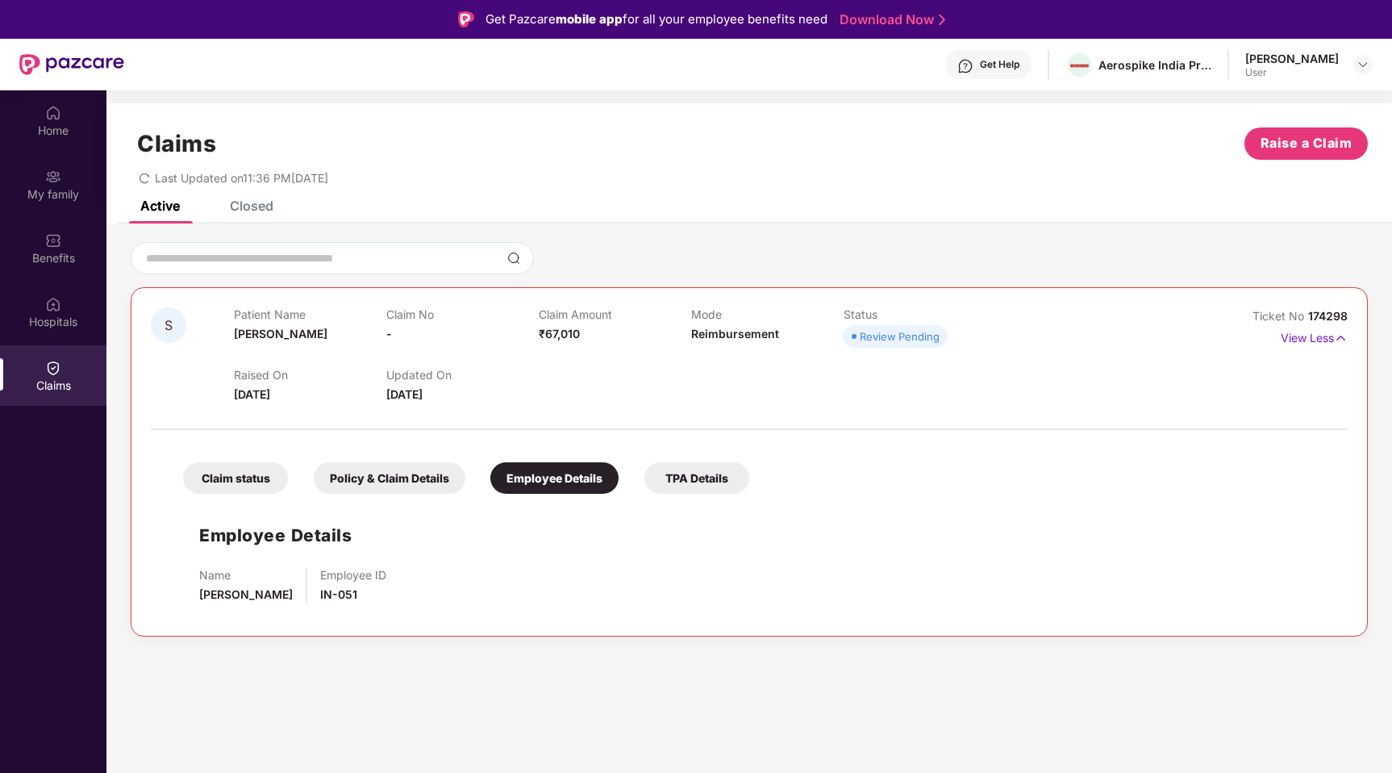
click at [696, 477] on div "TPA Details" at bounding box center [696, 477] width 105 height 31
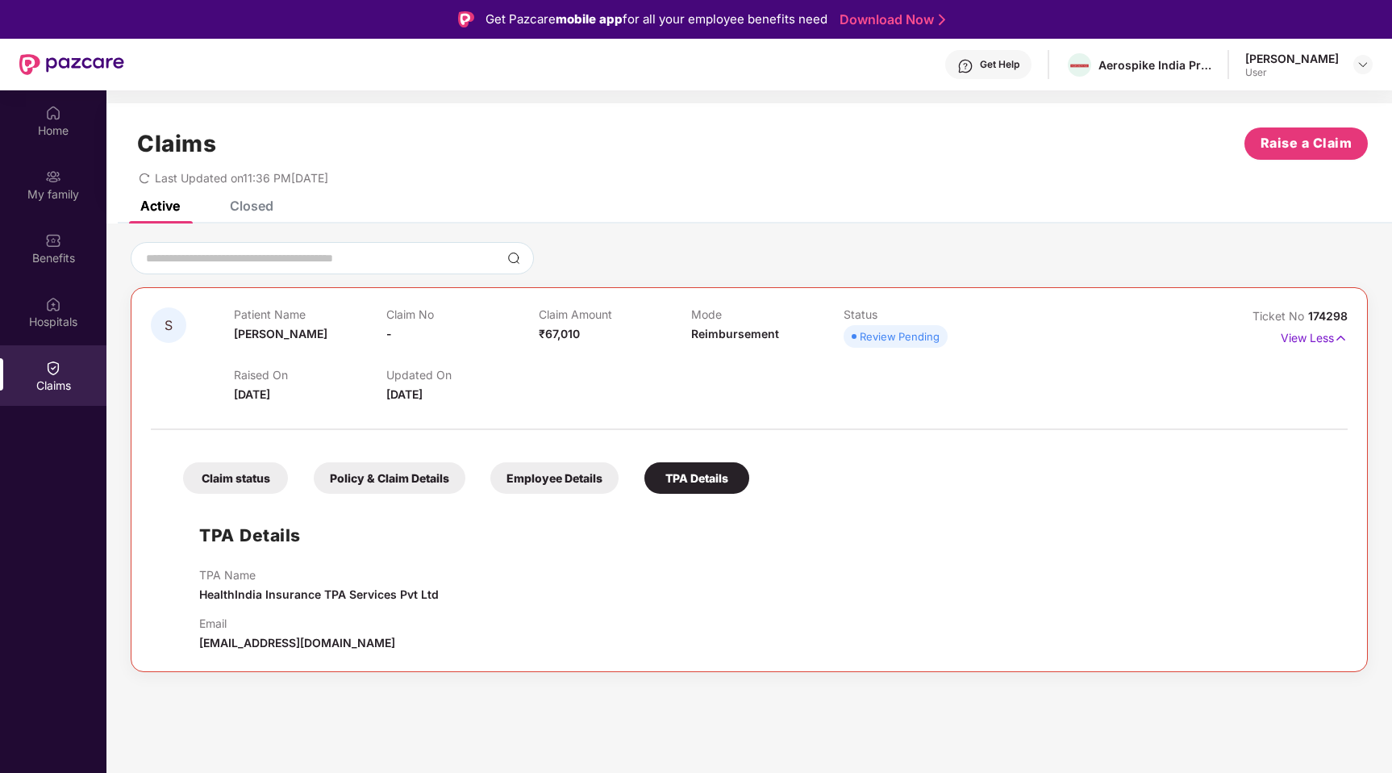
click at [557, 490] on div "Employee Details" at bounding box center [554, 477] width 128 height 31
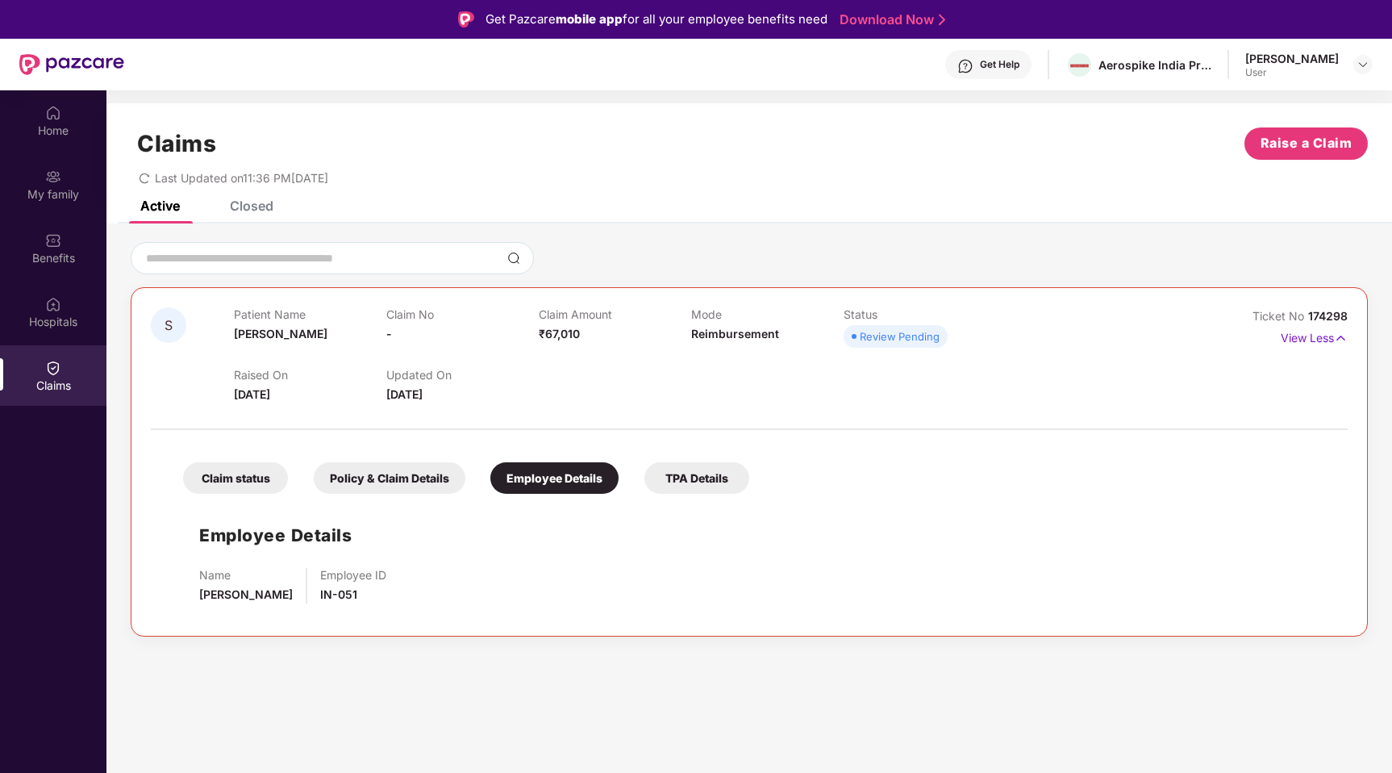
click at [417, 479] on div "Policy & Claim Details" at bounding box center [390, 477] width 152 height 31
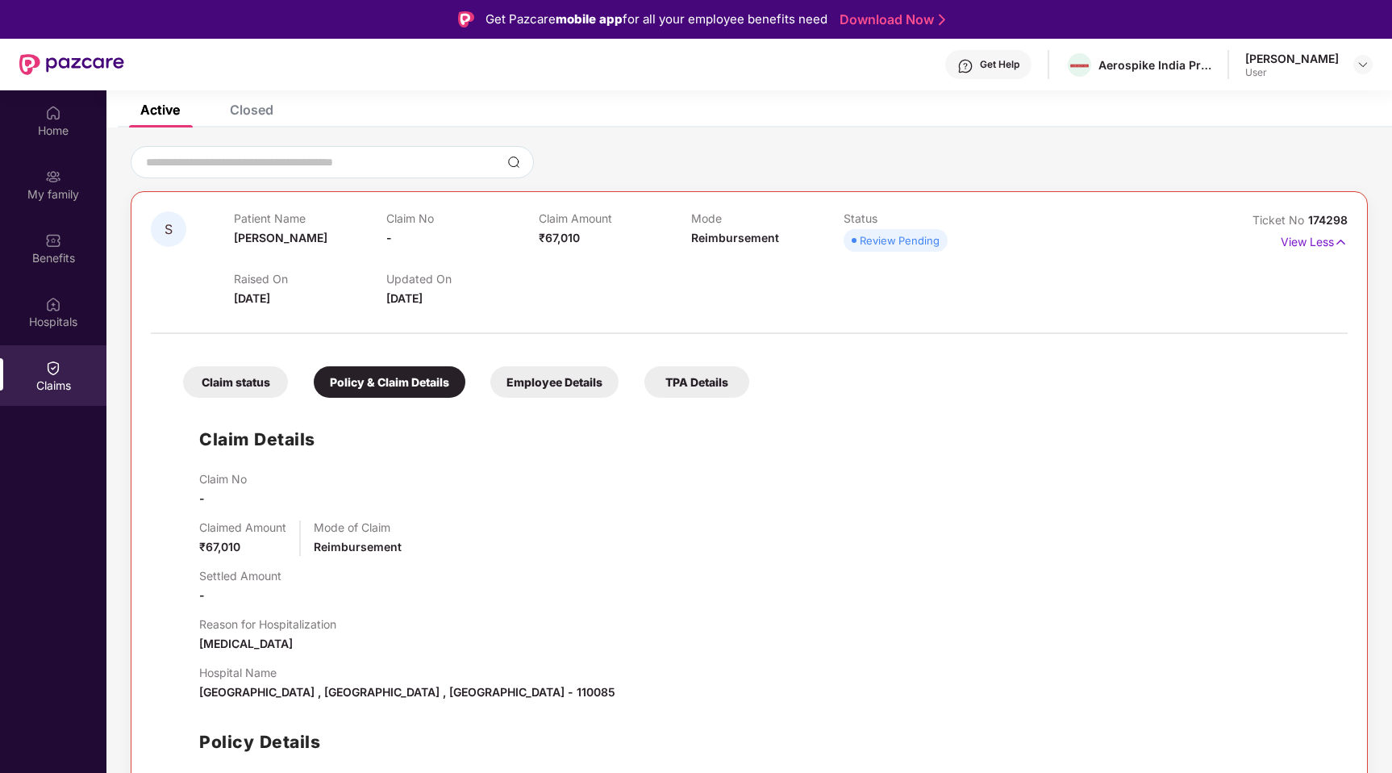
scroll to position [140, 0]
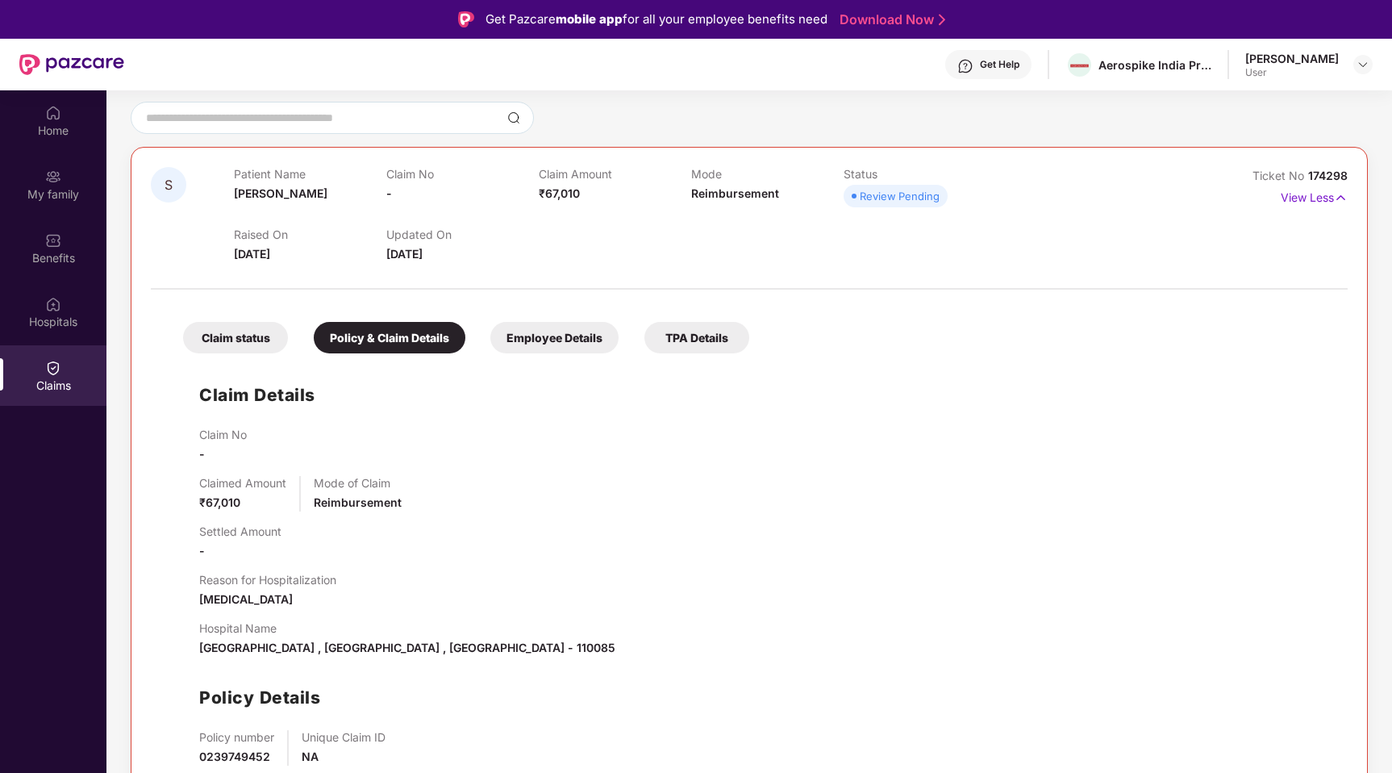
drag, startPoint x: 305, startPoint y: 608, endPoint x: 166, endPoint y: 608, distance: 138.7
click at [166, 608] on div "Claim status Policy & Claim Details Employee Details TPA Details Claim Details …" at bounding box center [749, 562] width 1197 height 529
click at [348, 610] on div "Claim No - Claimed Amount ₹67,010 Mode of Claim Reimbursement Settled Amount - …" at bounding box center [765, 626] width 1132 height 399
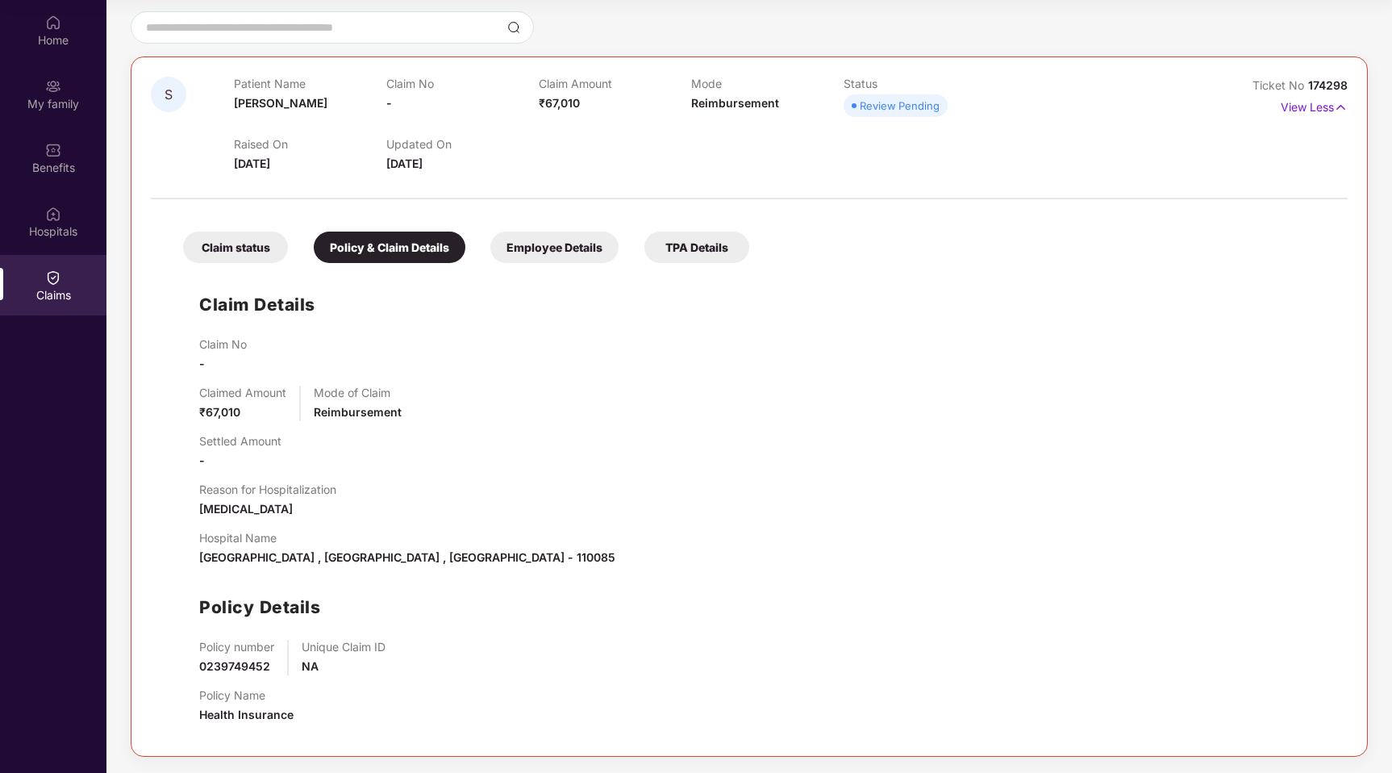
click at [240, 245] on div "Claim status" at bounding box center [235, 246] width 105 height 31
